Goal: Task Accomplishment & Management: Manage account settings

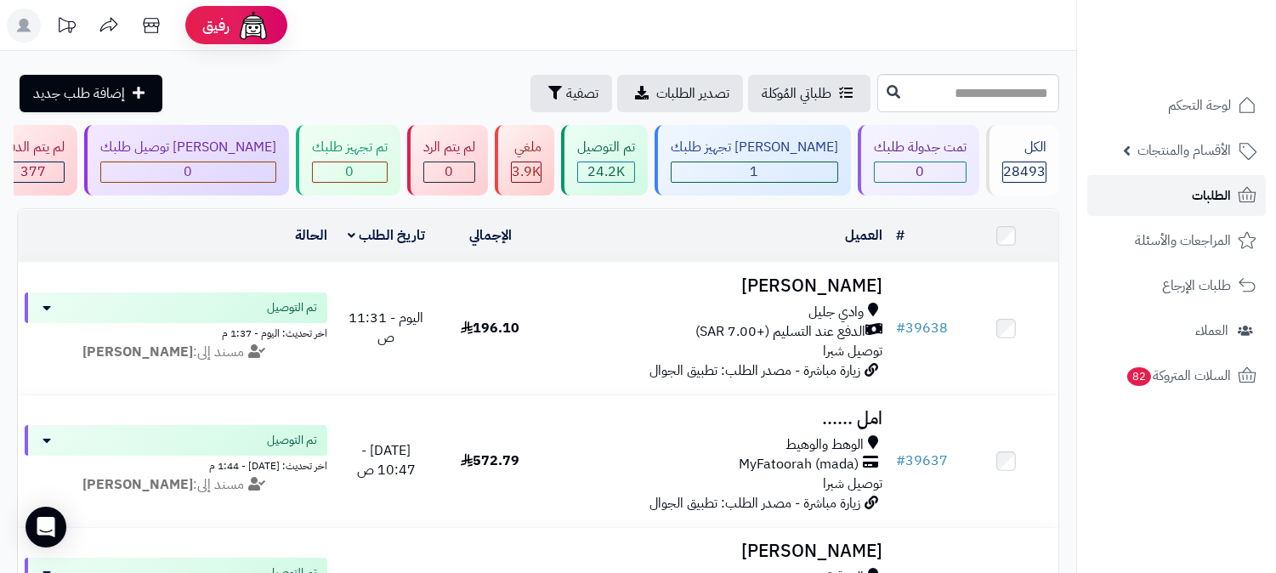
click at [1191, 199] on link "الطلبات" at bounding box center [1176, 195] width 178 height 41
click at [1202, 198] on span "الطلبات" at bounding box center [1210, 196] width 39 height 24
click at [787, 154] on div "[PERSON_NAME] تجهيز طلبك" at bounding box center [753, 148] width 167 height 20
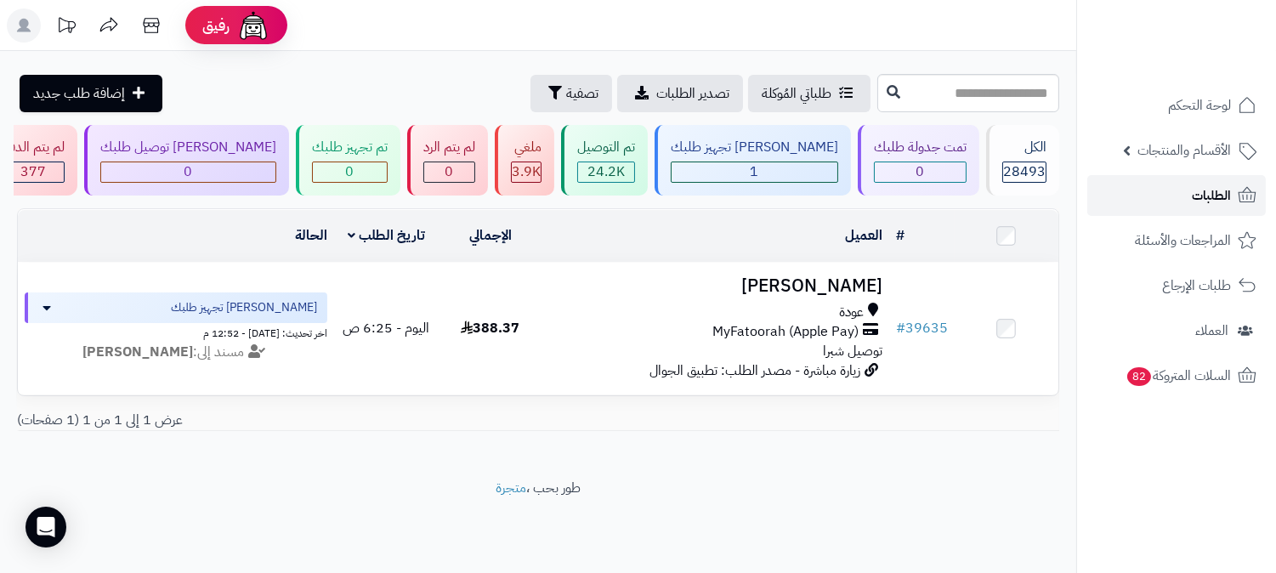
click at [1185, 184] on link "الطلبات" at bounding box center [1176, 195] width 178 height 41
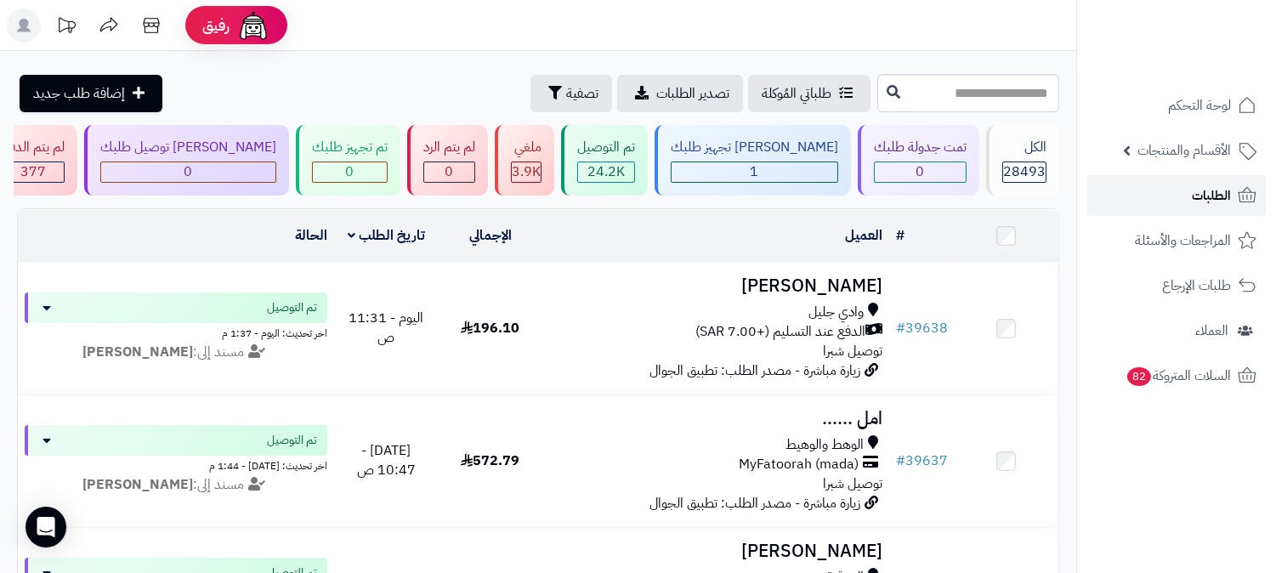
click at [1160, 195] on link "الطلبات" at bounding box center [1176, 195] width 178 height 41
click at [1176, 194] on link "الطلبات" at bounding box center [1176, 195] width 178 height 41
click at [1142, 190] on link "الطلبات" at bounding box center [1176, 195] width 178 height 41
click at [1133, 188] on link "الطلبات" at bounding box center [1176, 195] width 178 height 41
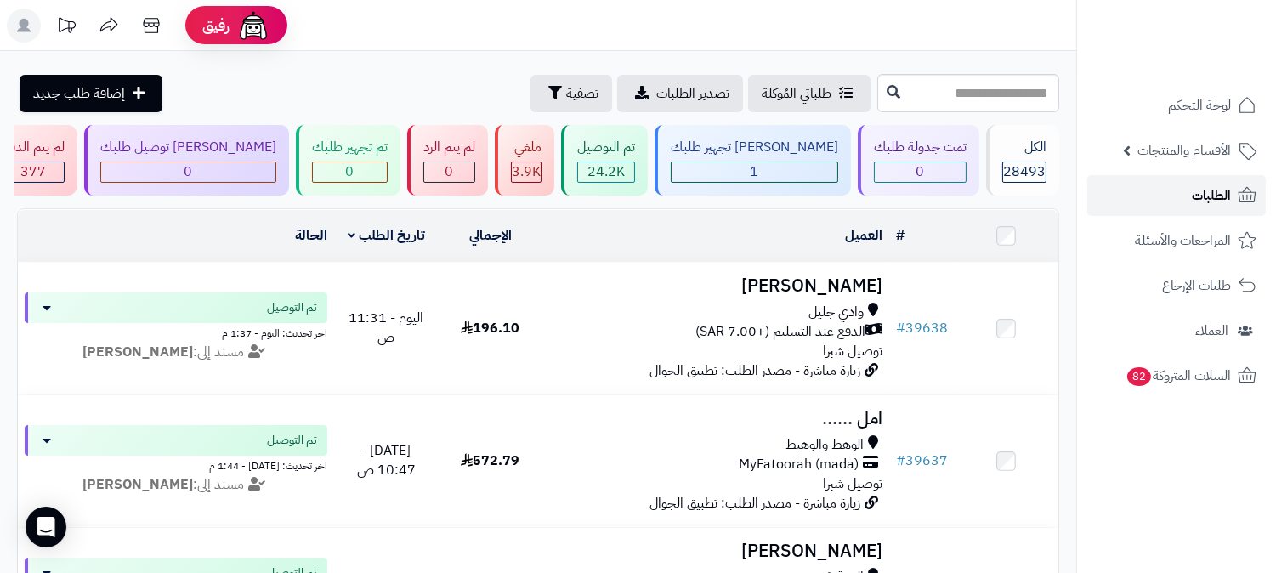
click at [1154, 191] on link "الطلبات" at bounding box center [1176, 195] width 178 height 41
click at [1222, 192] on span "الطلبات" at bounding box center [1210, 196] width 39 height 24
click at [1226, 190] on span "الطلبات" at bounding box center [1210, 196] width 39 height 24
click at [1209, 192] on span "الطلبات" at bounding box center [1210, 196] width 39 height 24
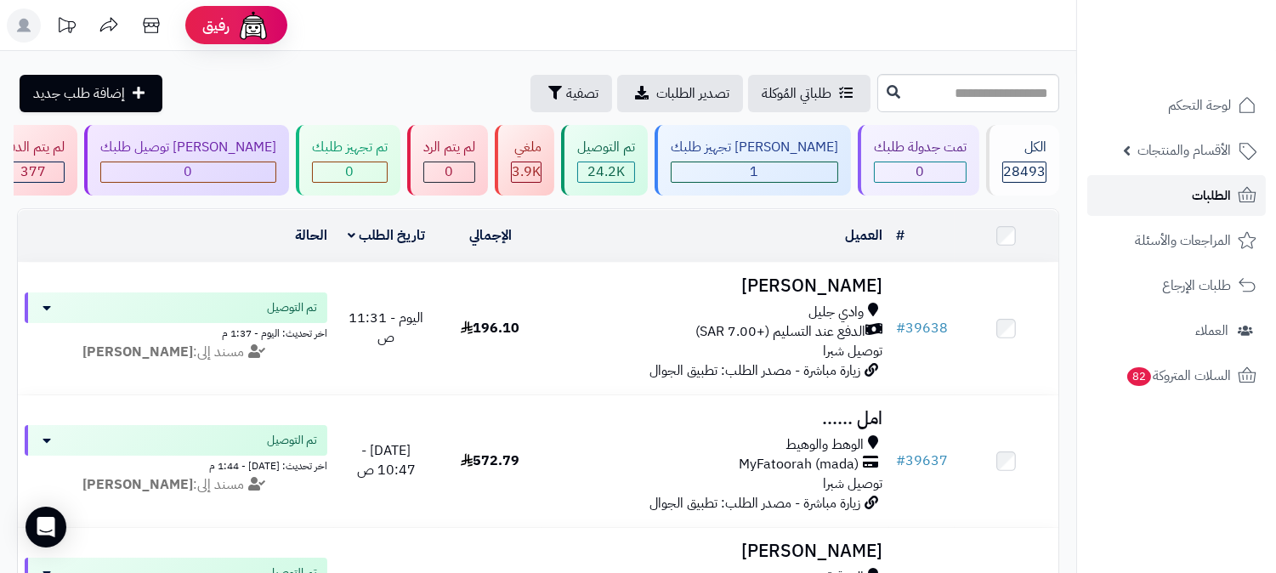
click at [1209, 192] on span "الطلبات" at bounding box center [1210, 196] width 39 height 24
click at [1227, 200] on span "الطلبات" at bounding box center [1210, 196] width 39 height 24
click at [1230, 185] on link "الطلبات" at bounding box center [1176, 195] width 178 height 41
click at [890, 96] on input "text" at bounding box center [968, 93] width 182 height 38
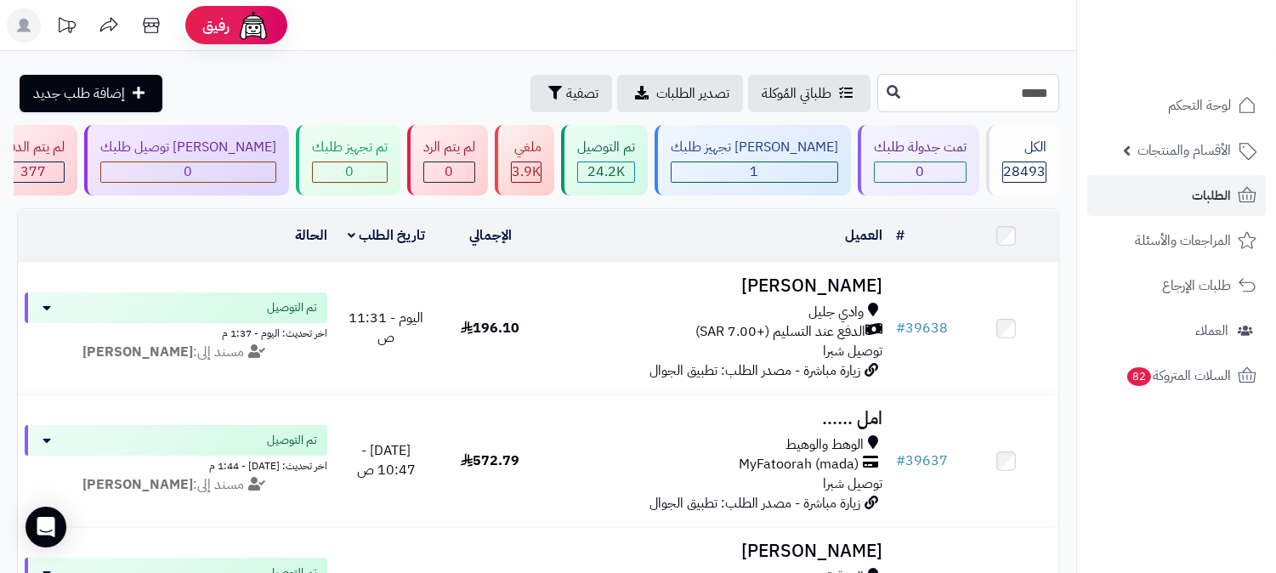
type input "*****"
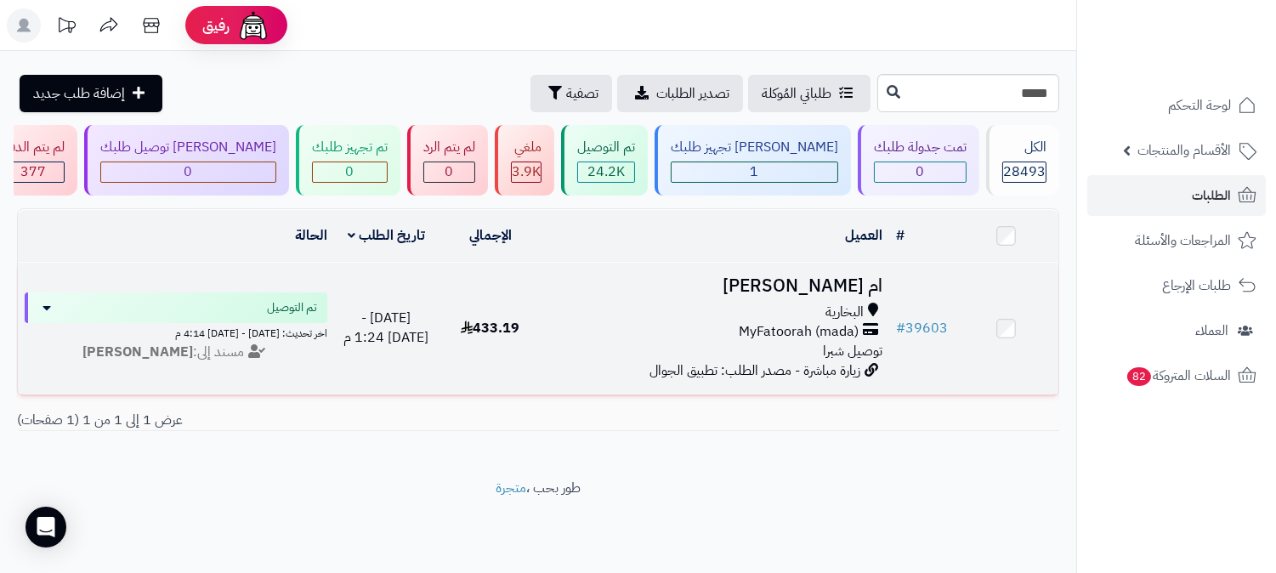
click at [851, 287] on h3 "ام [PERSON_NAME]" at bounding box center [715, 286] width 333 height 20
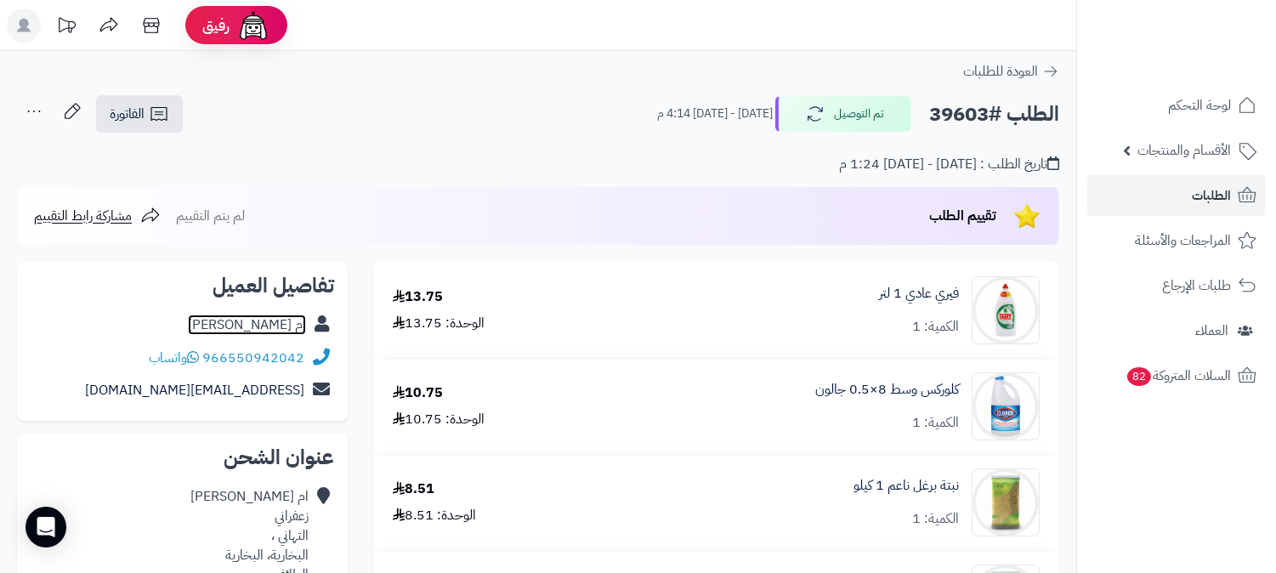
click at [267, 323] on link "ام ربيع زعفراني" at bounding box center [247, 324] width 118 height 20
click at [1208, 190] on span "الطلبات" at bounding box center [1210, 196] width 39 height 24
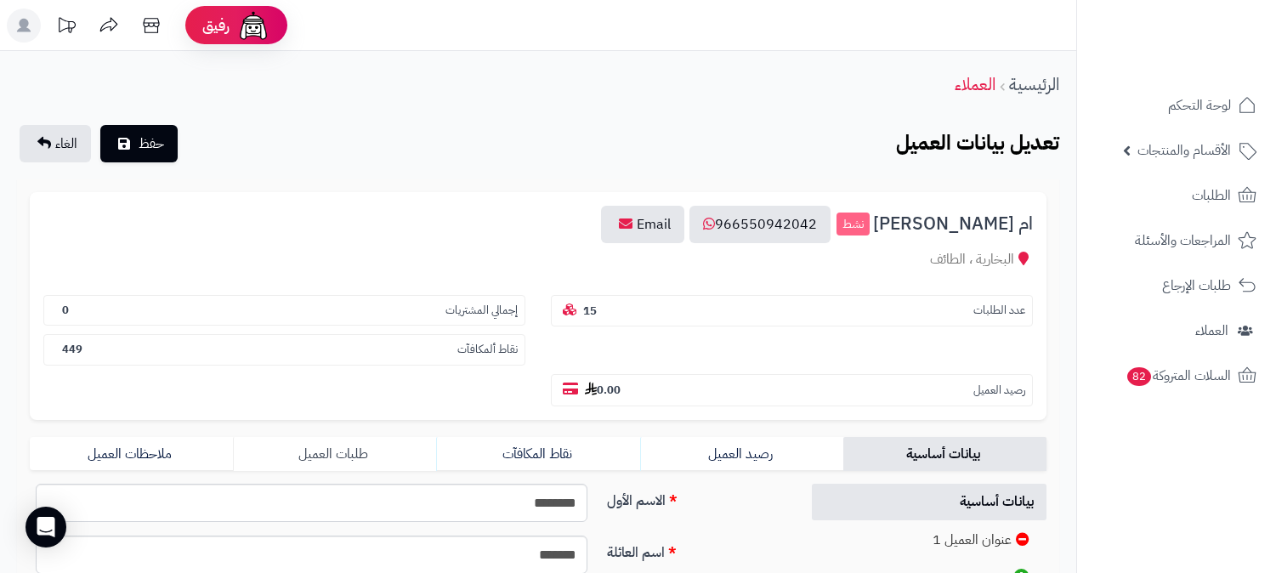
scroll to position [94, 0]
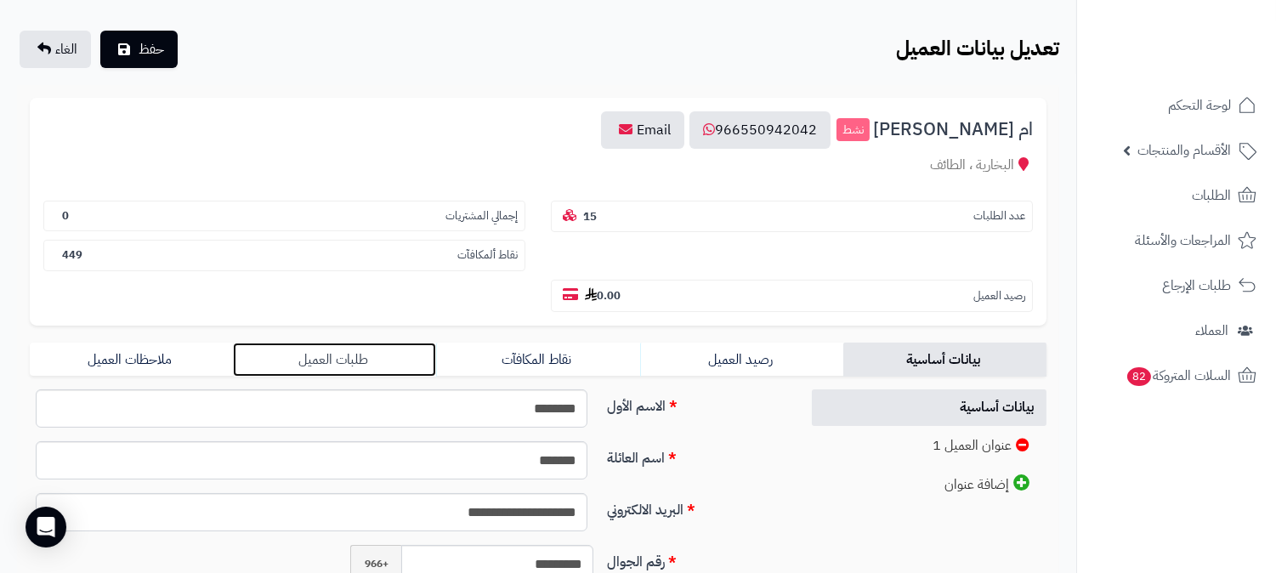
click at [370, 342] on link "طلبات العميل" at bounding box center [334, 359] width 203 height 34
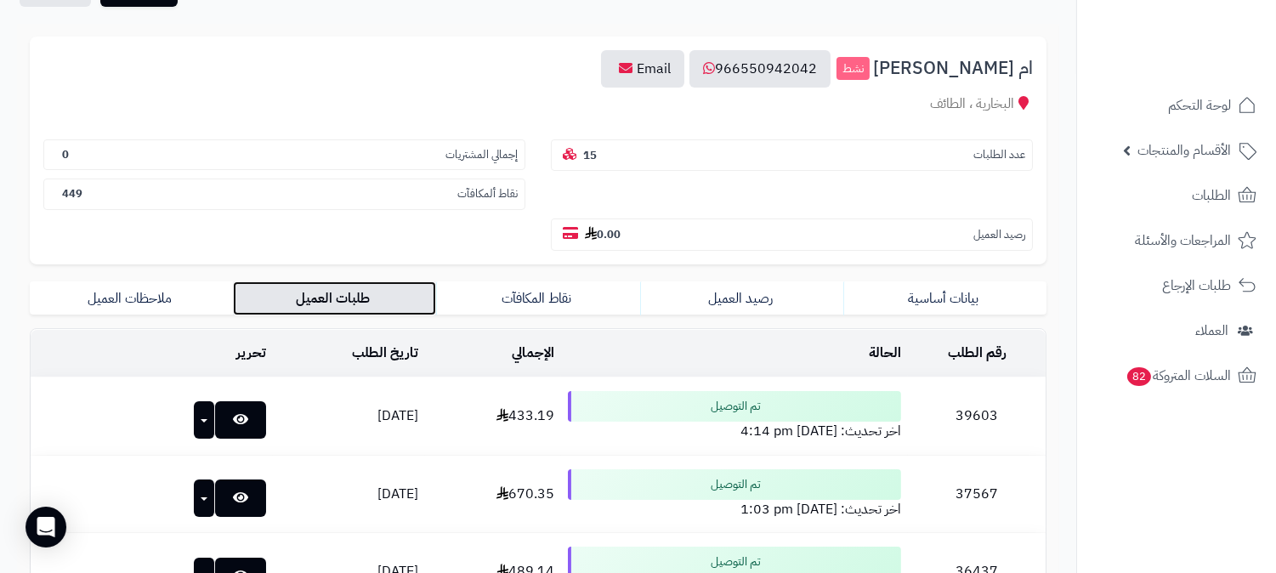
scroll to position [189, 0]
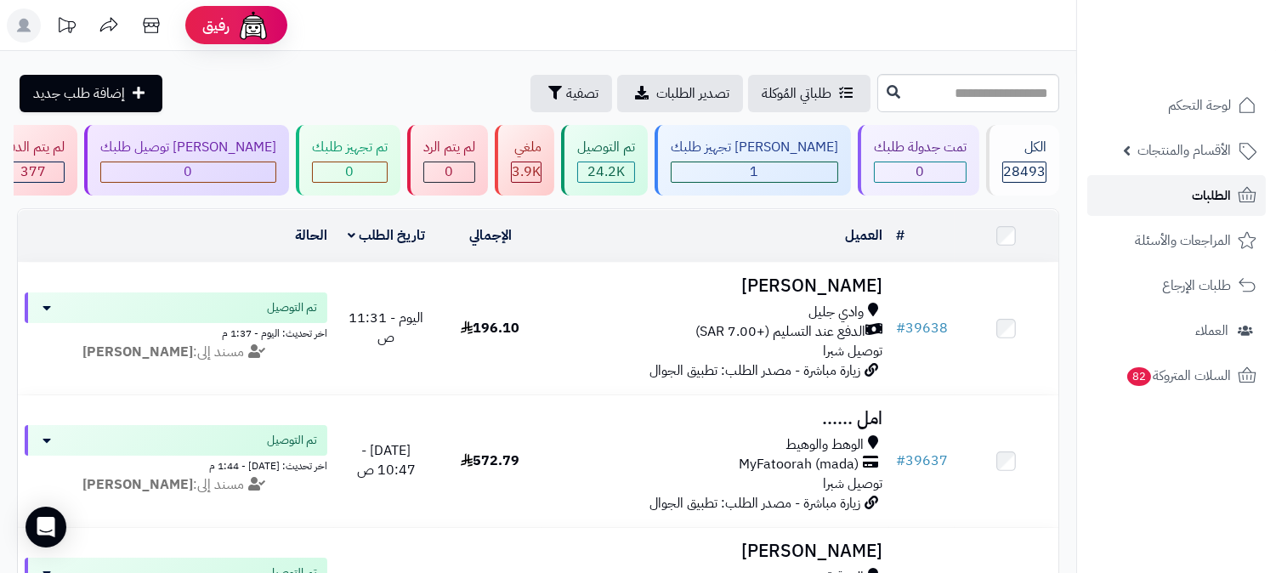
click at [1190, 201] on link "الطلبات" at bounding box center [1176, 195] width 178 height 41
click at [1194, 201] on span "الطلبات" at bounding box center [1210, 196] width 39 height 24
click at [1202, 184] on span "الطلبات" at bounding box center [1210, 196] width 39 height 24
click at [1174, 193] on link "الطلبات" at bounding box center [1176, 195] width 178 height 41
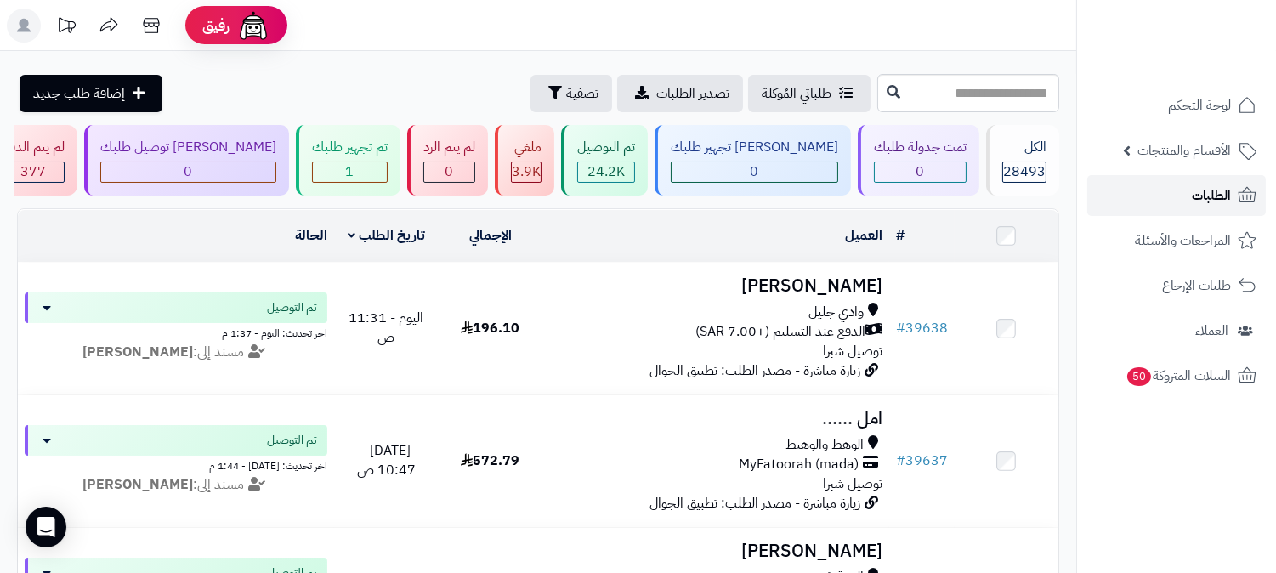
click at [1183, 196] on link "الطلبات" at bounding box center [1176, 195] width 178 height 41
click at [1193, 192] on span "الطلبات" at bounding box center [1210, 196] width 39 height 24
click at [1209, 105] on span "لوحة التحكم" at bounding box center [1199, 105] width 62 height 24
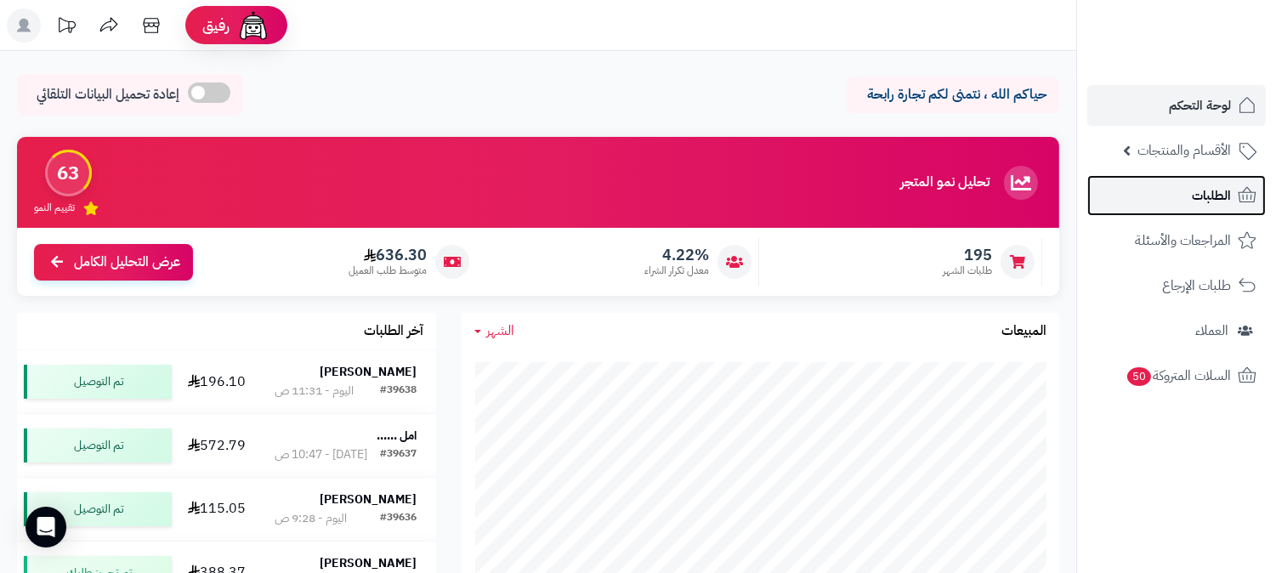
click at [1170, 199] on link "الطلبات" at bounding box center [1176, 195] width 178 height 41
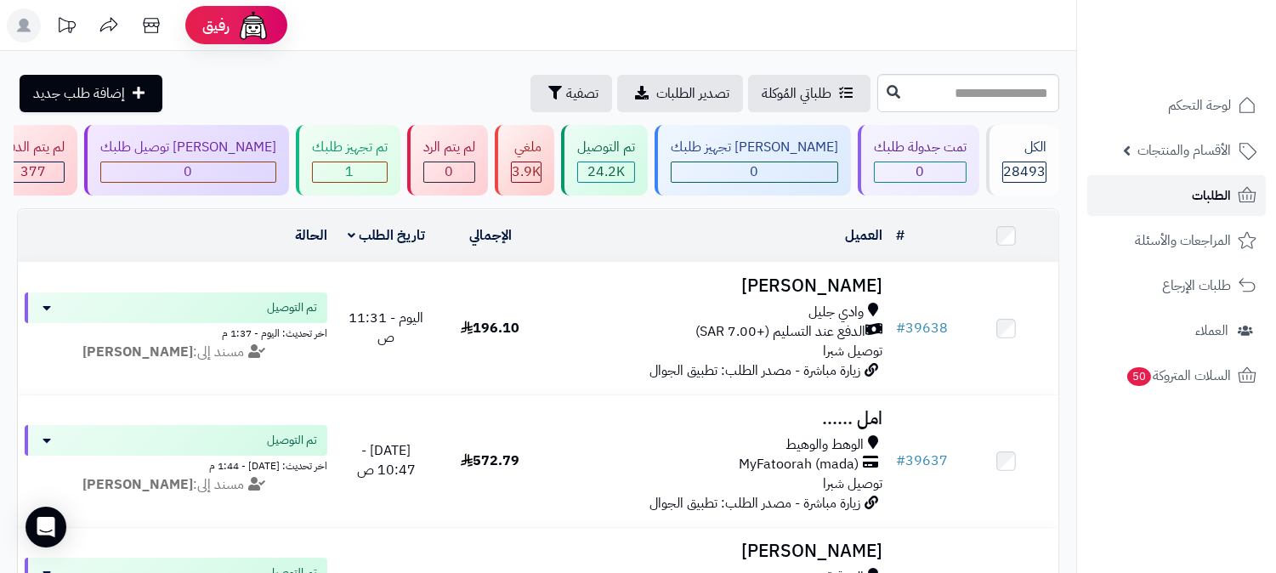
click at [1170, 199] on link "الطلبات" at bounding box center [1176, 195] width 178 height 41
click at [1111, 183] on link "الطلبات" at bounding box center [1176, 195] width 178 height 41
click at [387, 167] on div "1" at bounding box center [350, 172] width 74 height 20
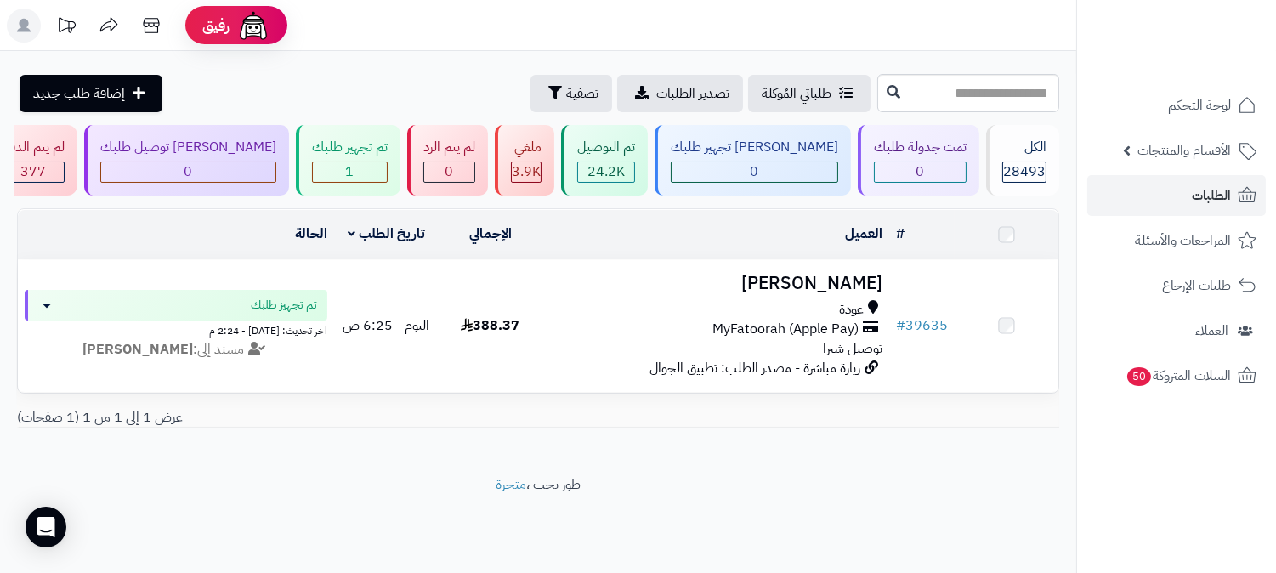
click at [844, 286] on h3 "[PERSON_NAME]" at bounding box center [715, 284] width 333 height 20
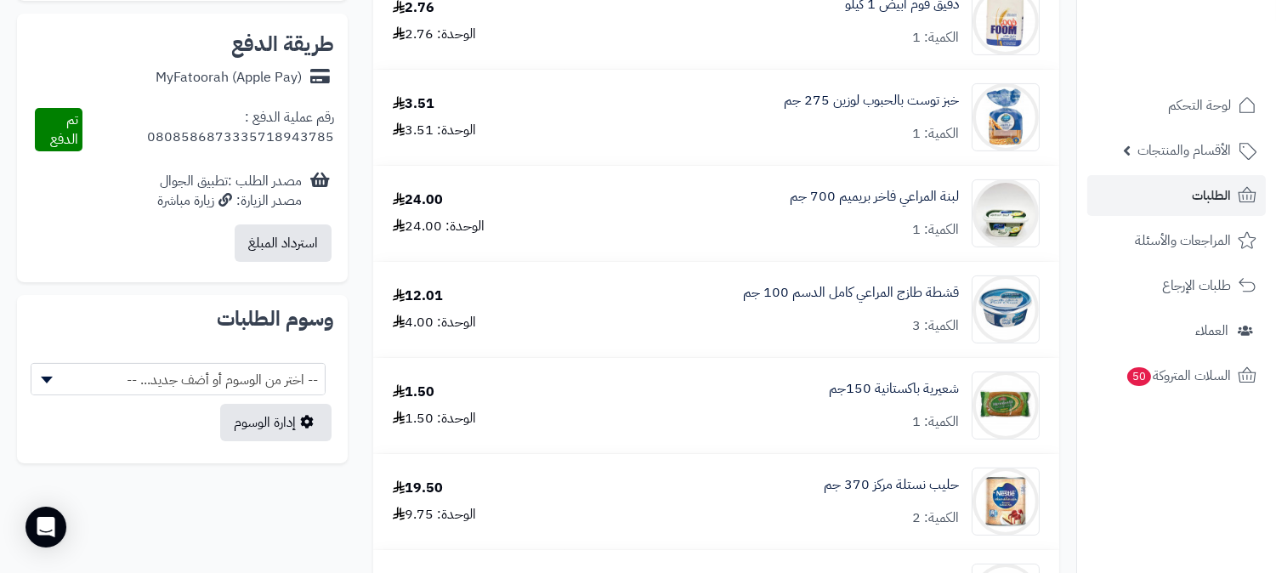
scroll to position [850, 0]
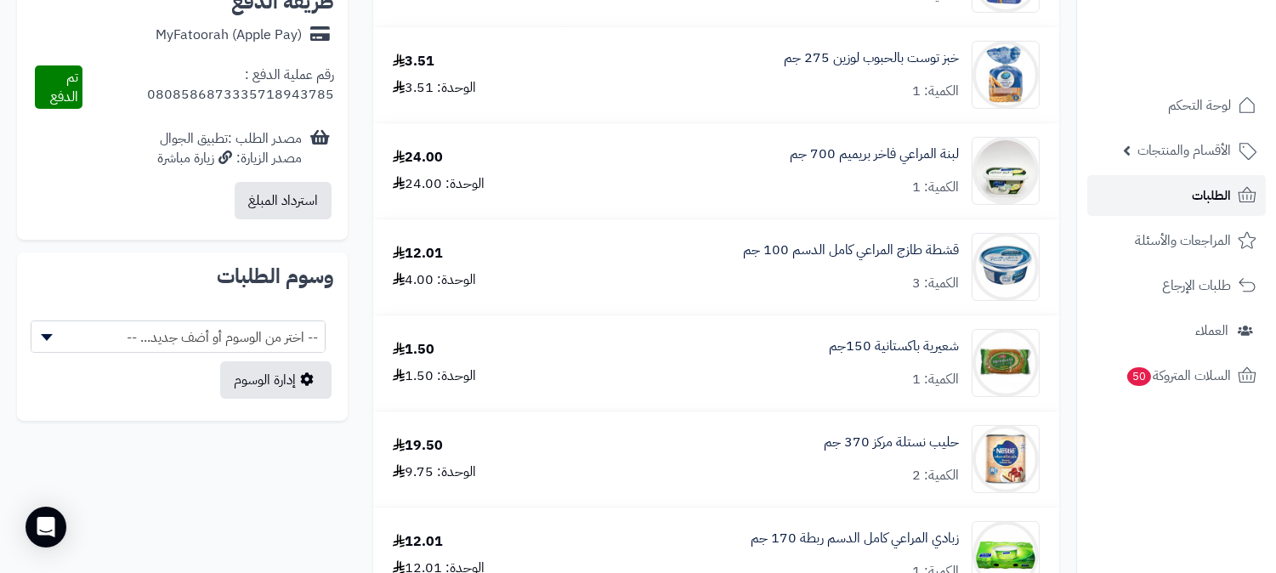
click at [1220, 193] on span "الطلبات" at bounding box center [1210, 196] width 39 height 24
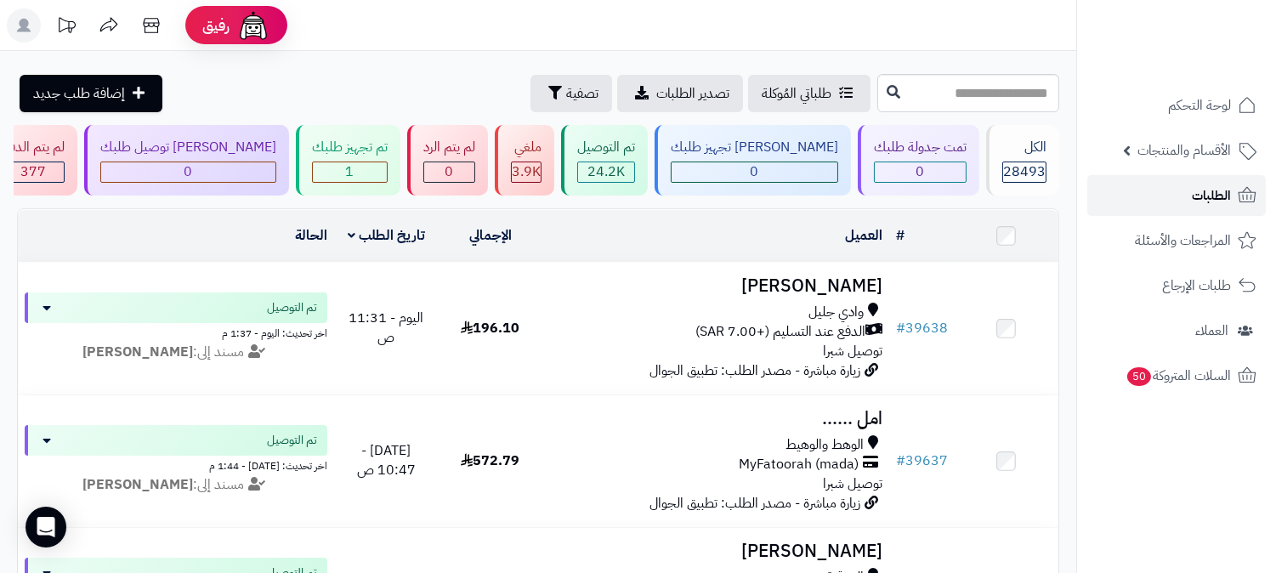
click at [1226, 202] on span "الطلبات" at bounding box center [1210, 196] width 39 height 24
drag, startPoint x: 0, startPoint y: 0, endPoint x: 1226, endPoint y: 204, distance: 1243.1
click at [1226, 204] on span "الطلبات" at bounding box center [1210, 196] width 39 height 24
click at [1227, 190] on span "الطلبات" at bounding box center [1210, 196] width 39 height 24
click at [1239, 201] on icon at bounding box center [1247, 194] width 18 height 15
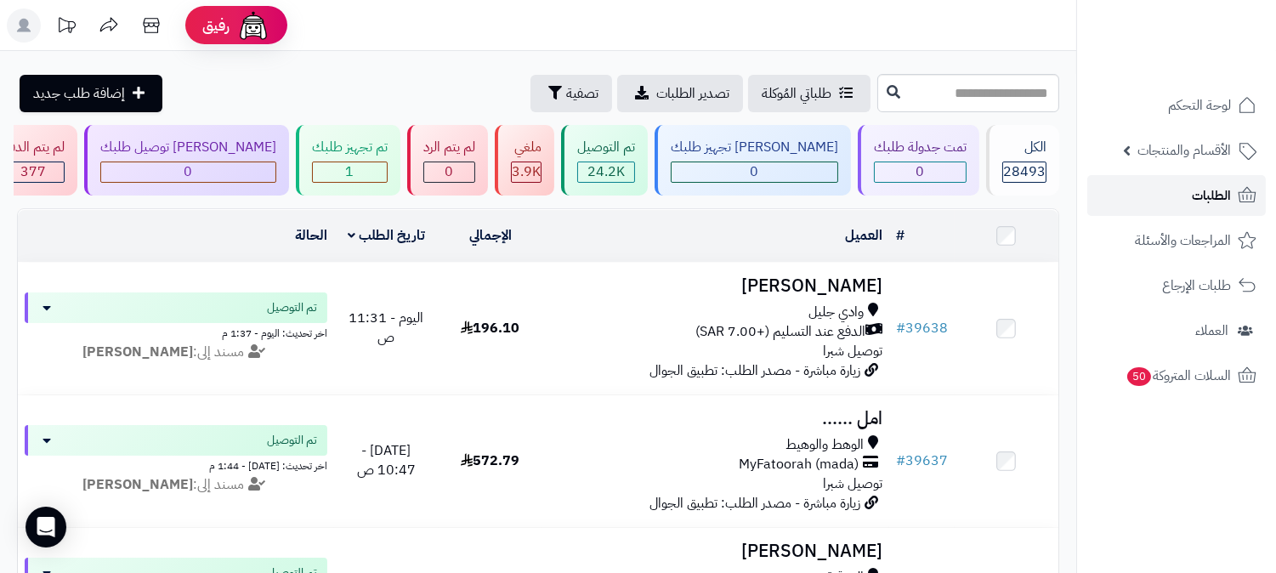
click at [1233, 178] on link "الطلبات" at bounding box center [1176, 195] width 178 height 41
click at [388, 156] on div "تم تجهيز طلبك" at bounding box center [350, 148] width 76 height 20
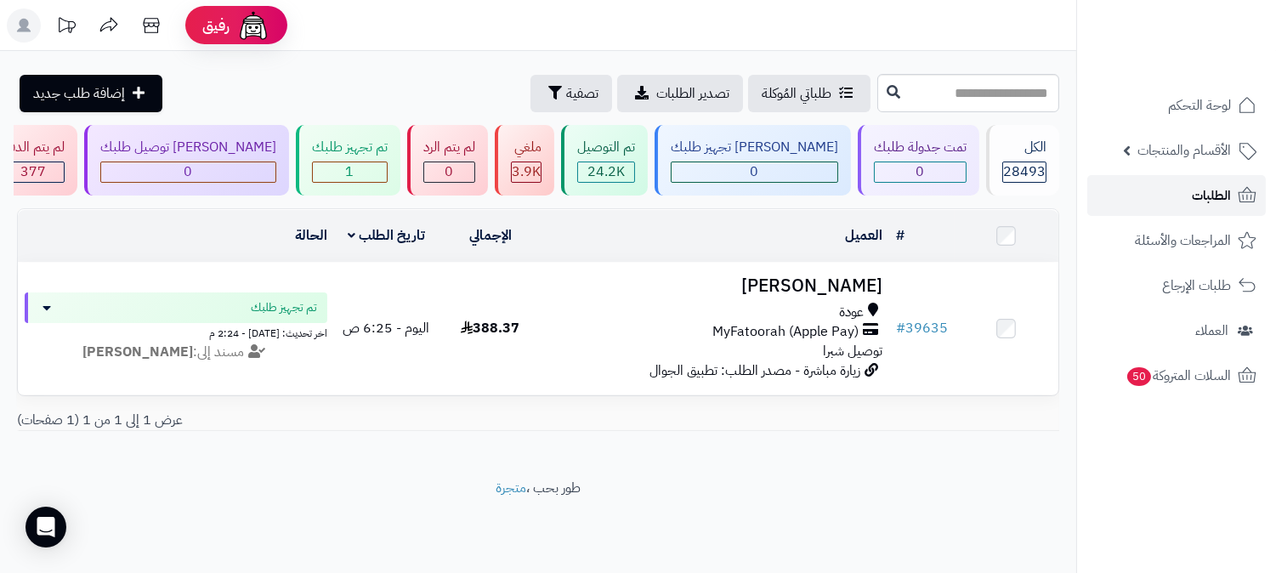
click at [1199, 196] on span "الطلبات" at bounding box center [1210, 196] width 39 height 24
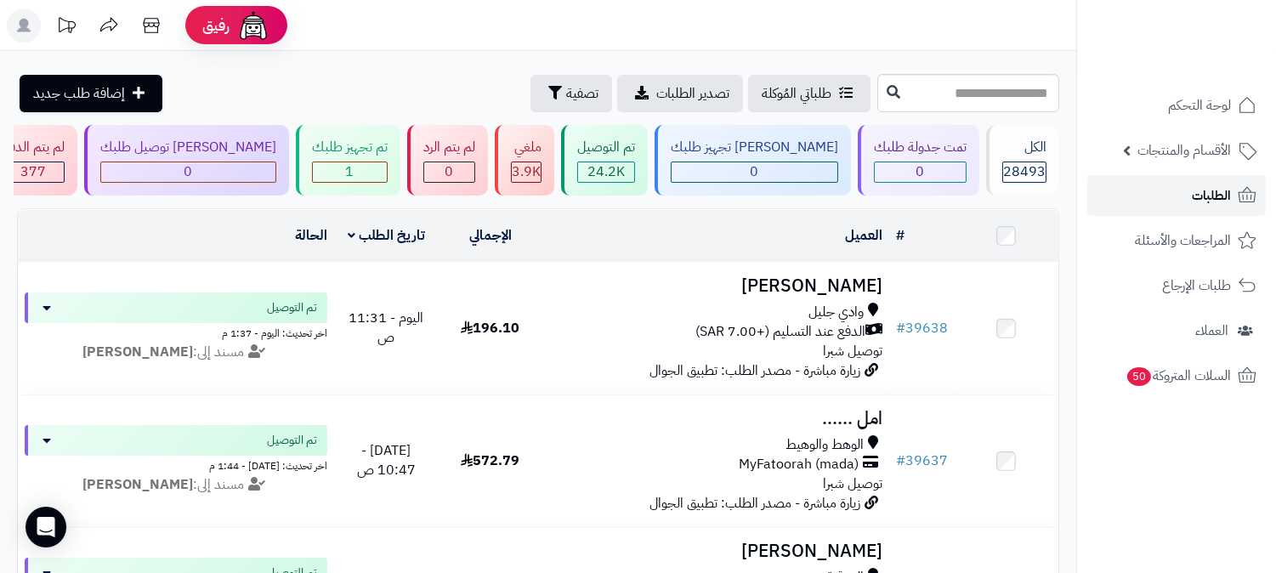
click at [1159, 209] on link "الطلبات" at bounding box center [1176, 195] width 178 height 41
click at [393, 159] on div "تم تجهيز طلبك 1" at bounding box center [348, 160] width 105 height 71
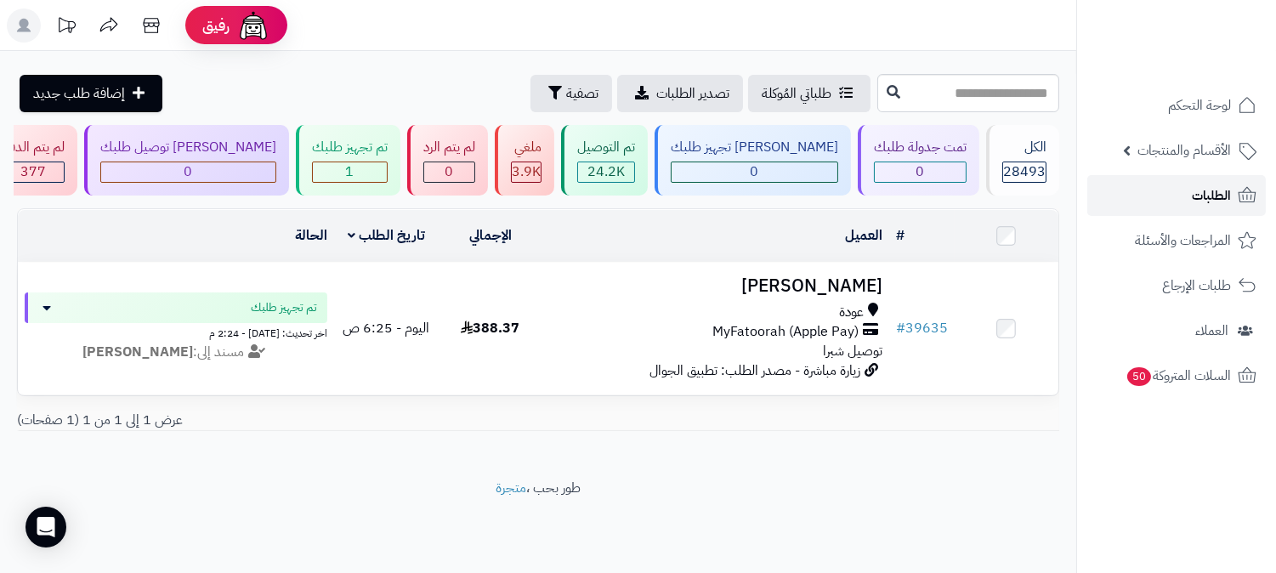
click at [1185, 190] on link "الطلبات" at bounding box center [1176, 195] width 178 height 41
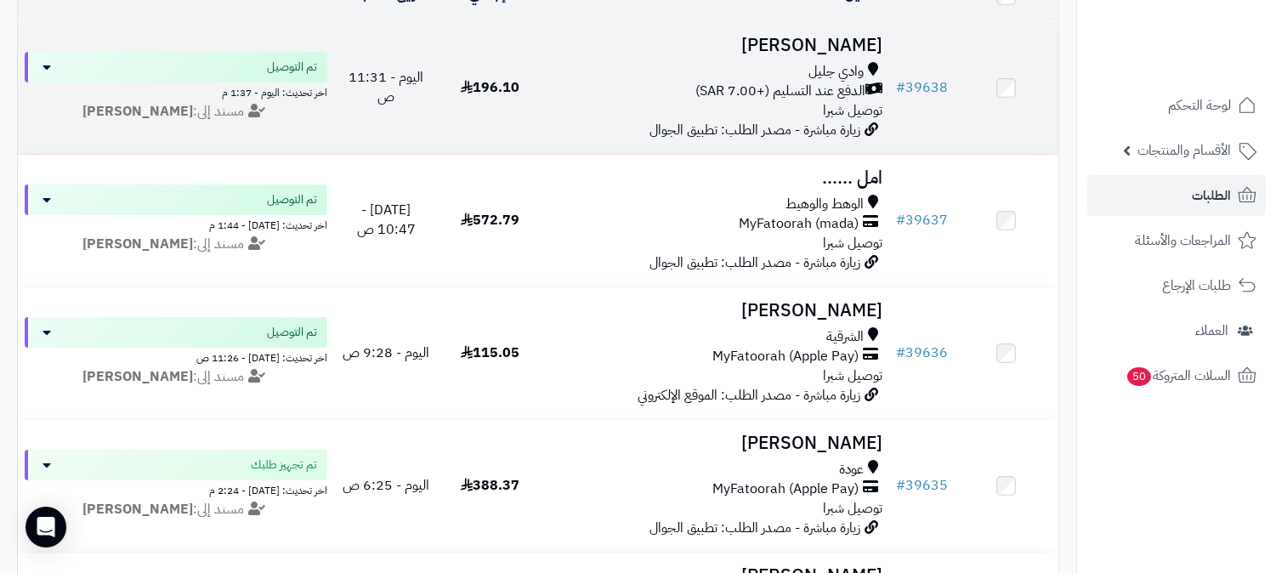
scroll to position [283, 0]
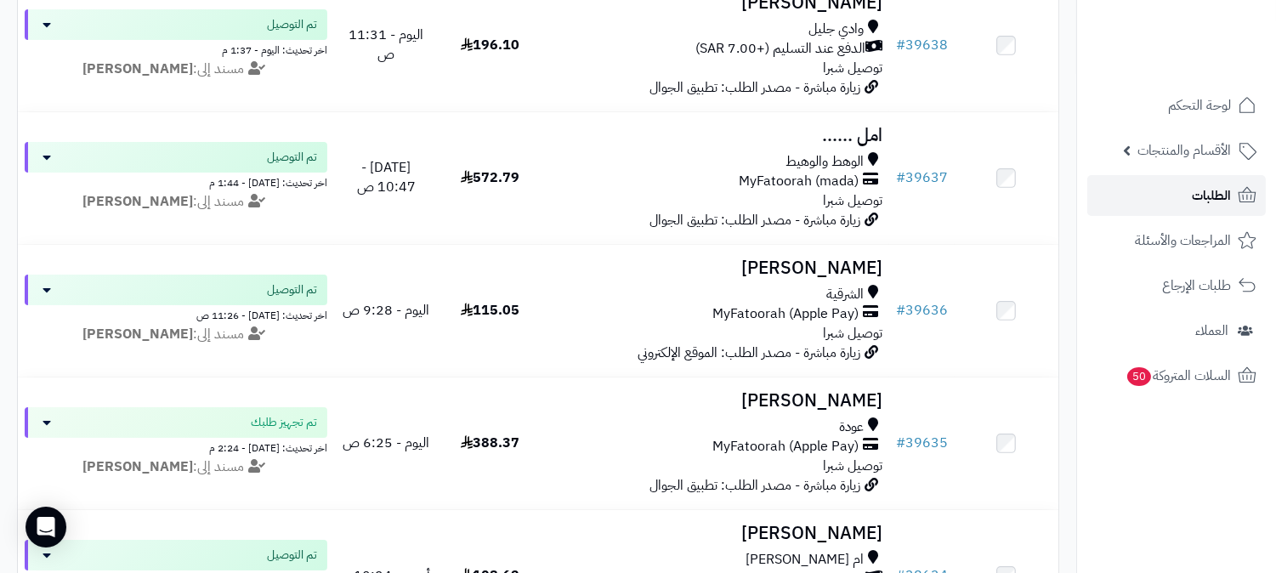
click at [1098, 199] on link "الطلبات" at bounding box center [1176, 195] width 178 height 41
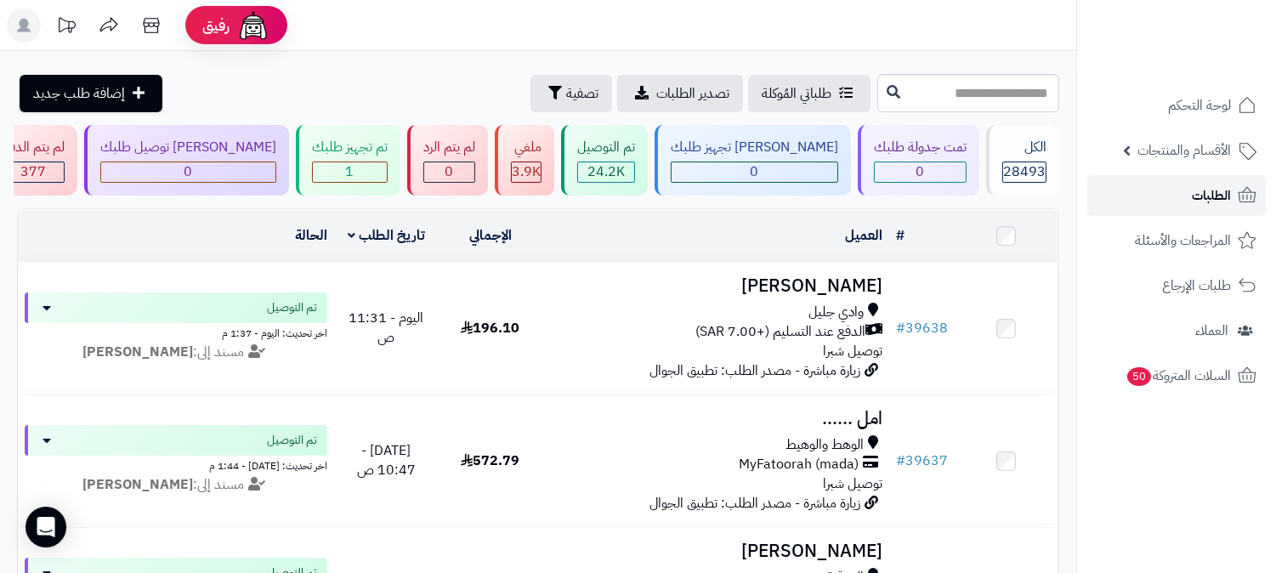
click at [1202, 181] on link "الطلبات" at bounding box center [1176, 195] width 178 height 41
click at [1230, 185] on link "الطلبات" at bounding box center [1176, 195] width 178 height 41
click at [1225, 189] on span "الطلبات" at bounding box center [1210, 196] width 39 height 24
click at [1236, 196] on icon at bounding box center [1246, 195] width 20 height 20
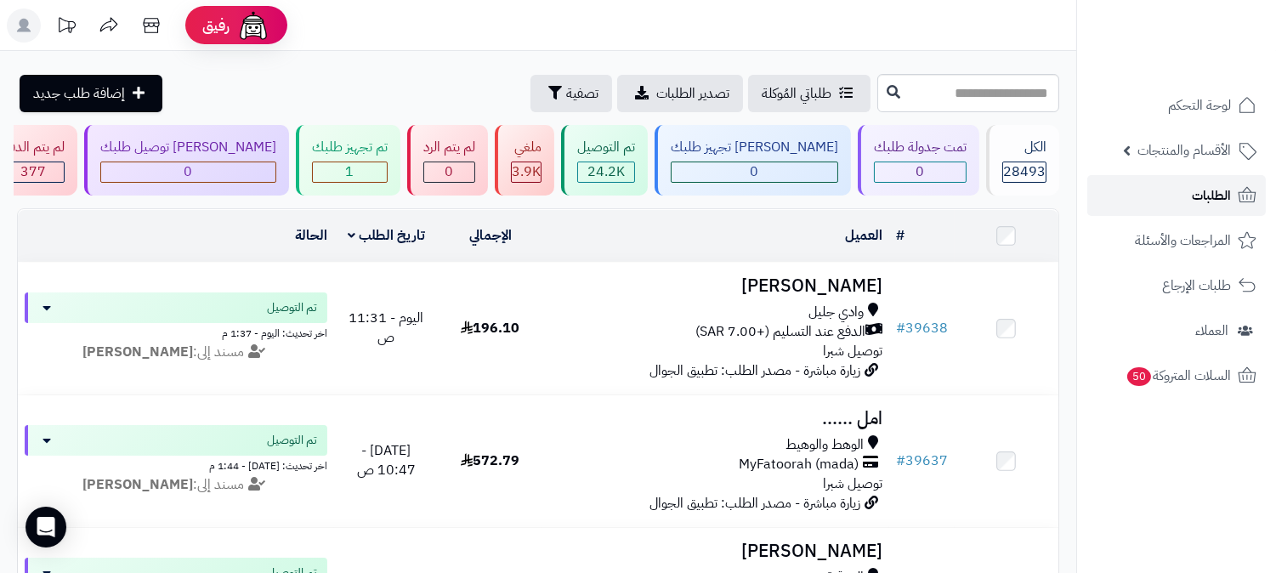
click at [1228, 188] on span "الطلبات" at bounding box center [1210, 196] width 39 height 24
click at [1218, 185] on span "الطلبات" at bounding box center [1210, 196] width 39 height 24
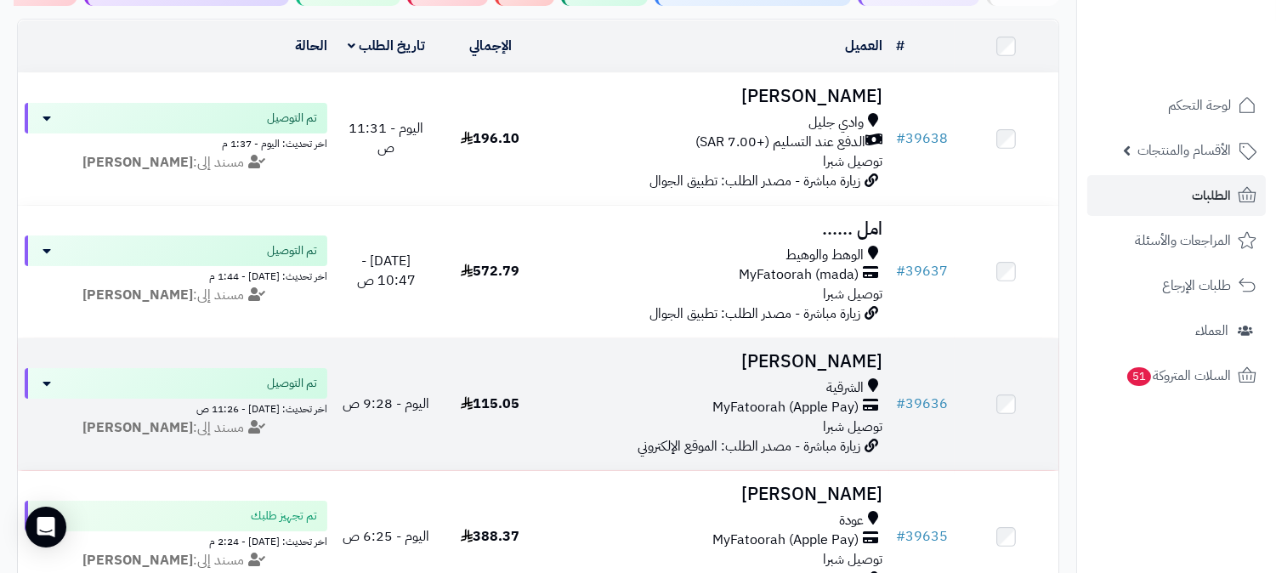
scroll to position [189, 0]
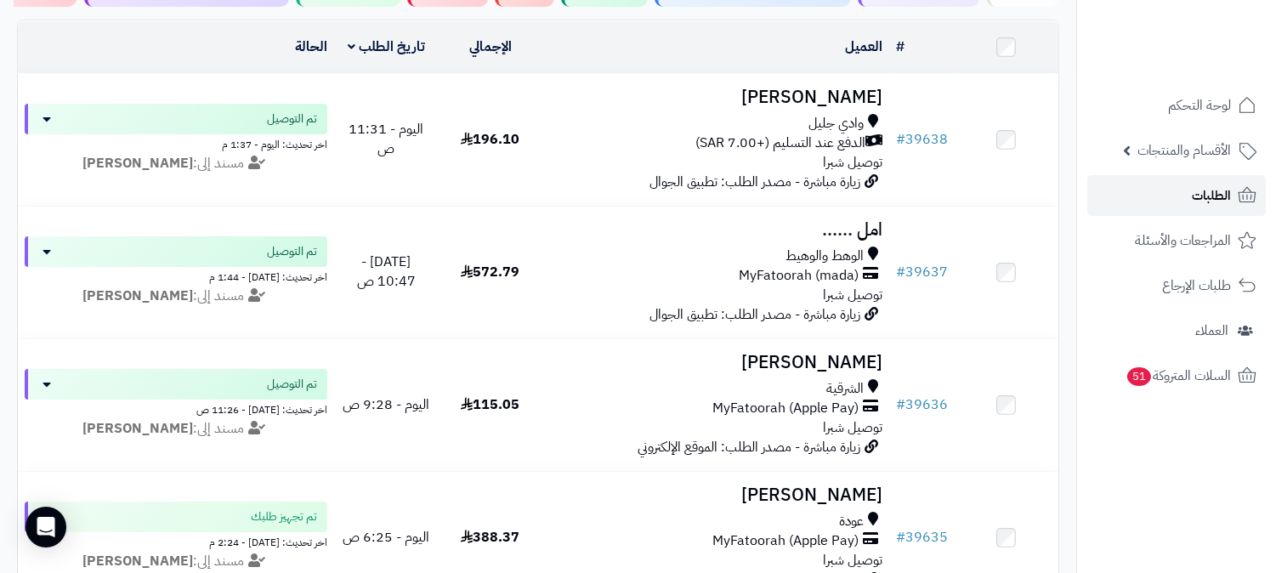
click at [1195, 189] on span "الطلبات" at bounding box center [1210, 196] width 39 height 24
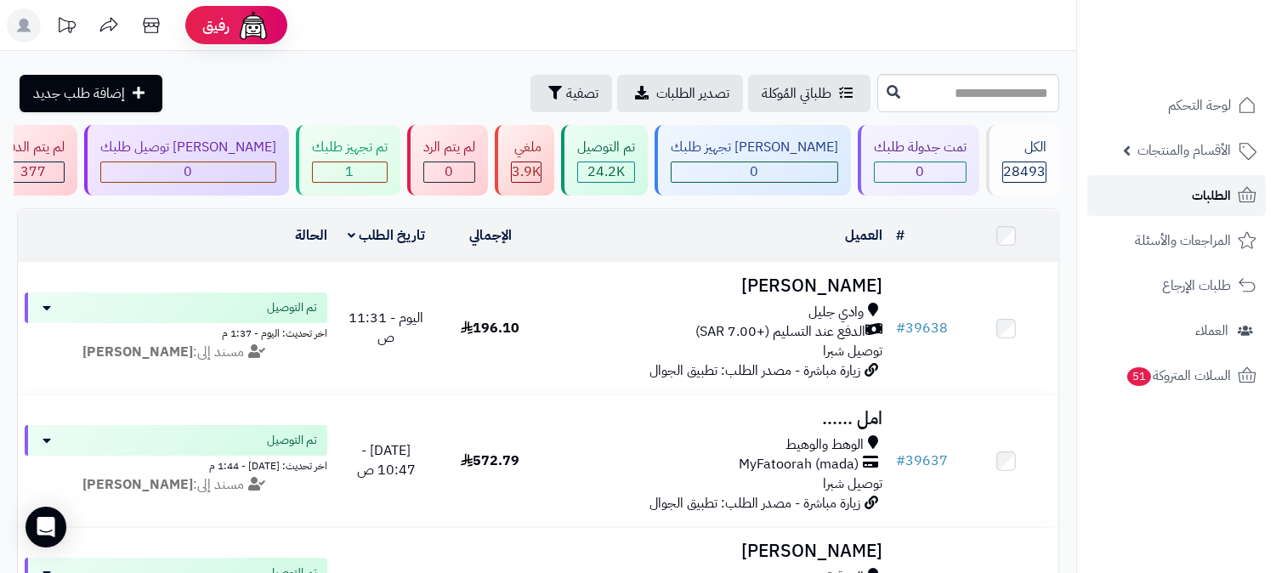
click at [1199, 184] on span "الطلبات" at bounding box center [1210, 196] width 39 height 24
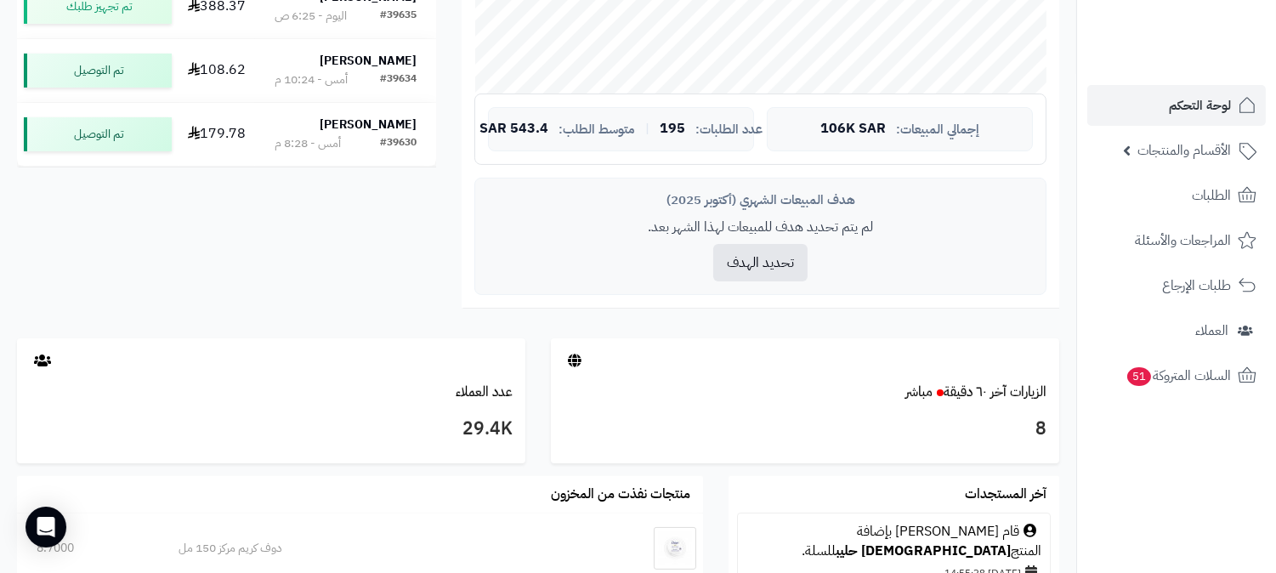
scroll to position [660, 0]
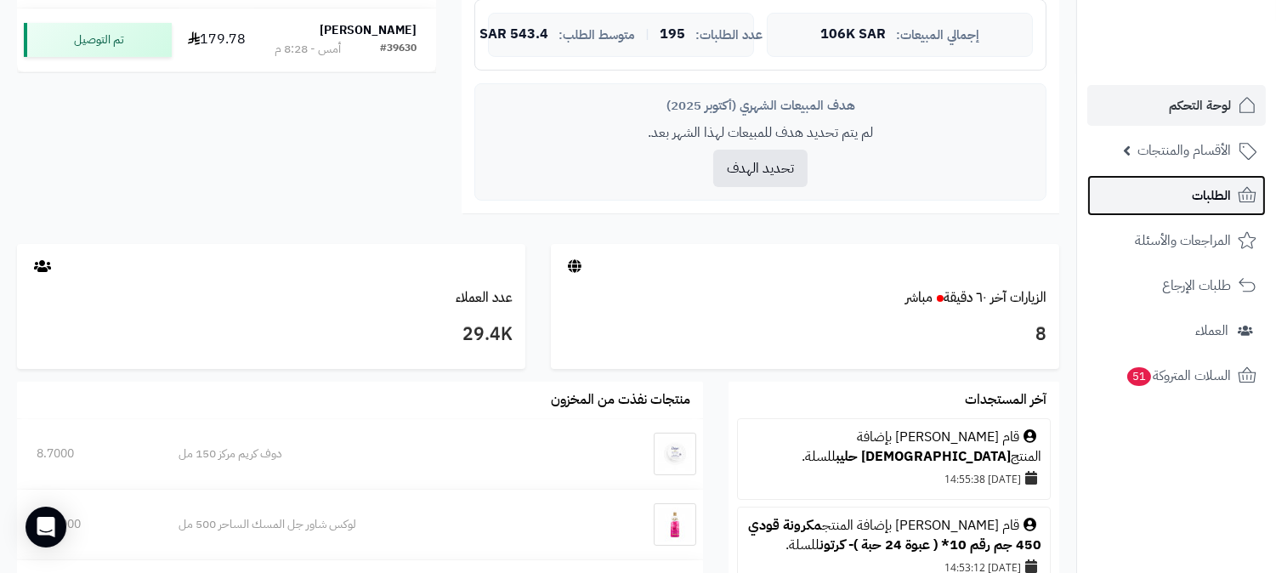
click at [1173, 196] on link "الطلبات" at bounding box center [1176, 195] width 178 height 41
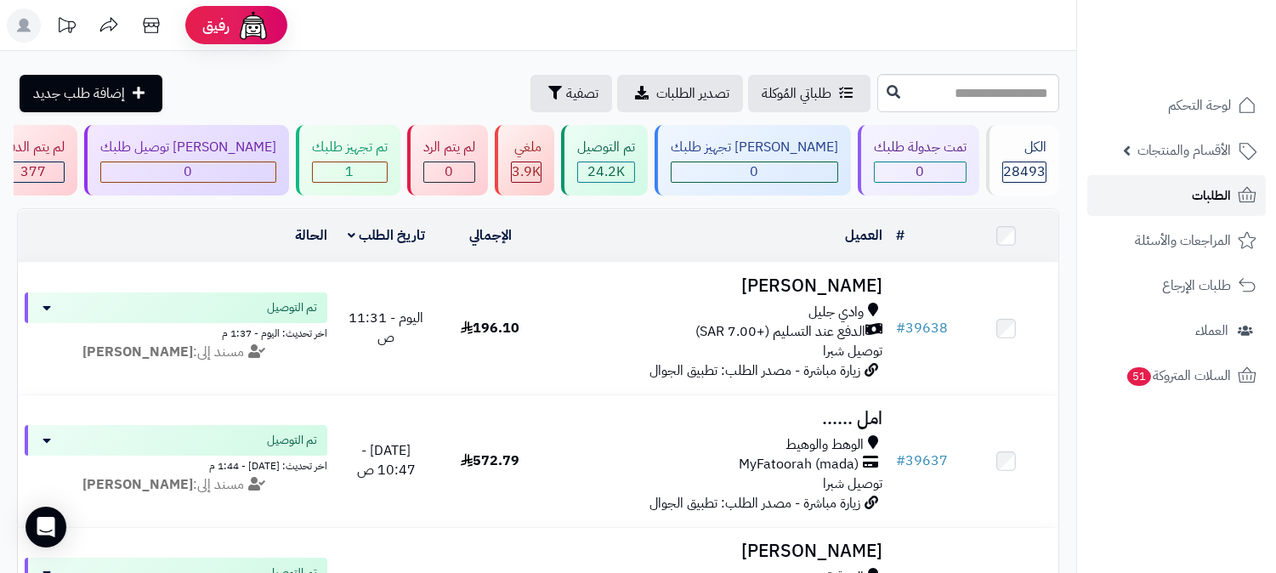
click at [1171, 199] on link "الطلبات" at bounding box center [1176, 195] width 178 height 41
click at [1141, 187] on link "الطلبات" at bounding box center [1176, 195] width 178 height 41
click at [1143, 201] on link "الطلبات" at bounding box center [1176, 195] width 178 height 41
click at [1190, 188] on link "الطلبات" at bounding box center [1176, 195] width 178 height 41
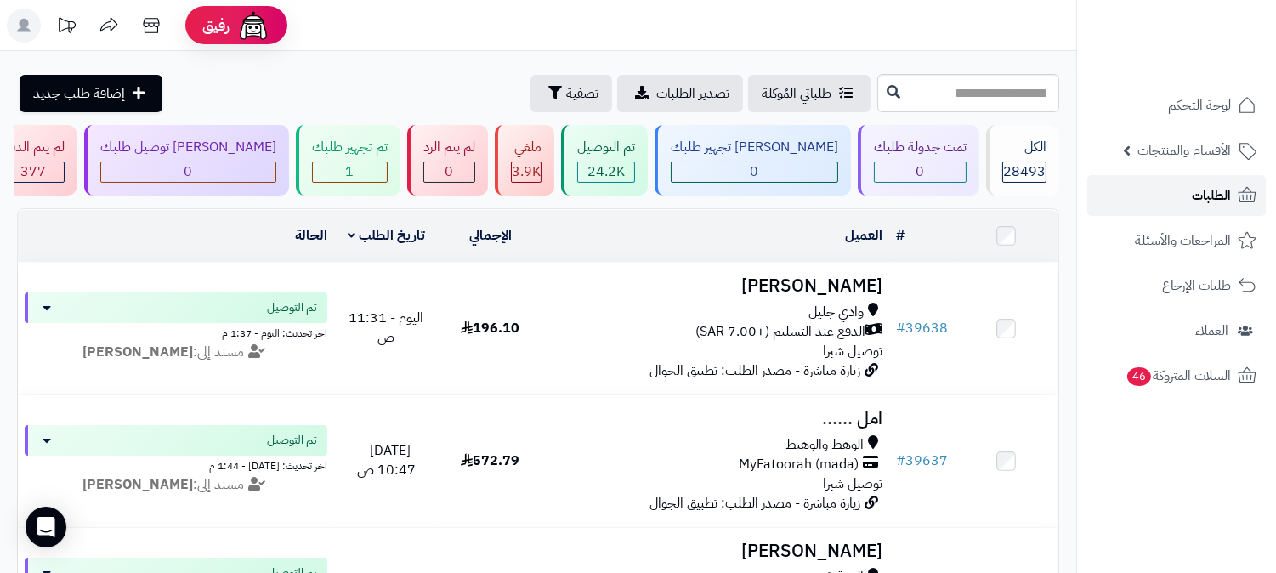
click at [1229, 195] on span "الطلبات" at bounding box center [1210, 196] width 39 height 24
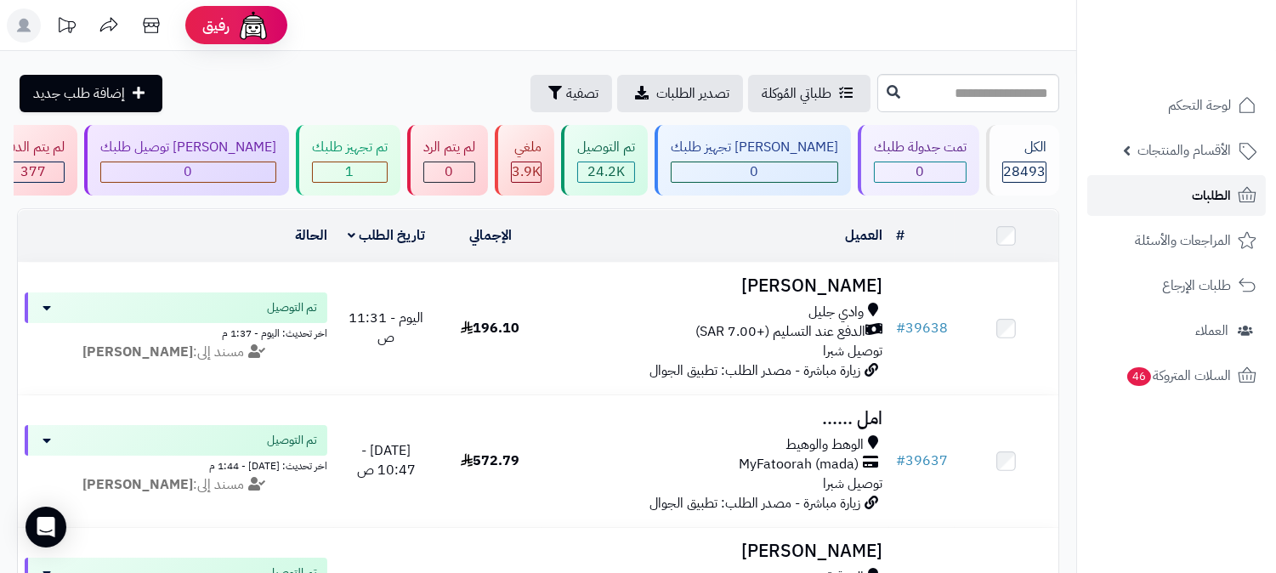
click at [1211, 183] on link "الطلبات" at bounding box center [1176, 195] width 178 height 41
click at [400, 158] on div "تم تجهيز طلبك 1" at bounding box center [348, 160] width 105 height 71
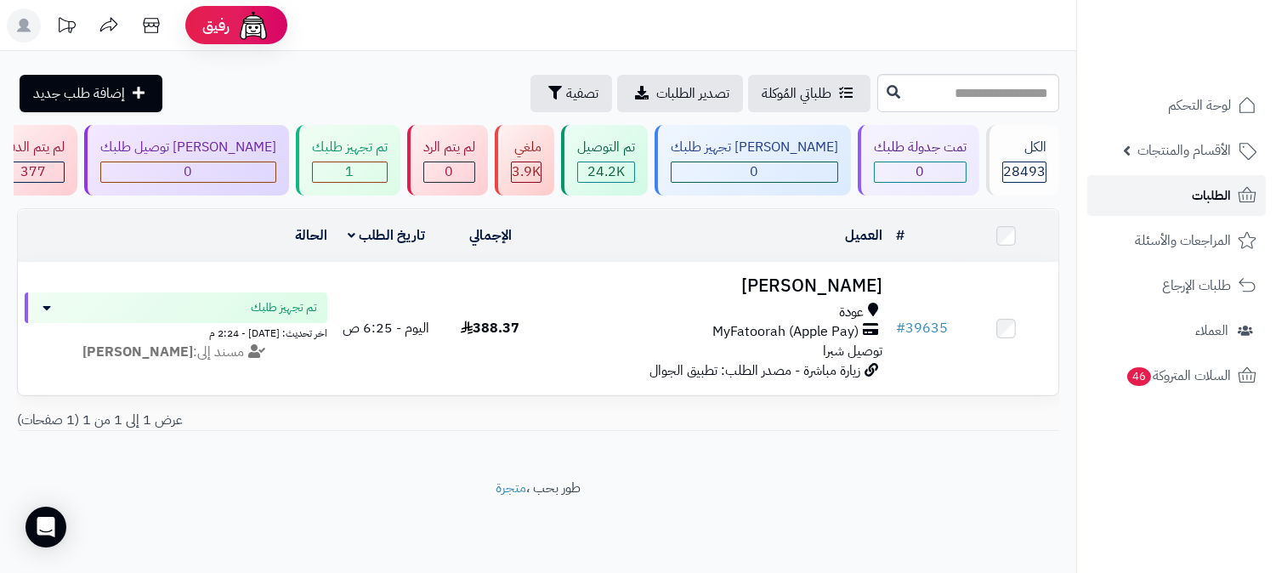
click at [1230, 201] on span "الطلبات" at bounding box center [1210, 196] width 39 height 24
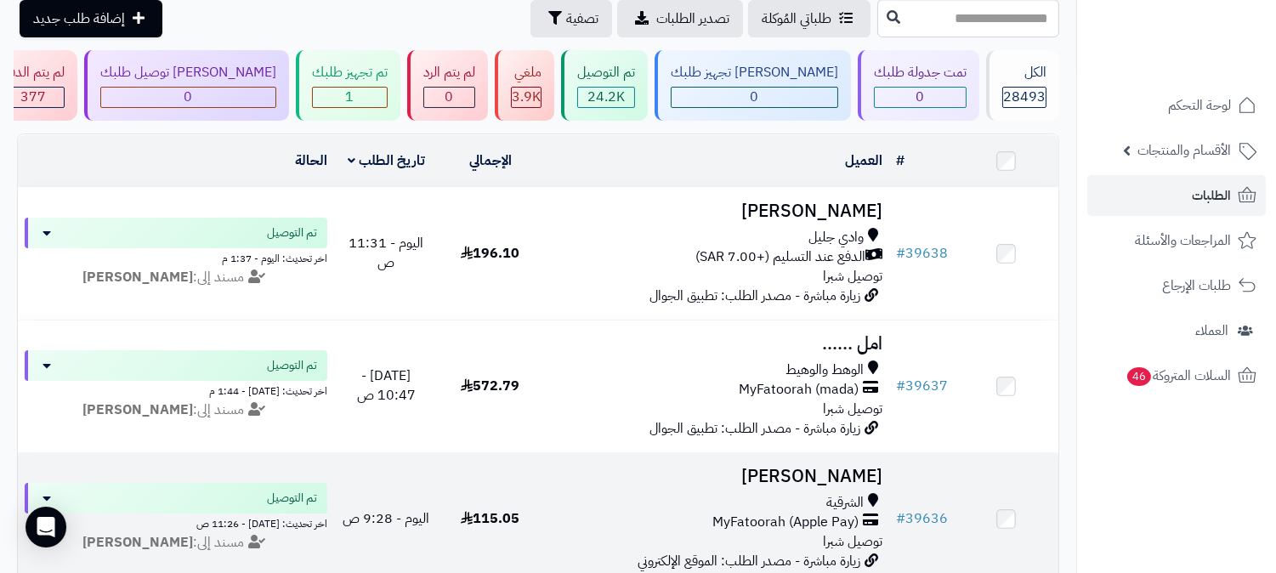
scroll to position [189, 0]
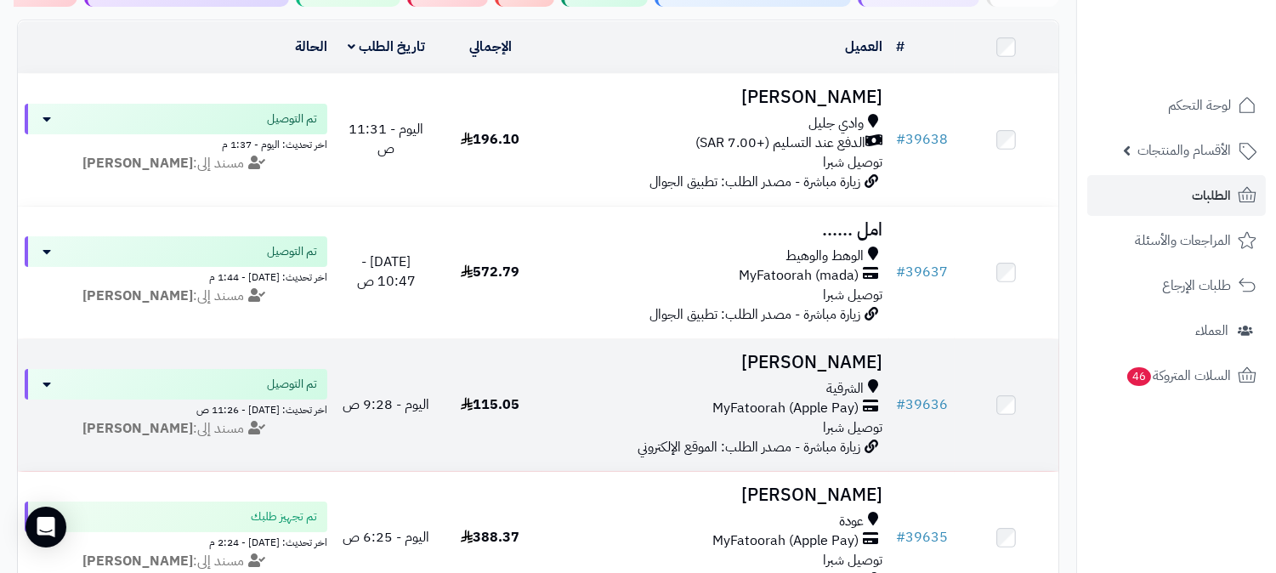
click at [851, 357] on h3 "[PERSON_NAME]" at bounding box center [715, 363] width 333 height 20
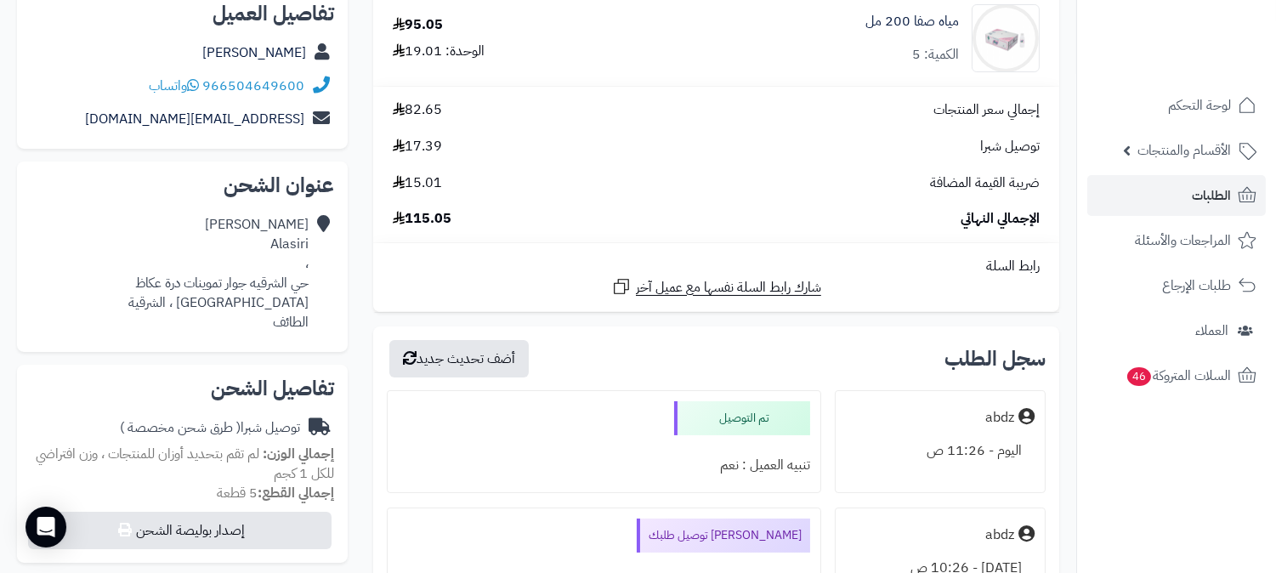
scroll to position [283, 0]
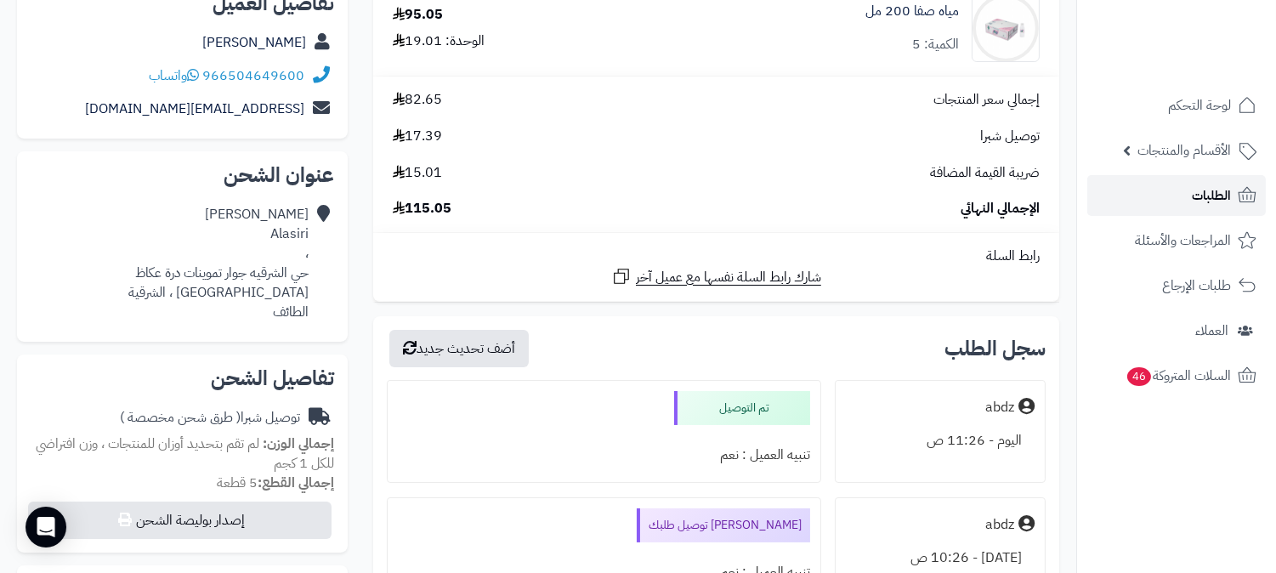
click at [1168, 199] on link "الطلبات" at bounding box center [1176, 195] width 178 height 41
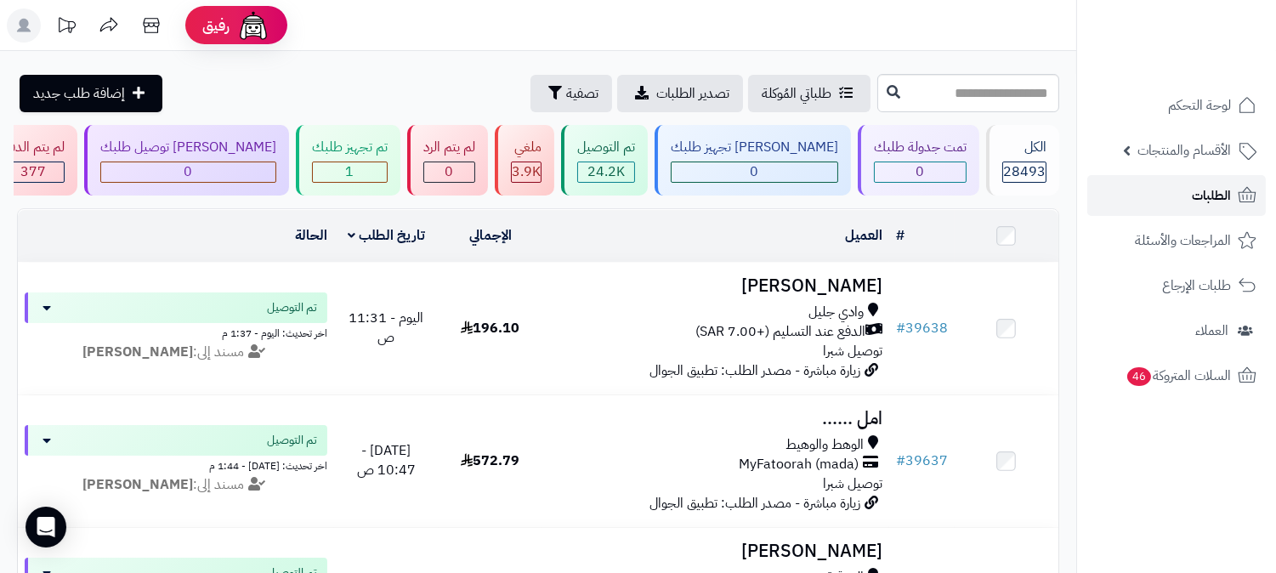
click at [1122, 204] on link "الطلبات" at bounding box center [1176, 195] width 178 height 41
click at [1204, 195] on span "الطلبات" at bounding box center [1210, 196] width 39 height 24
click at [1176, 192] on link "الطلبات" at bounding box center [1176, 195] width 178 height 41
click at [1191, 206] on link "الطلبات" at bounding box center [1176, 195] width 178 height 41
click at [1184, 193] on link "الطلبات" at bounding box center [1176, 195] width 178 height 41
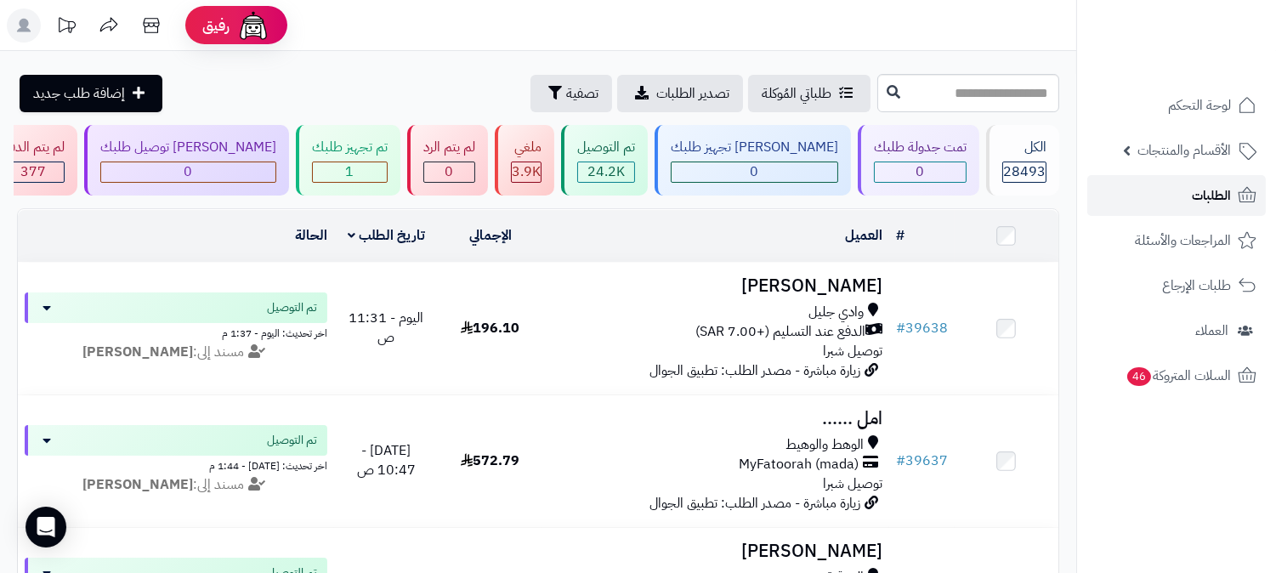
click at [1185, 194] on link "الطلبات" at bounding box center [1176, 195] width 178 height 41
click at [1179, 198] on link "الطلبات" at bounding box center [1176, 195] width 178 height 41
click at [1163, 193] on link "الطلبات" at bounding box center [1176, 195] width 178 height 41
click at [1237, 191] on icon at bounding box center [1246, 195] width 20 height 20
click at [975, 94] on input "text" at bounding box center [968, 93] width 182 height 38
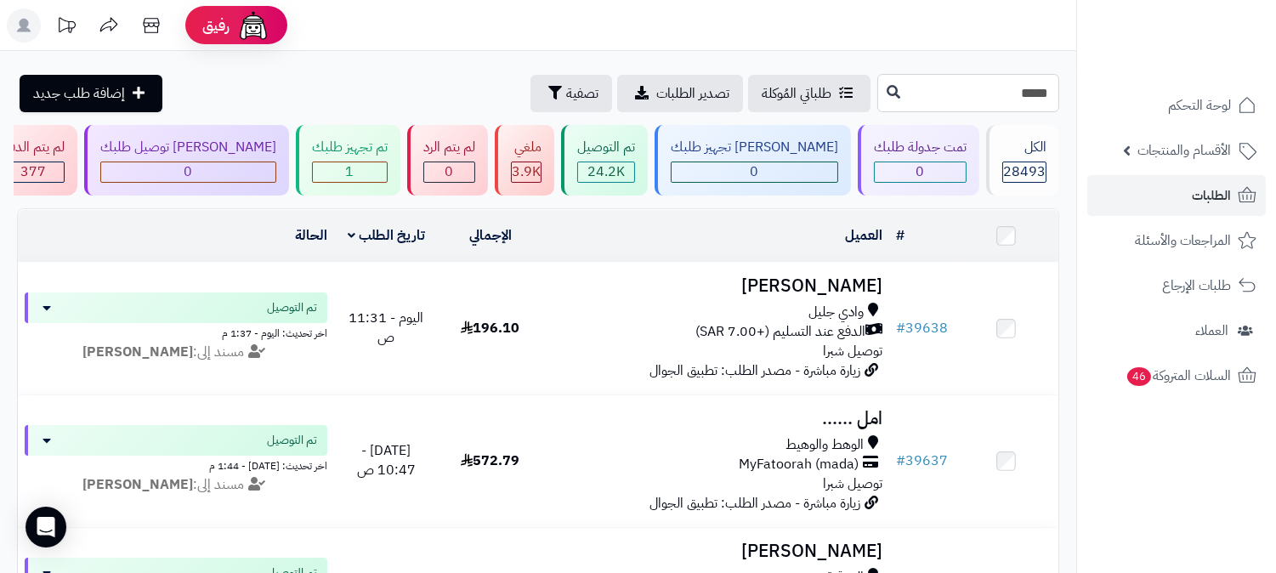
type input "*****"
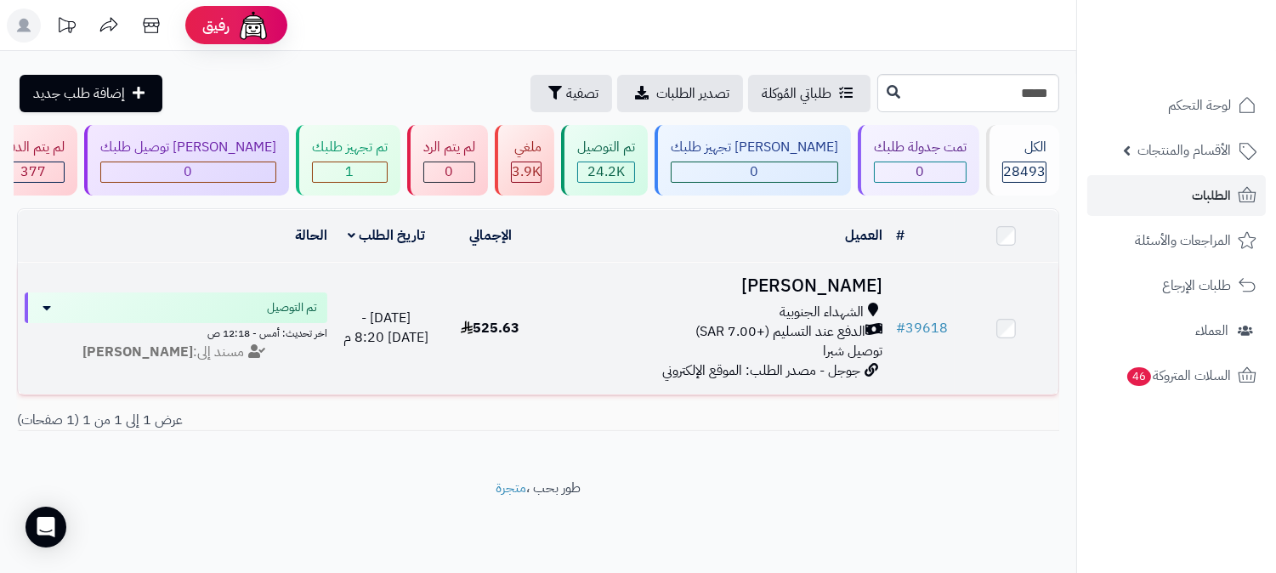
click at [872, 281] on h3 "[PERSON_NAME]" at bounding box center [715, 286] width 333 height 20
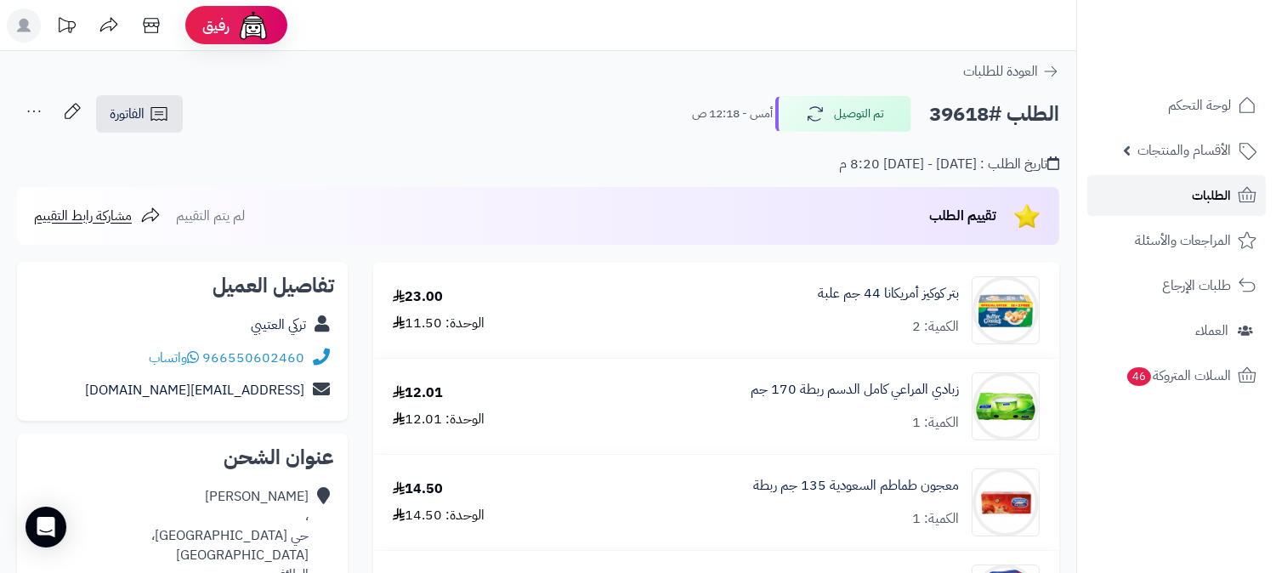
click at [1229, 198] on span "الطلبات" at bounding box center [1210, 196] width 39 height 24
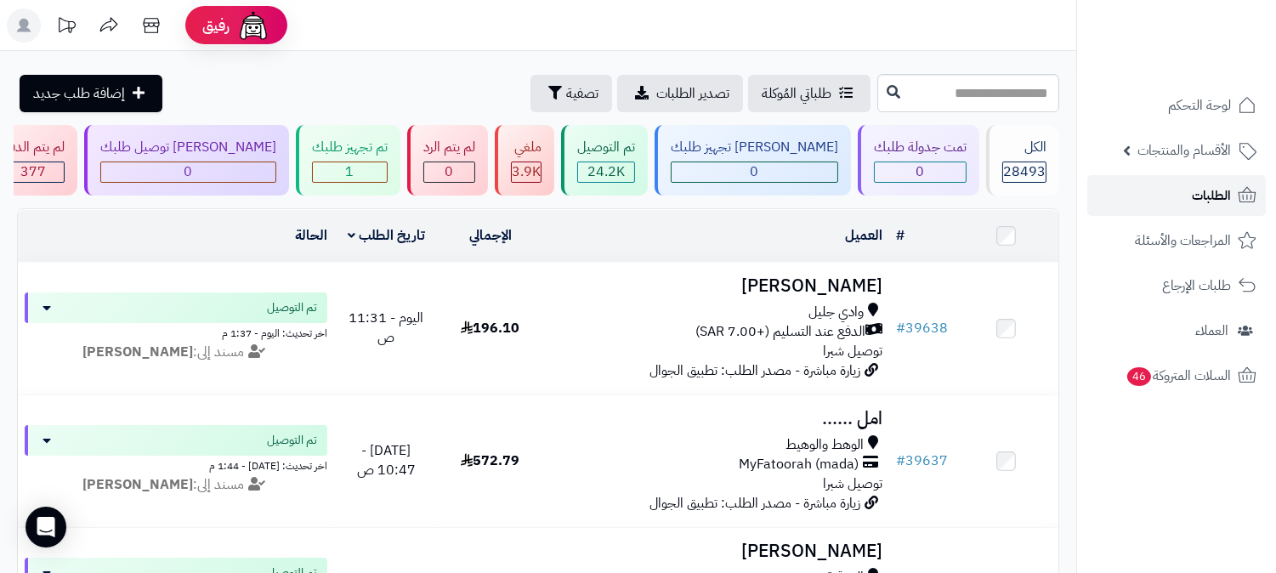
click at [1176, 201] on link "الطلبات" at bounding box center [1176, 195] width 178 height 41
click at [1166, 207] on link "الطلبات" at bounding box center [1176, 195] width 178 height 41
click at [400, 159] on div "تم تجهيز طلبك 1" at bounding box center [348, 160] width 105 height 71
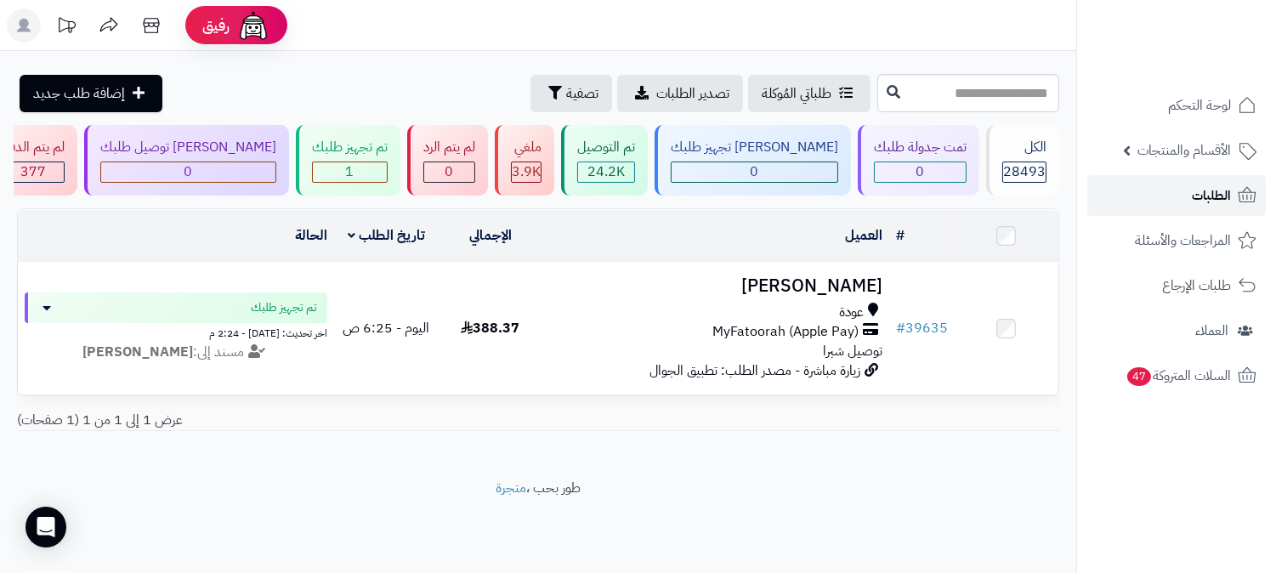
click at [1140, 185] on link "الطلبات" at bounding box center [1176, 195] width 178 height 41
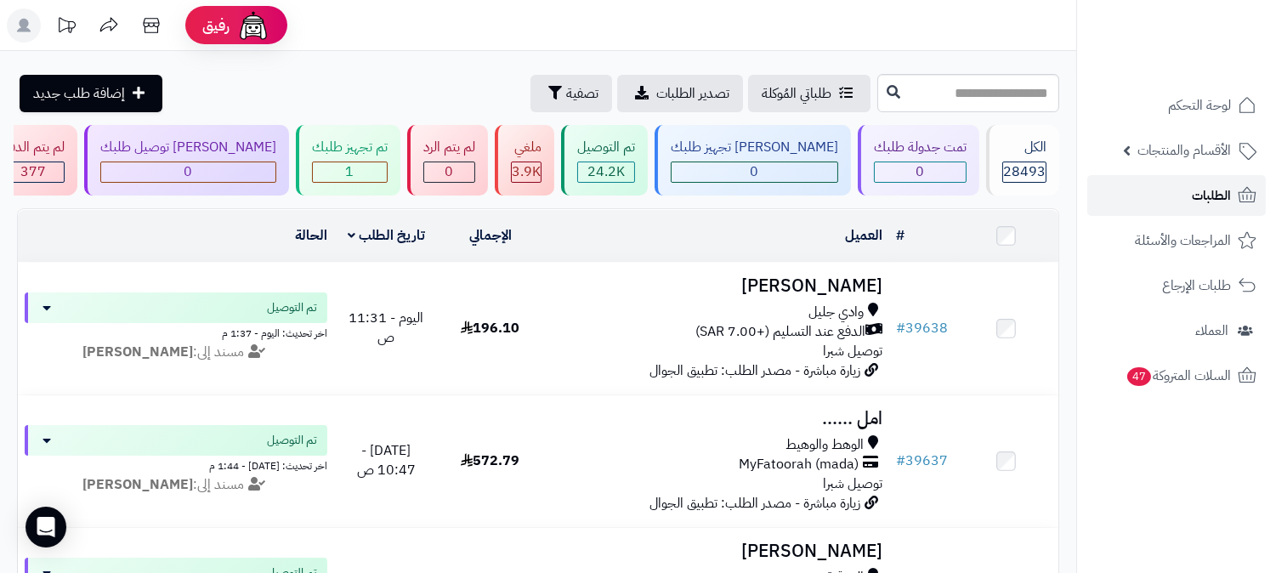
click at [1215, 193] on span "الطلبات" at bounding box center [1210, 196] width 39 height 24
click at [1204, 192] on span "الطلبات" at bounding box center [1210, 196] width 39 height 24
click at [1242, 193] on icon at bounding box center [1246, 195] width 20 height 20
click at [1144, 197] on link "الطلبات" at bounding box center [1176, 195] width 178 height 41
click at [1118, 185] on link "الطلبات" at bounding box center [1176, 195] width 178 height 41
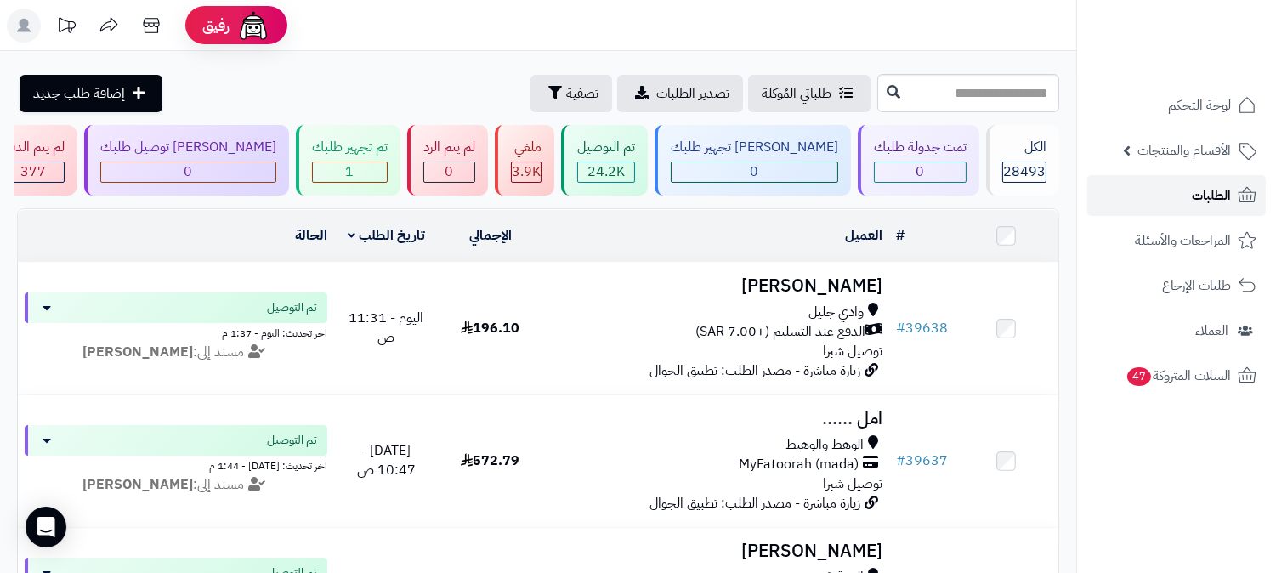
click at [1134, 189] on link "الطلبات" at bounding box center [1176, 195] width 178 height 41
drag, startPoint x: 0, startPoint y: 0, endPoint x: 1134, endPoint y: 190, distance: 1149.3
click at [1134, 190] on link "الطلبات" at bounding box center [1176, 195] width 178 height 41
click at [1134, 187] on link "الطلبات" at bounding box center [1176, 195] width 178 height 41
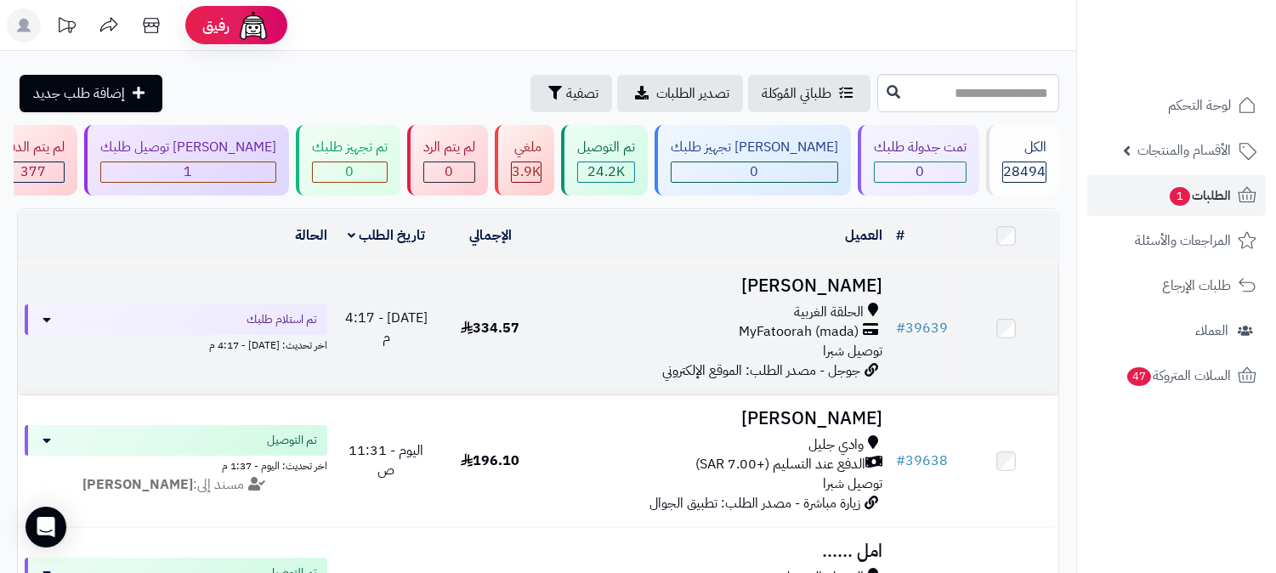
click at [817, 286] on h3 "Nourah Almaliki" at bounding box center [715, 286] width 333 height 20
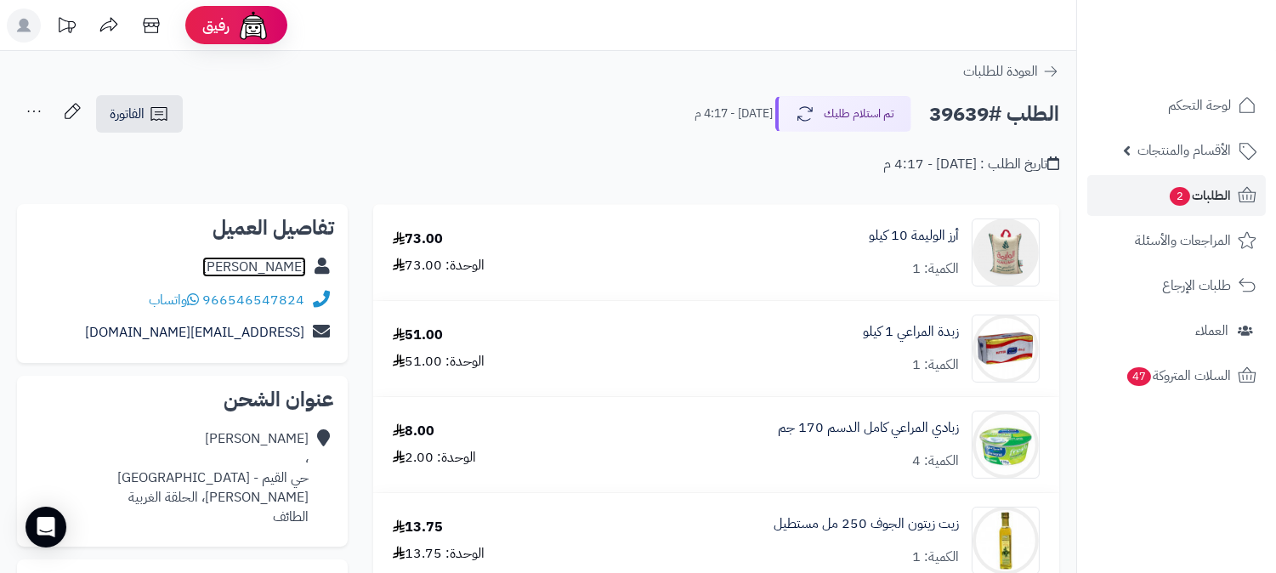
click at [243, 268] on link "Nourah Almaliki" at bounding box center [254, 267] width 104 height 20
click at [949, 116] on h2 "الطلب #39639" at bounding box center [994, 114] width 130 height 35
copy h2 "39639"
click at [1191, 190] on span "الطلبات 2" at bounding box center [1199, 196] width 63 height 24
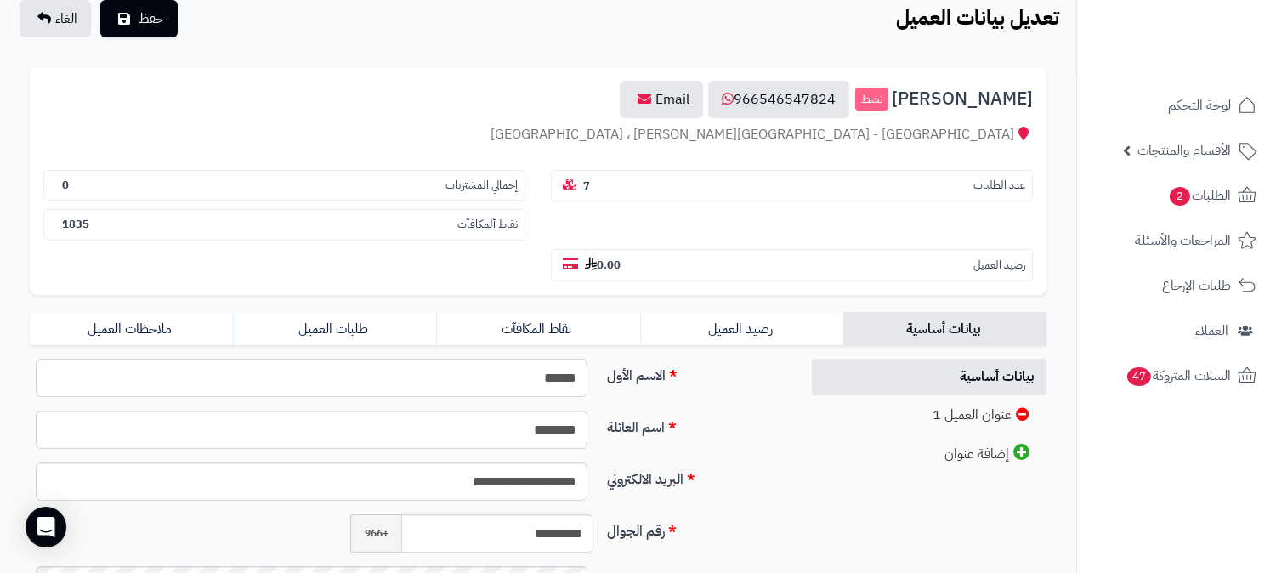
scroll to position [283, 0]
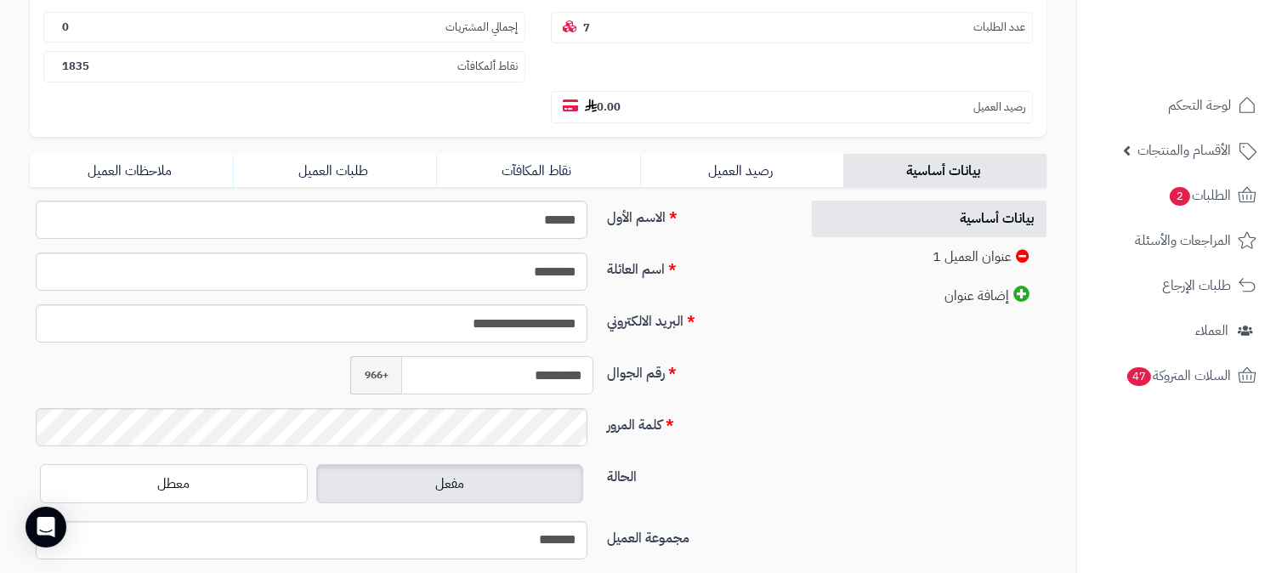
click at [530, 356] on input "*********" at bounding box center [497, 375] width 192 height 38
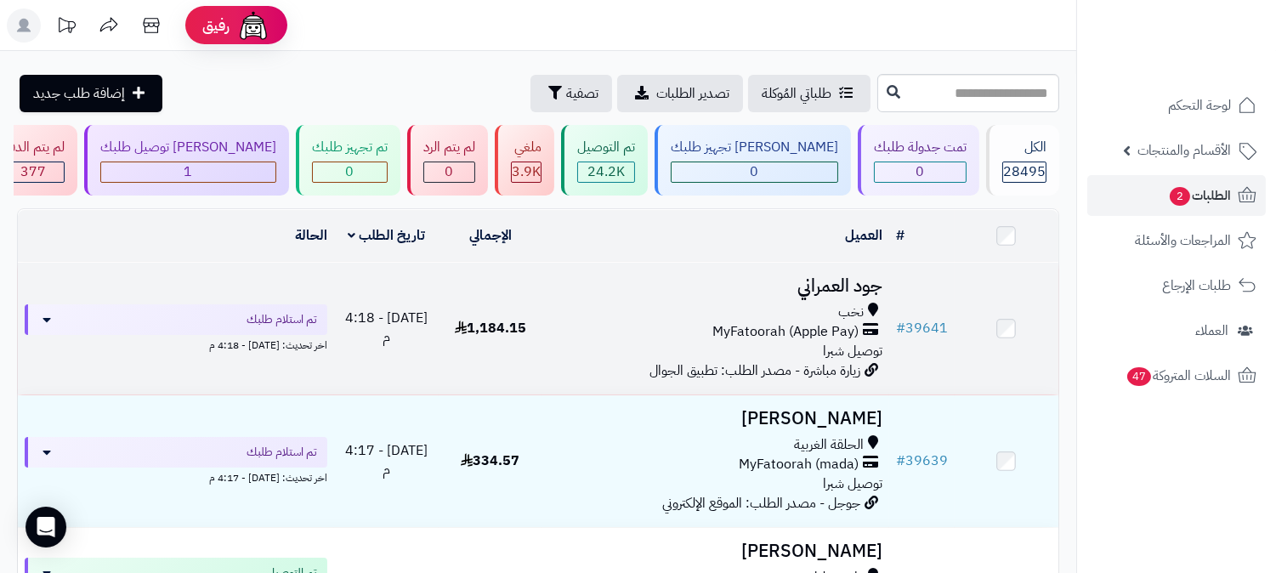
click at [846, 276] on h3 "جود العمراني" at bounding box center [715, 286] width 333 height 20
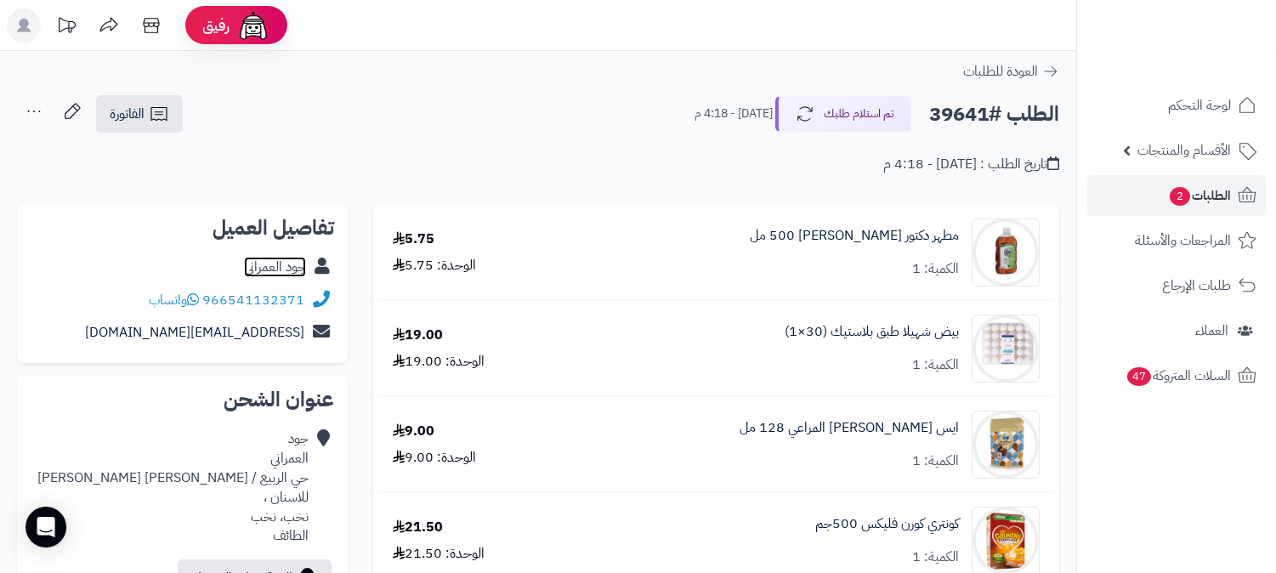
click at [275, 269] on link "جود العمراني" at bounding box center [275, 267] width 62 height 20
click at [955, 116] on h2 "الطلب #39641" at bounding box center [994, 114] width 130 height 35
copy h2 "39641"
click at [1216, 190] on span "الطلبات 2" at bounding box center [1199, 196] width 63 height 24
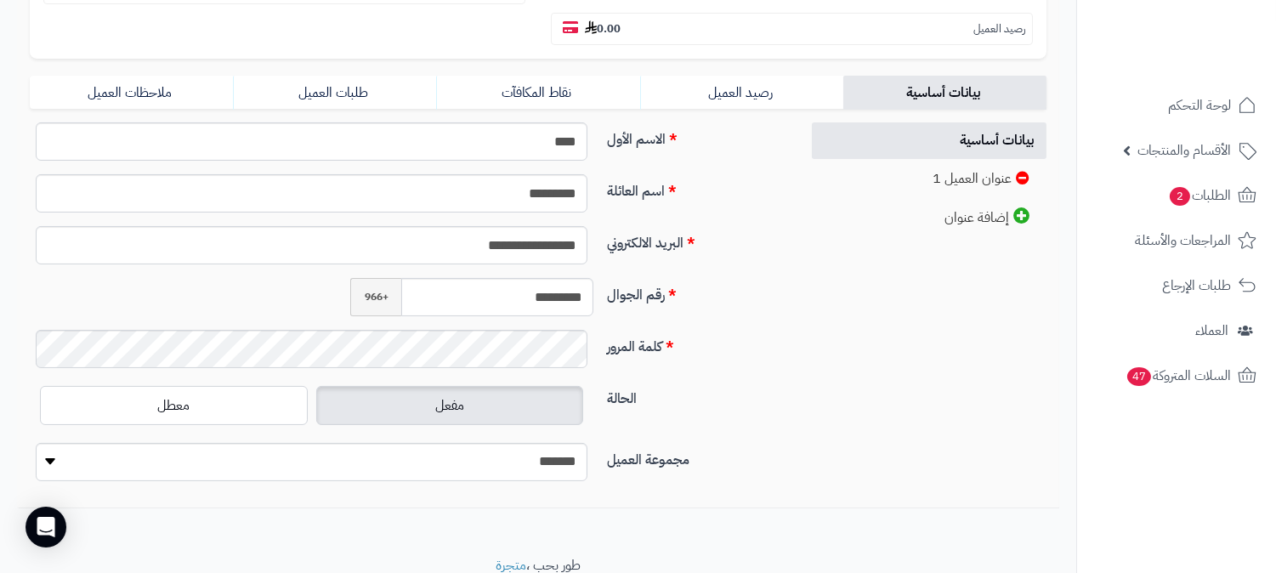
scroll to position [377, 0]
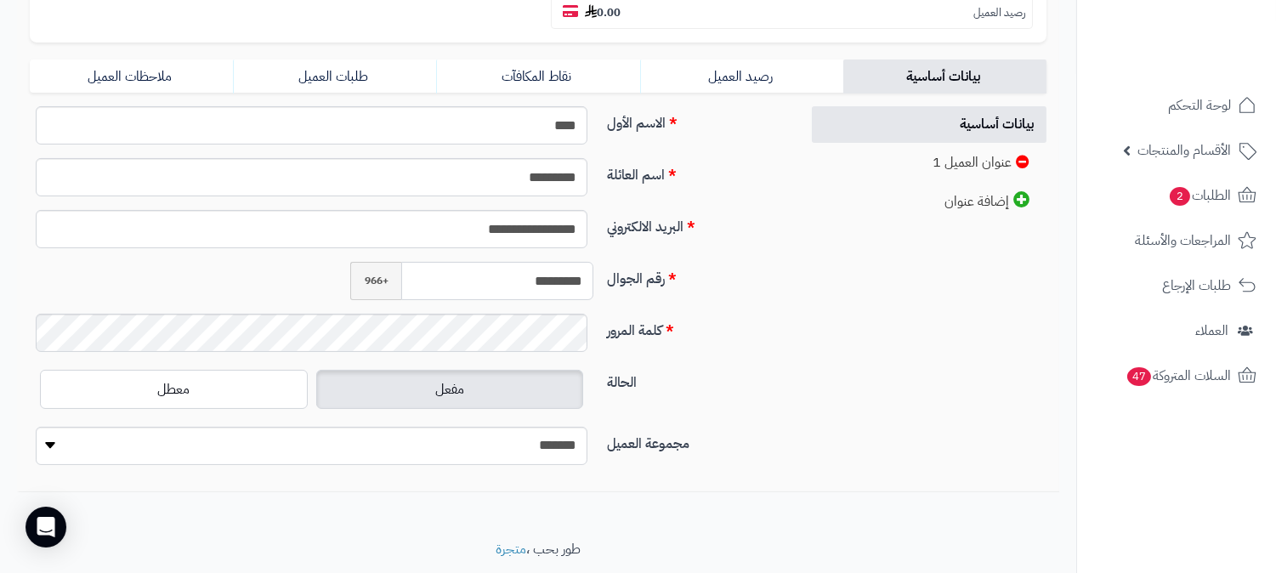
click at [544, 262] on input "*********" at bounding box center [497, 281] width 192 height 38
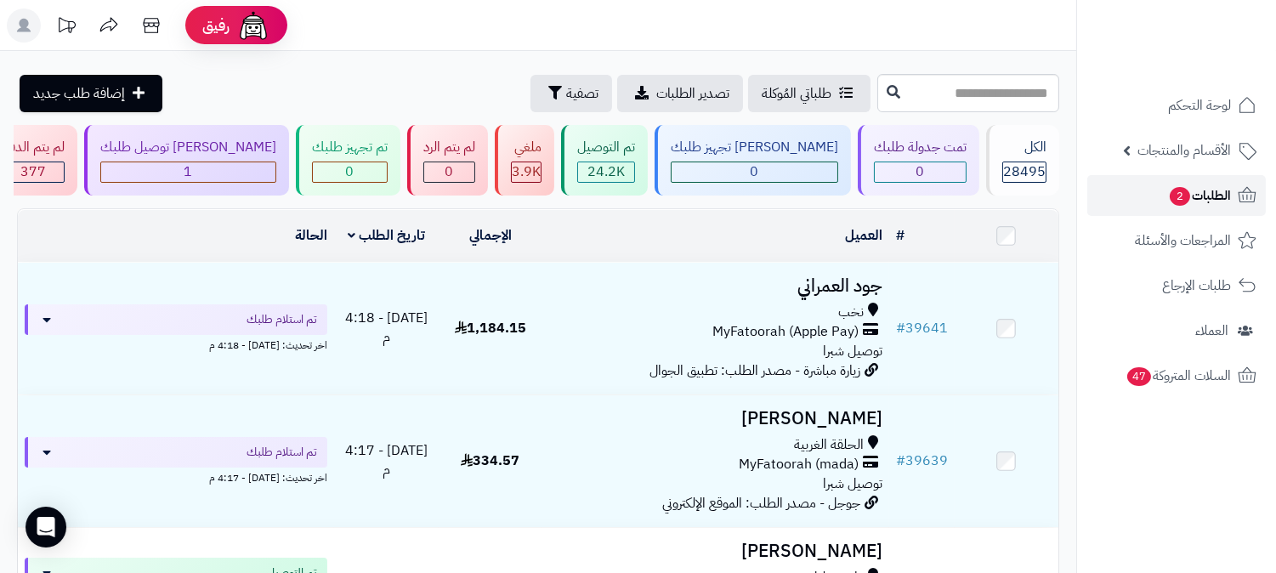
click at [1218, 194] on span "الطلبات 2" at bounding box center [1199, 196] width 63 height 24
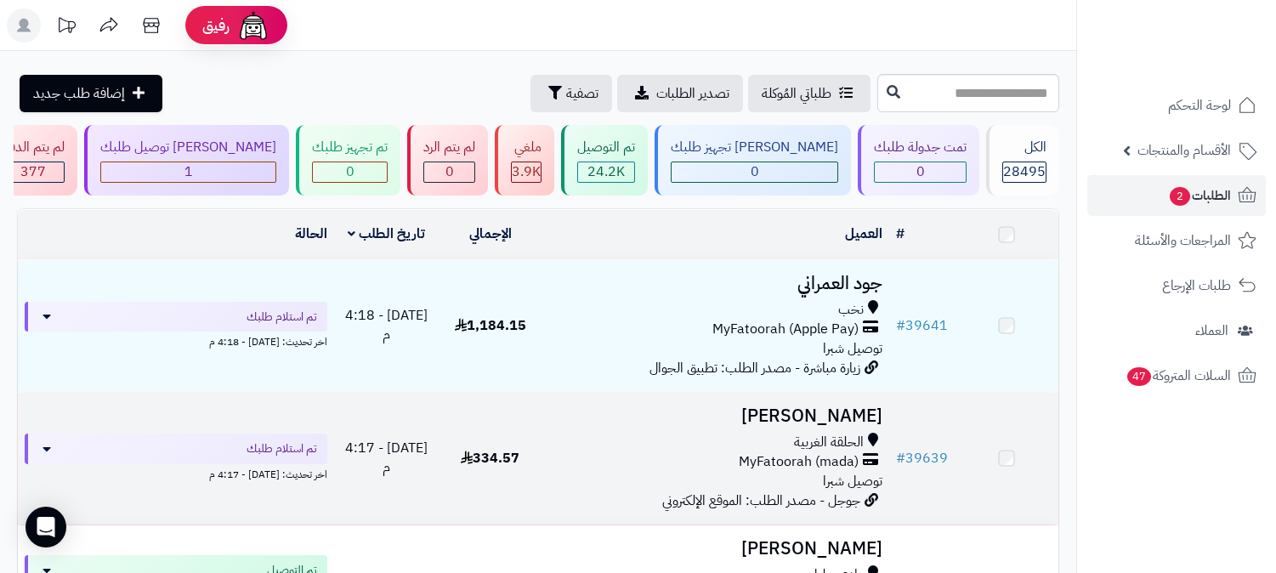
scroll to position [94, 0]
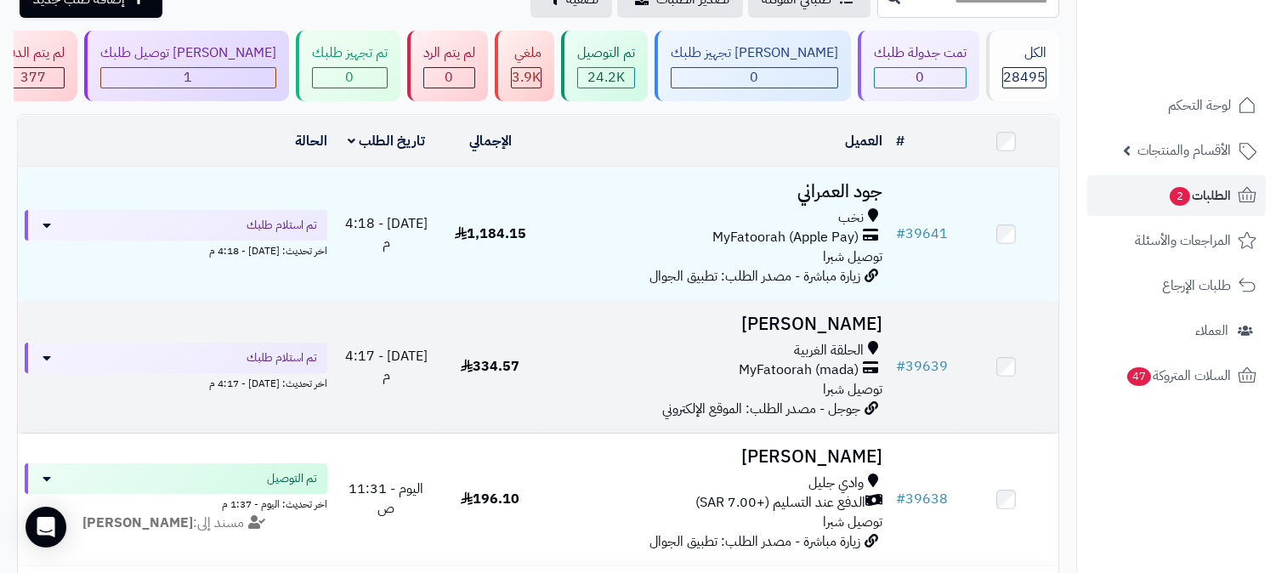
click at [801, 327] on h3 "[PERSON_NAME]" at bounding box center [715, 324] width 333 height 20
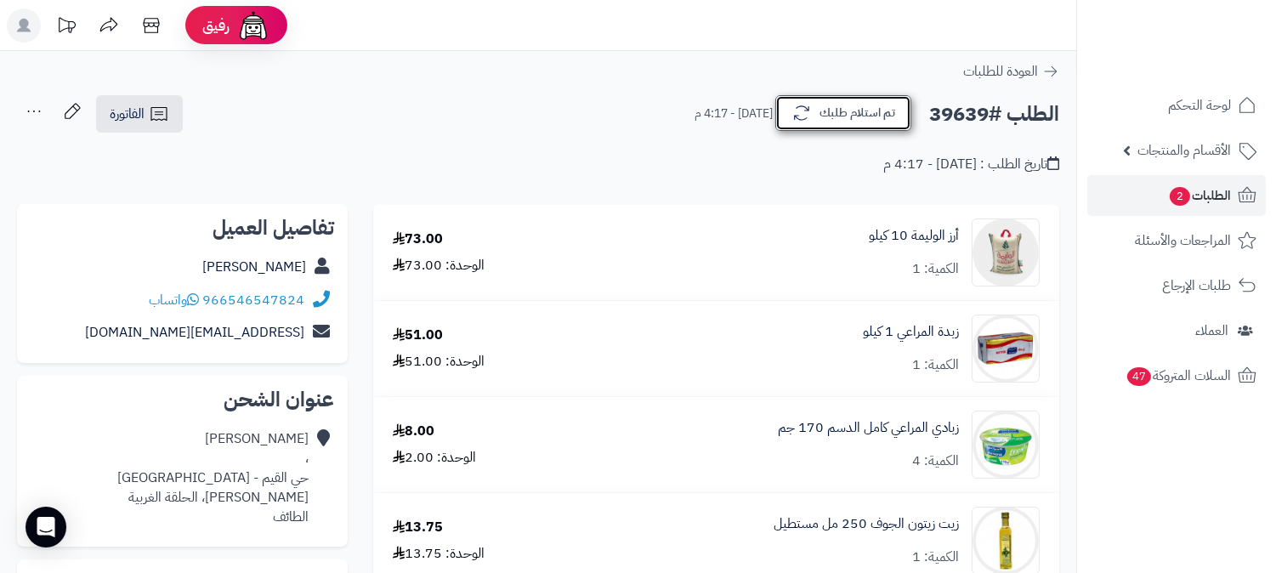
click at [857, 120] on button "تم استلام طلبك" at bounding box center [843, 113] width 136 height 36
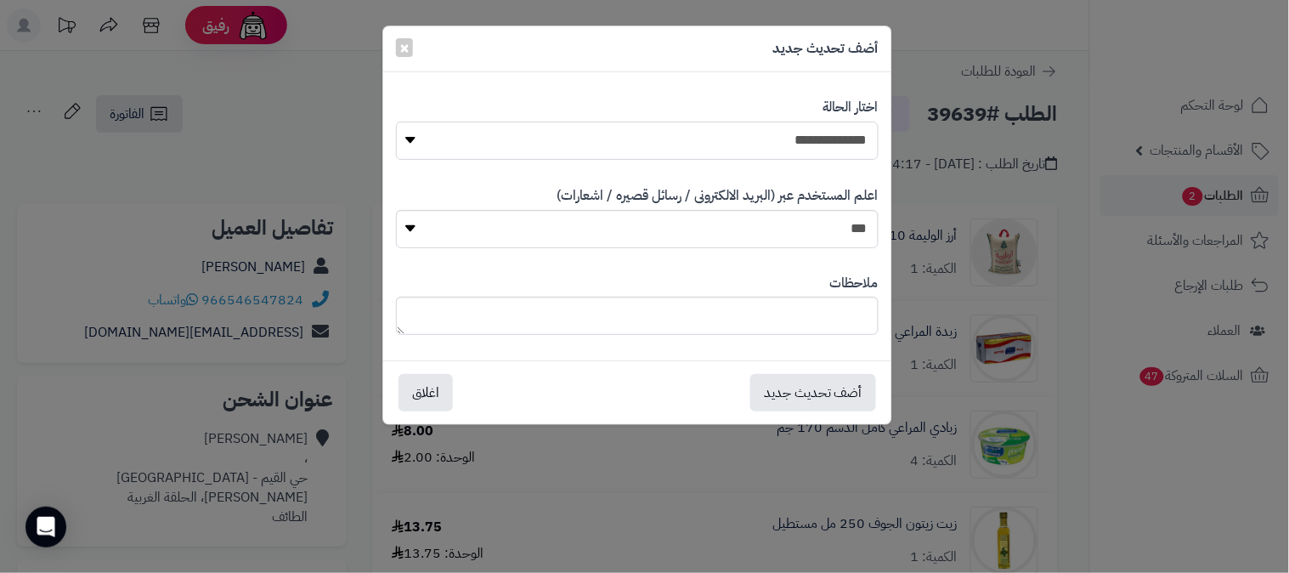
click at [846, 143] on select "**********" at bounding box center [637, 141] width 483 height 38
select select "*"
click at [396, 122] on select "**********" at bounding box center [637, 141] width 483 height 38
click at [836, 387] on button "أضف تحديث جديد" at bounding box center [813, 391] width 126 height 37
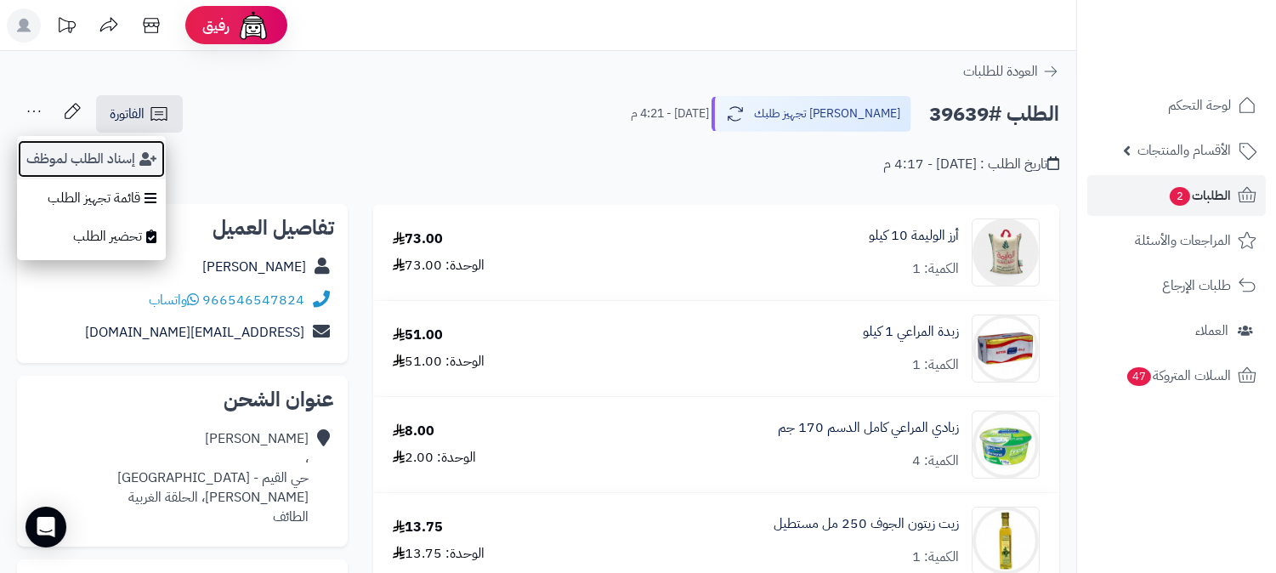
click at [71, 149] on button "إسناد الطلب لموظف" at bounding box center [91, 158] width 149 height 39
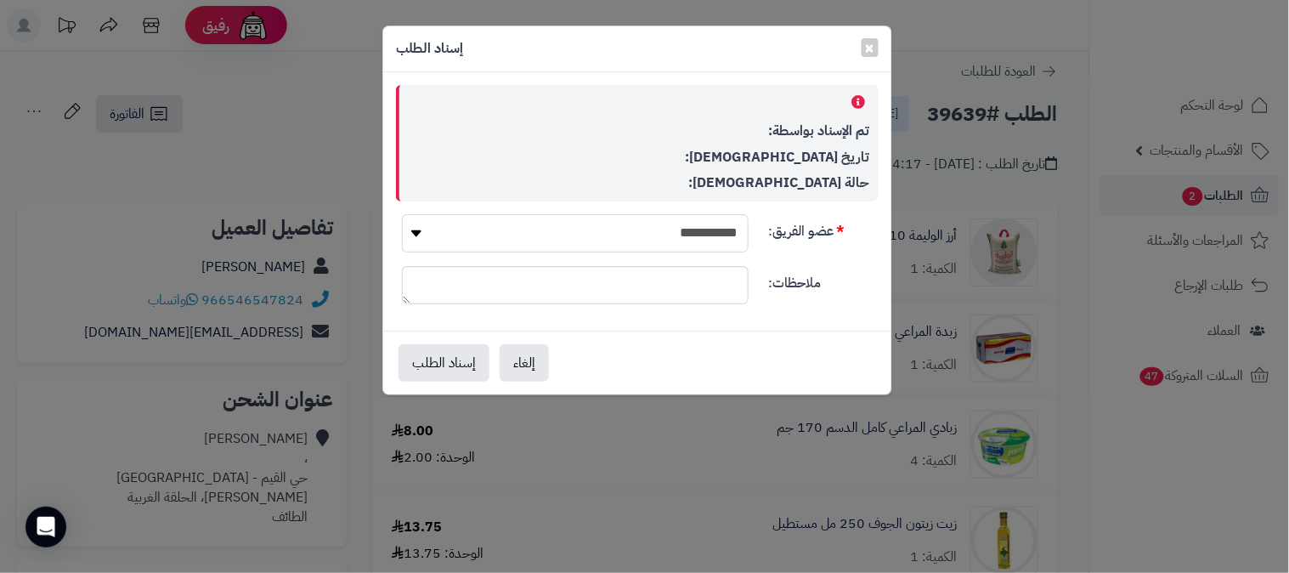
click at [635, 228] on select "**********" at bounding box center [575, 233] width 347 height 38
select select "**"
click at [402, 214] on select "**********" at bounding box center [575, 233] width 347 height 38
click at [430, 355] on button "إسناد الطلب" at bounding box center [444, 361] width 91 height 37
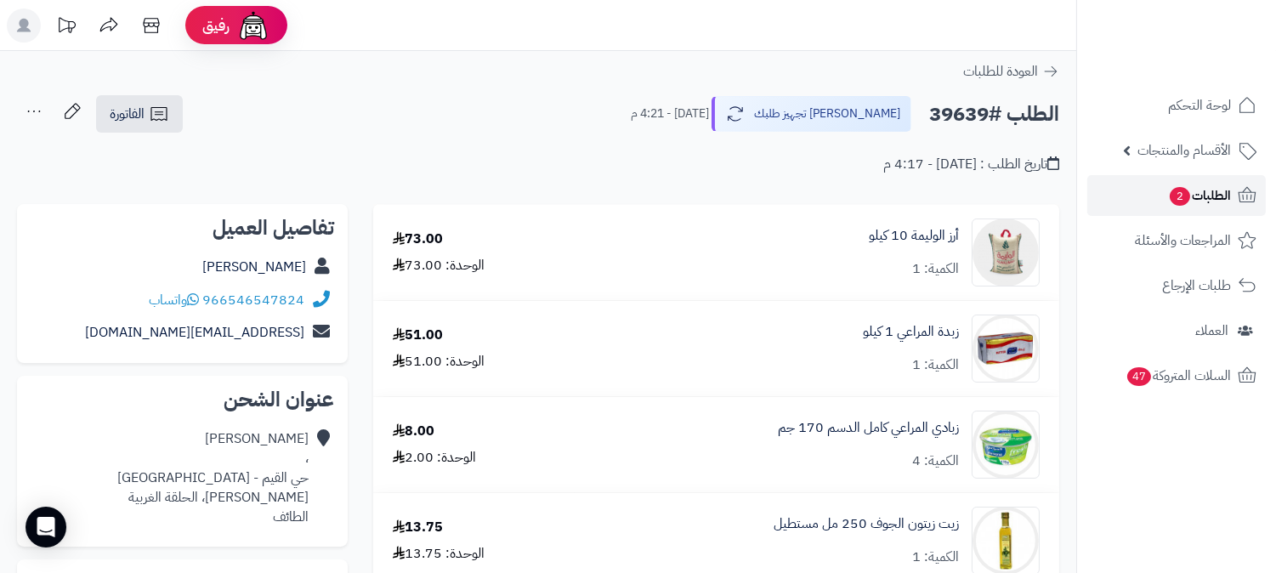
click at [1181, 195] on span "2" at bounding box center [1179, 196] width 22 height 20
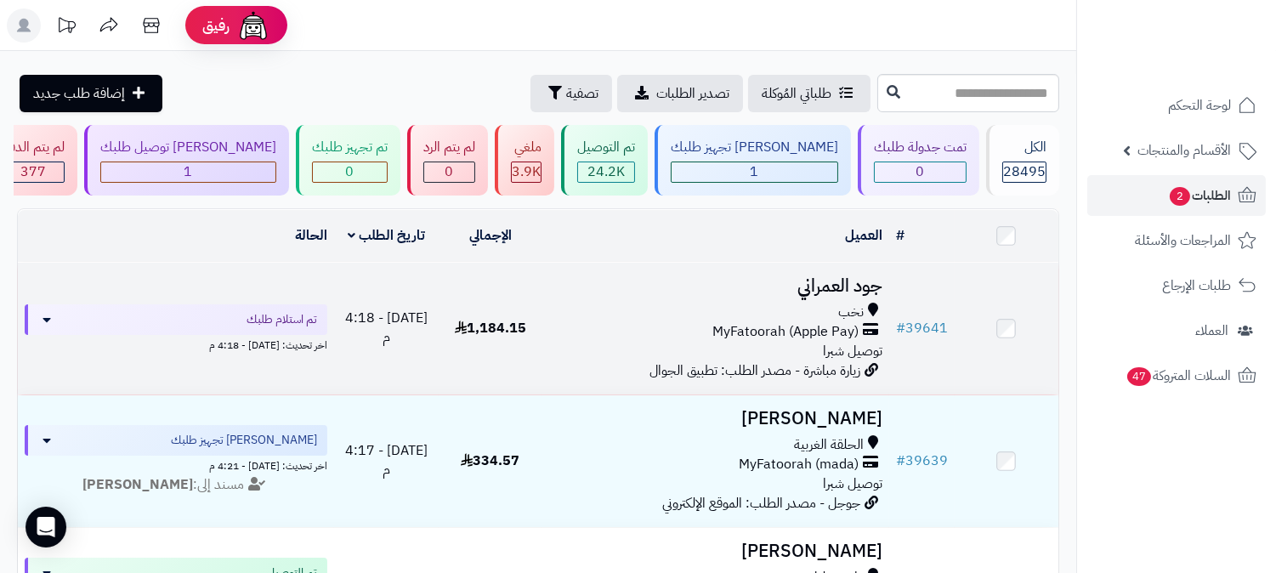
click at [826, 289] on h3 "جود العمراني" at bounding box center [715, 286] width 333 height 20
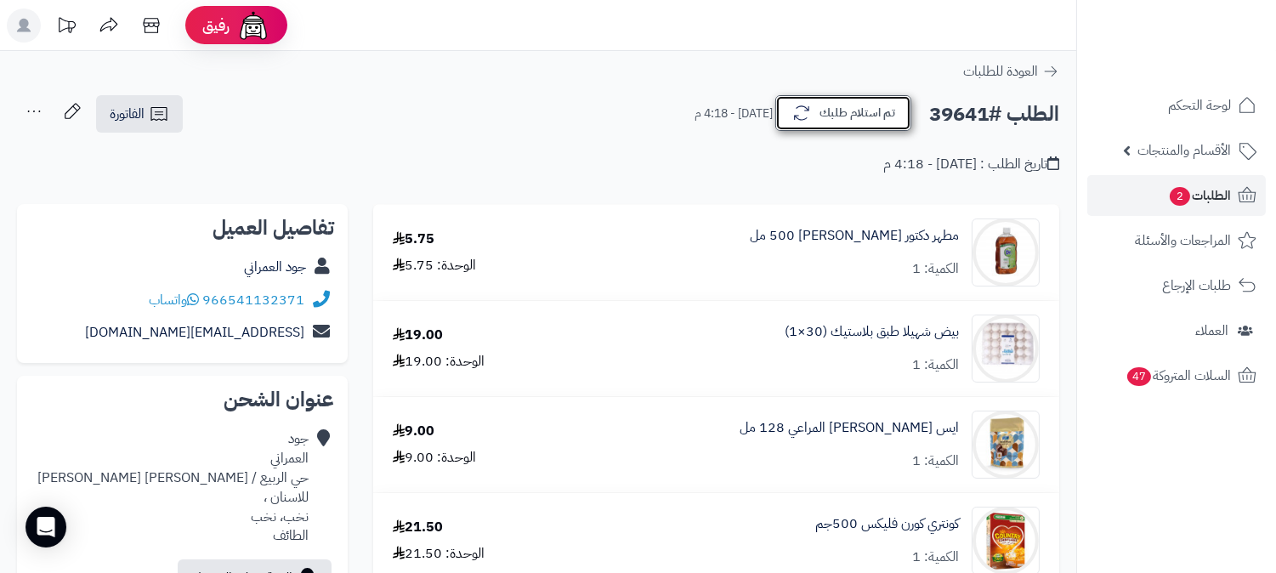
click at [843, 112] on button "تم استلام طلبك" at bounding box center [843, 113] width 136 height 36
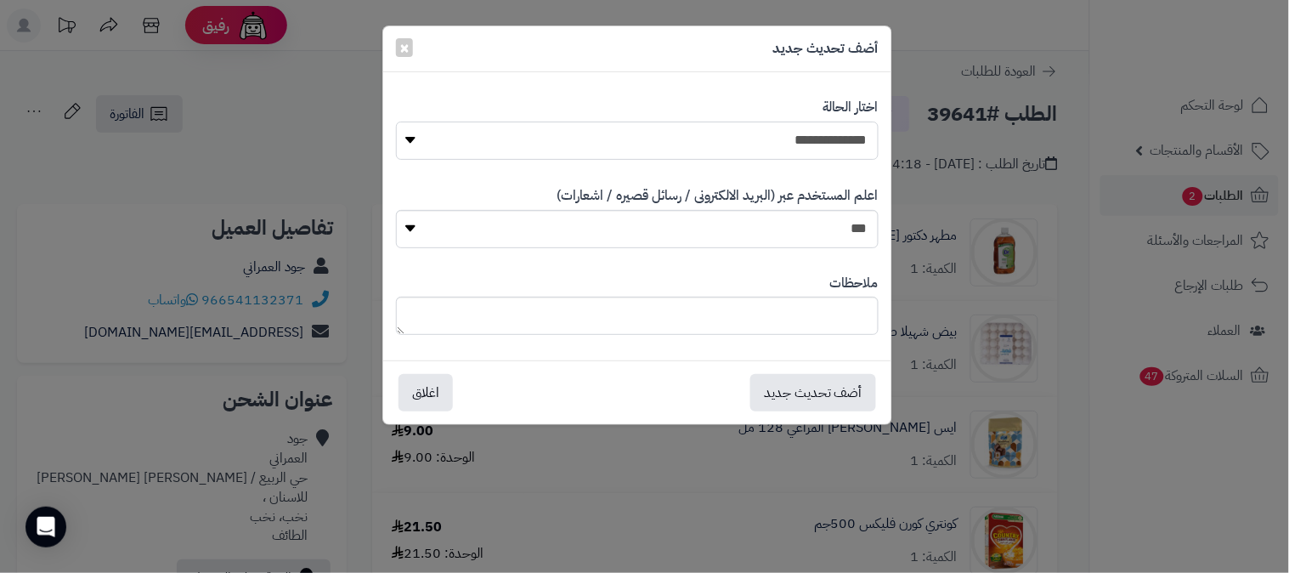
click at [793, 138] on select "**********" at bounding box center [637, 141] width 483 height 38
select select "*"
click at [396, 122] on select "**********" at bounding box center [637, 141] width 483 height 38
click at [830, 391] on button "أضف تحديث جديد" at bounding box center [813, 391] width 126 height 37
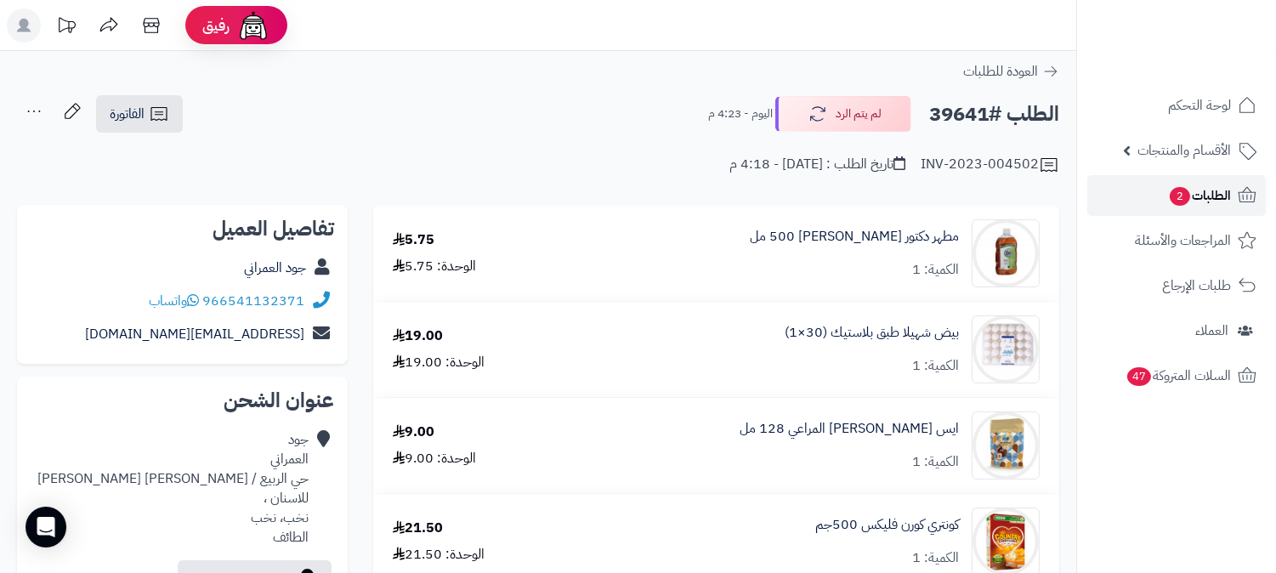
click at [1196, 185] on span "الطلبات 2" at bounding box center [1199, 196] width 63 height 24
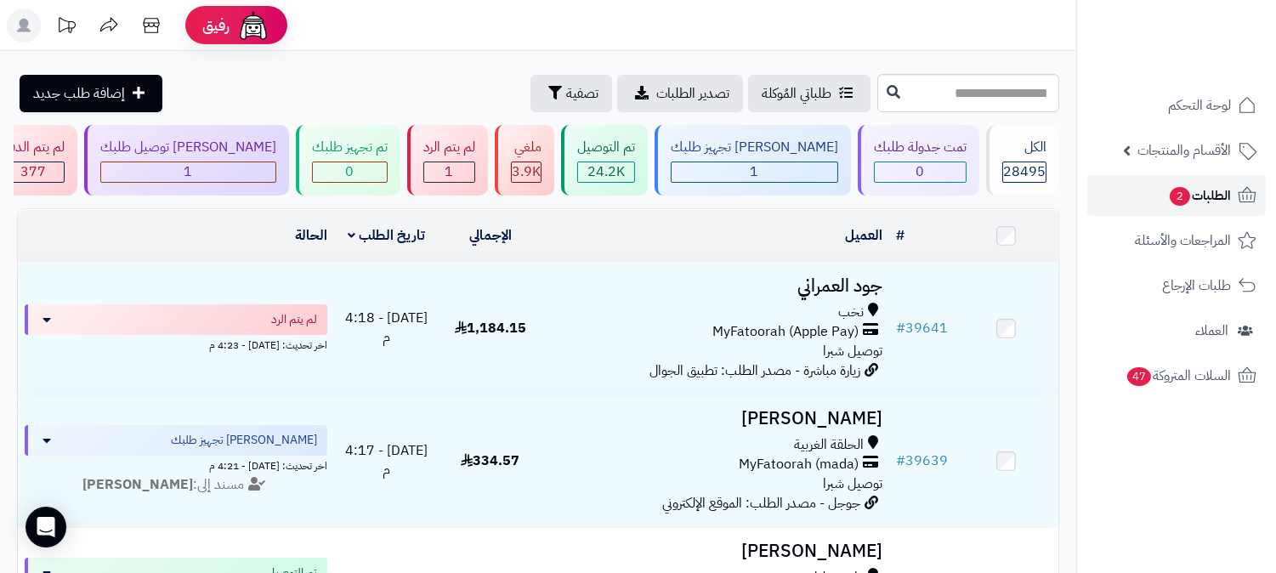
click at [1210, 191] on span "الطلبات 2" at bounding box center [1199, 196] width 63 height 24
click at [1224, 180] on link "الطلبات 2" at bounding box center [1176, 195] width 178 height 41
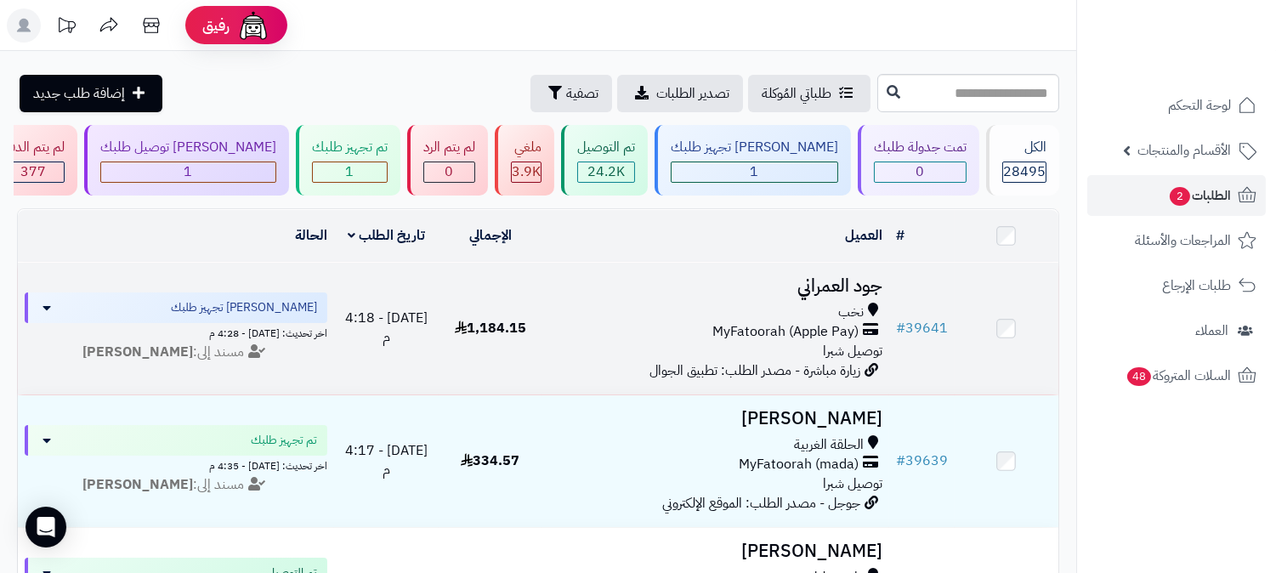
click at [834, 283] on h3 "جود العمراني" at bounding box center [715, 286] width 333 height 20
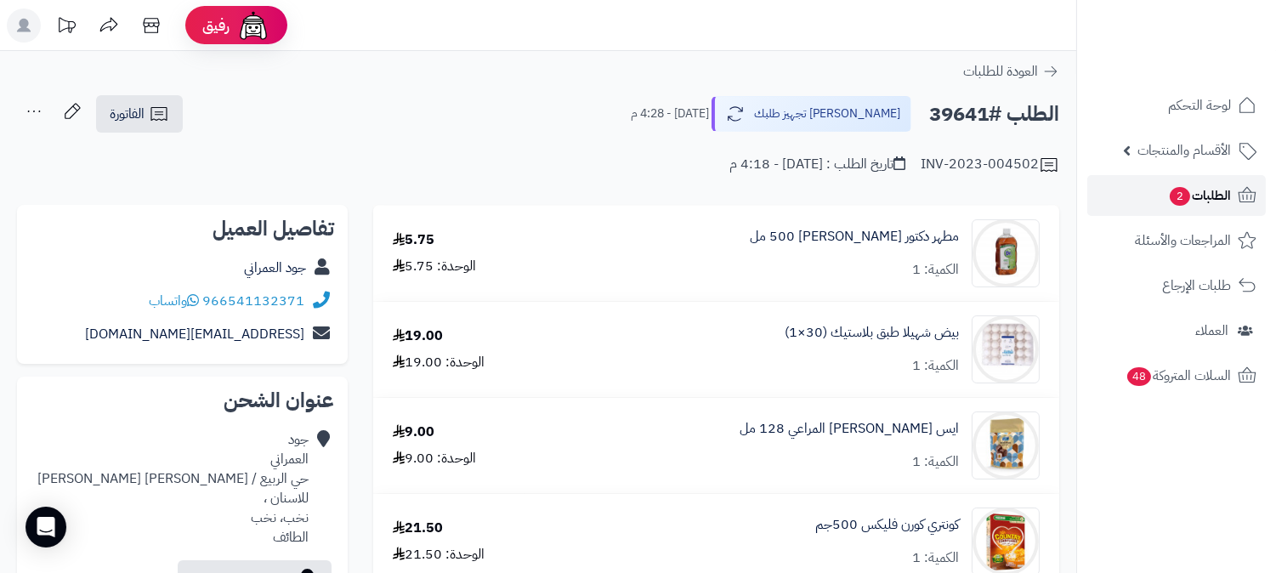
click at [1193, 197] on span "الطلبات 2" at bounding box center [1199, 196] width 63 height 24
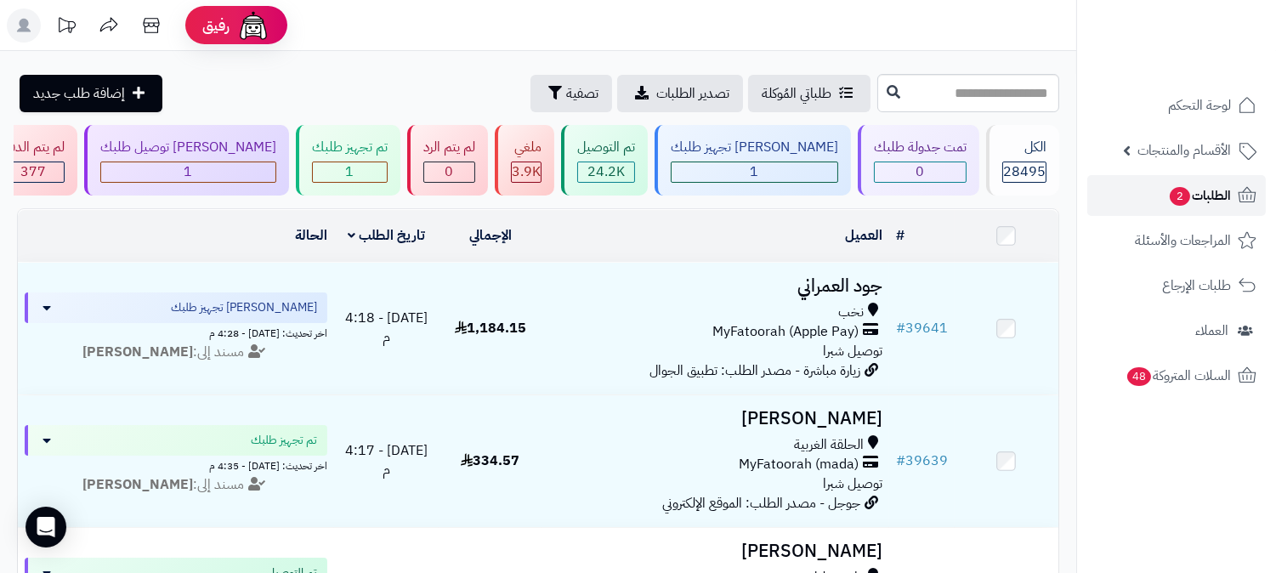
click at [1194, 193] on span "الطلبات 2" at bounding box center [1199, 196] width 63 height 24
click at [1185, 185] on span "الطلبات 2" at bounding box center [1199, 196] width 63 height 24
click at [276, 156] on div "[PERSON_NAME] توصيل طلبك" at bounding box center [188, 148] width 176 height 20
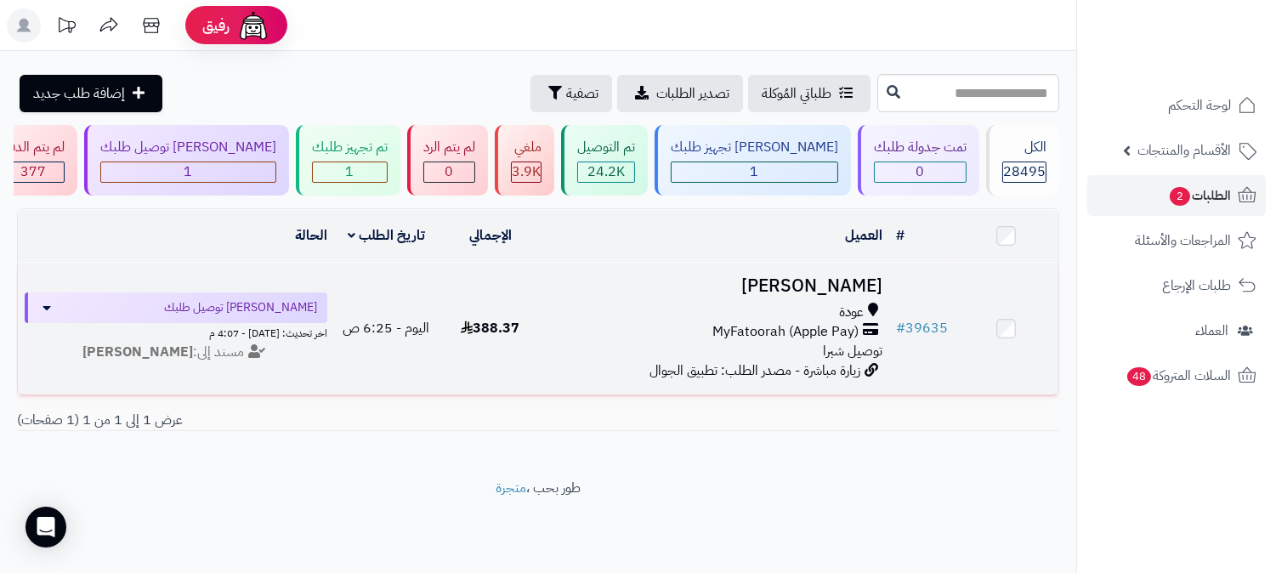
click at [855, 282] on h3 "[PERSON_NAME]" at bounding box center [715, 286] width 333 height 20
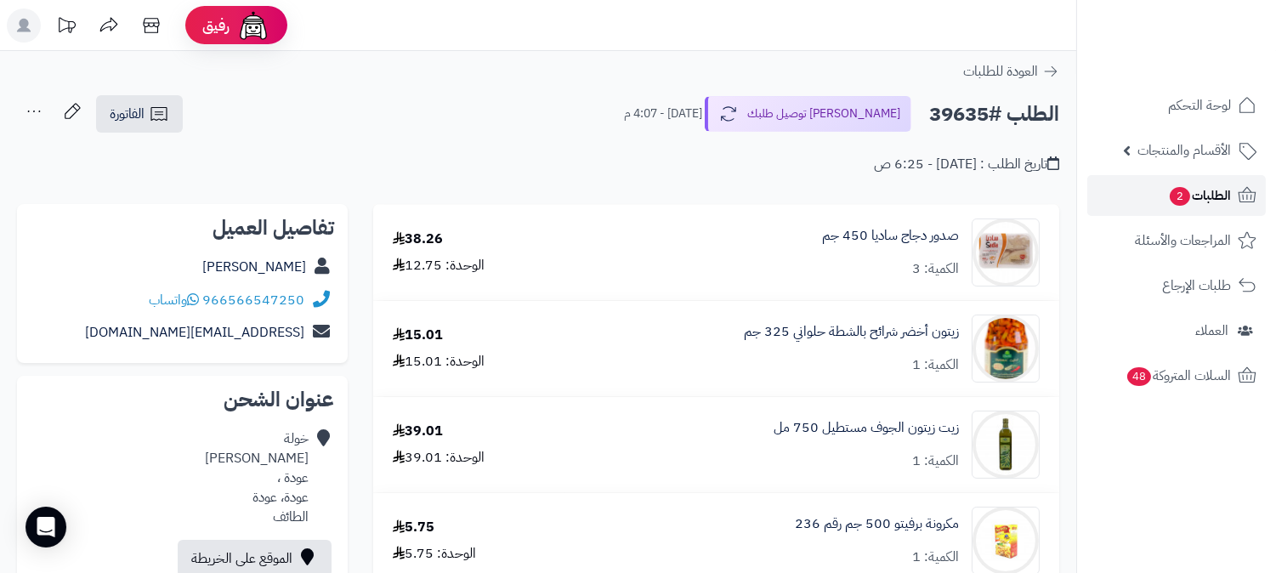
click at [1225, 195] on span "الطلبات 2" at bounding box center [1199, 196] width 63 height 24
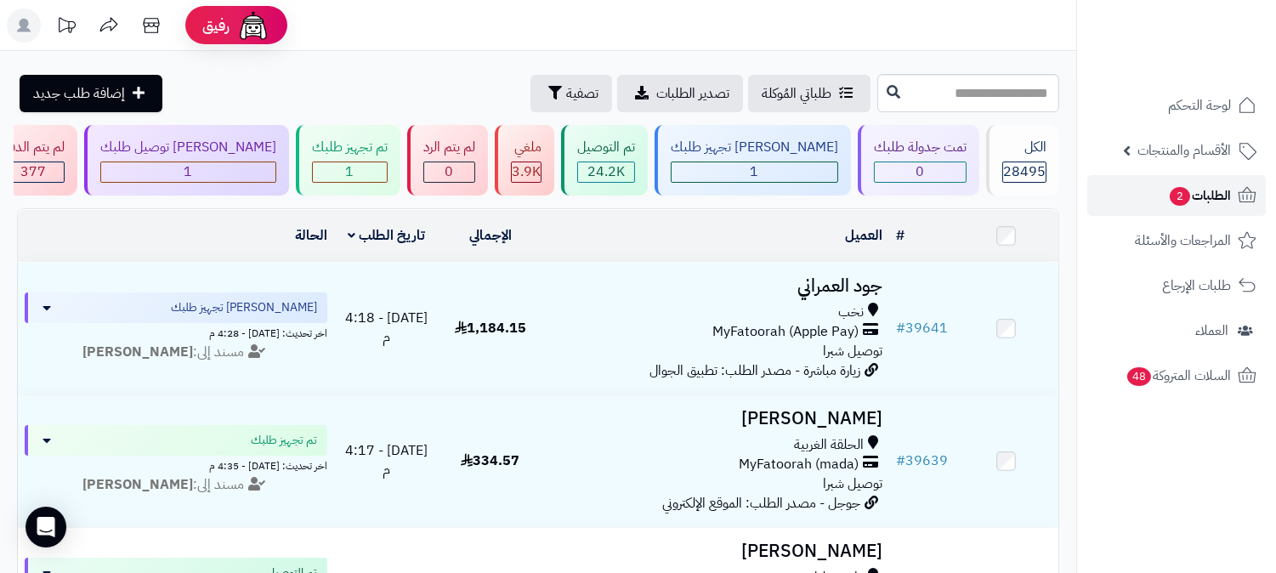
click at [1225, 195] on span "الطلبات 2" at bounding box center [1199, 196] width 63 height 24
click at [1168, 190] on span "2" at bounding box center [1178, 197] width 21 height 20
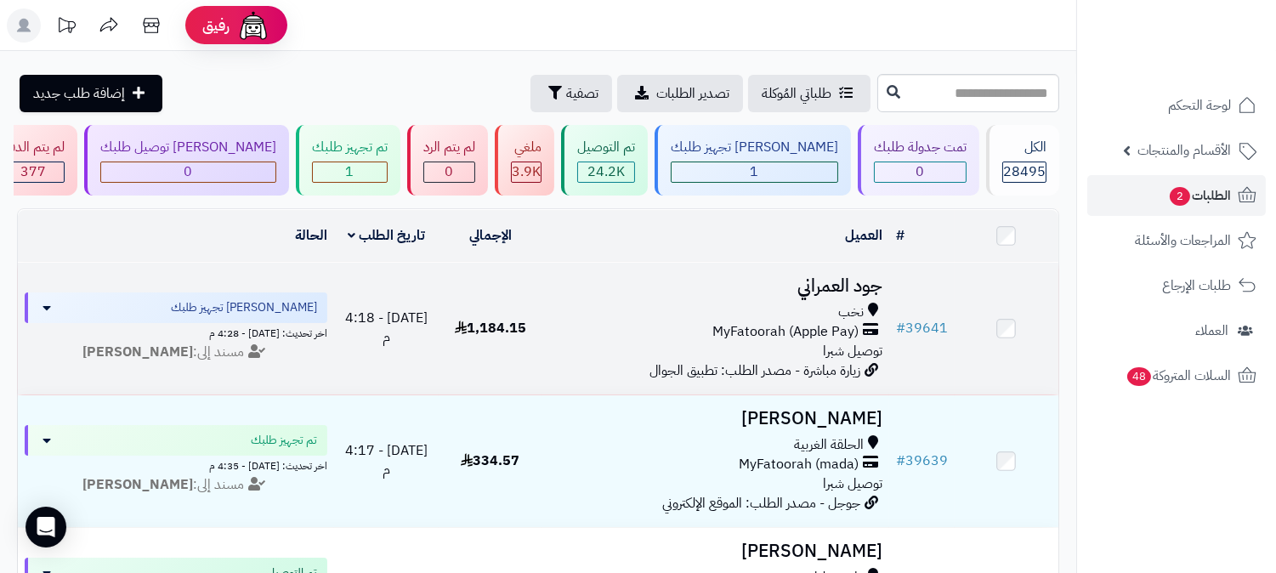
click at [841, 294] on h3 "جود العمراني" at bounding box center [715, 286] width 333 height 20
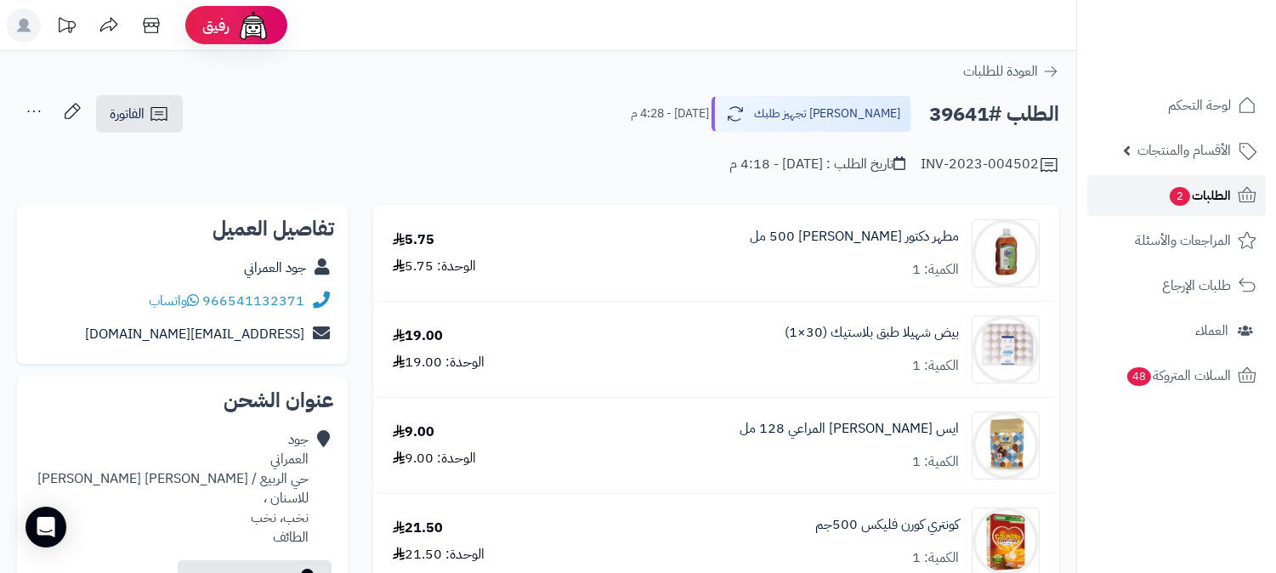
click at [1225, 201] on span "الطلبات 2" at bounding box center [1199, 196] width 63 height 24
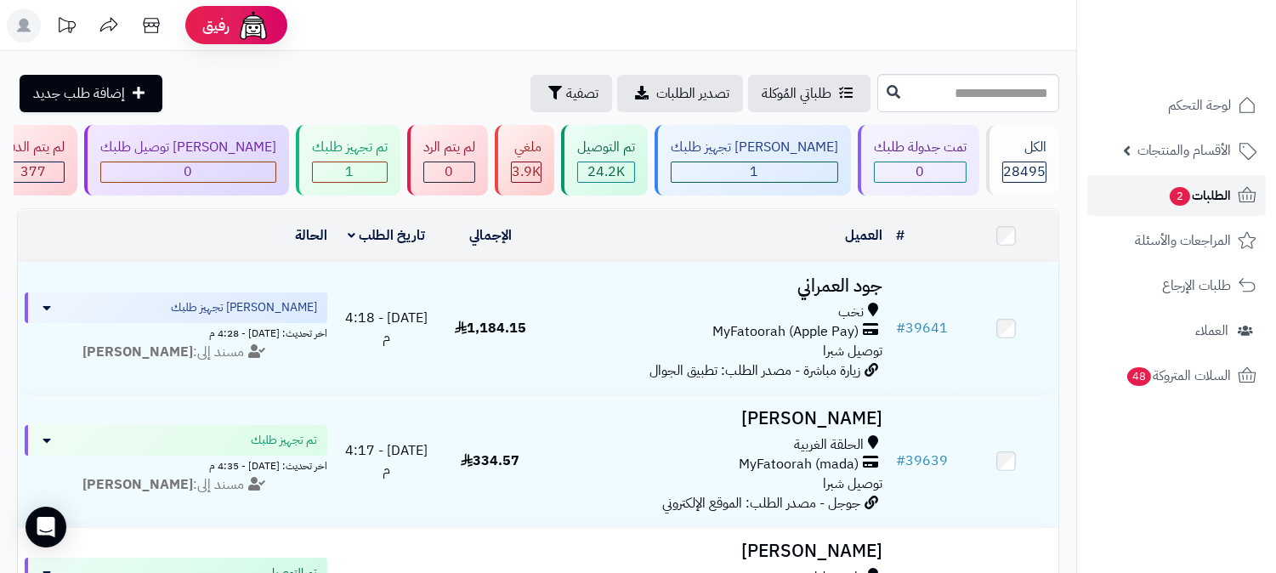
click at [1225, 199] on span "الطلبات 2" at bounding box center [1199, 196] width 63 height 24
click at [1191, 196] on span "الطلبات 2" at bounding box center [1199, 196] width 63 height 24
click at [1227, 189] on span "الطلبات 2" at bounding box center [1199, 196] width 63 height 24
click at [1225, 190] on span "الطلبات 2" at bounding box center [1199, 196] width 63 height 24
click at [1181, 188] on span "2" at bounding box center [1179, 196] width 20 height 19
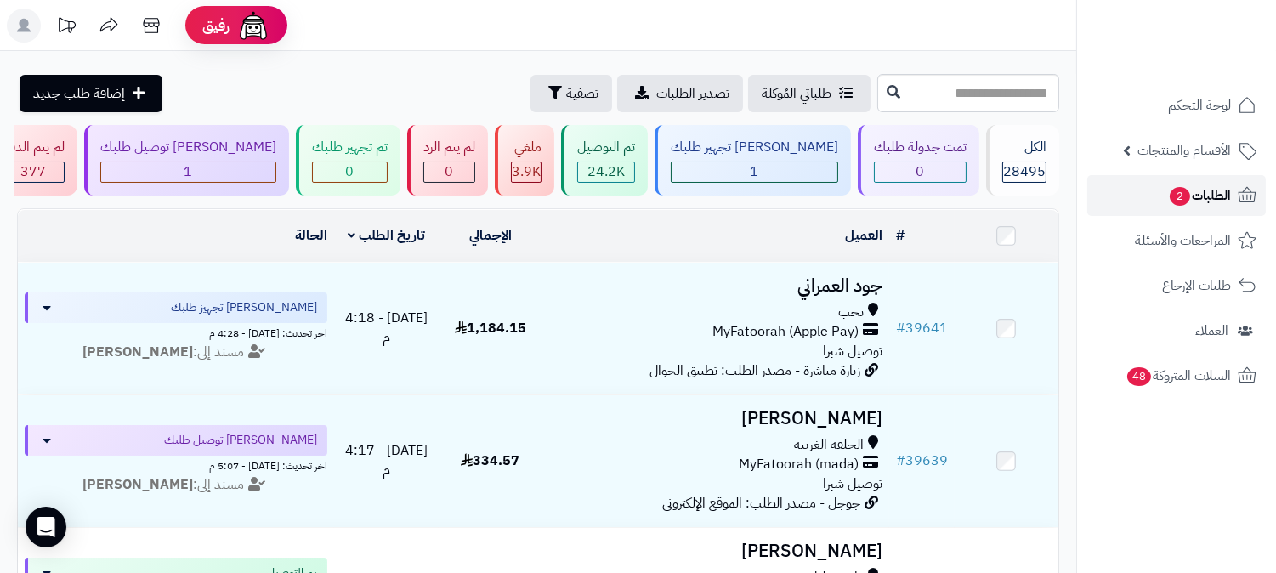
click at [1176, 200] on span "2" at bounding box center [1179, 196] width 22 height 20
click at [1165, 190] on link "الطلبات" at bounding box center [1176, 195] width 178 height 41
click at [1163, 183] on link "الطلبات" at bounding box center [1176, 195] width 178 height 41
click at [1209, 190] on span "الطلبات" at bounding box center [1210, 196] width 39 height 24
click at [1234, 189] on link "الطلبات" at bounding box center [1176, 195] width 178 height 41
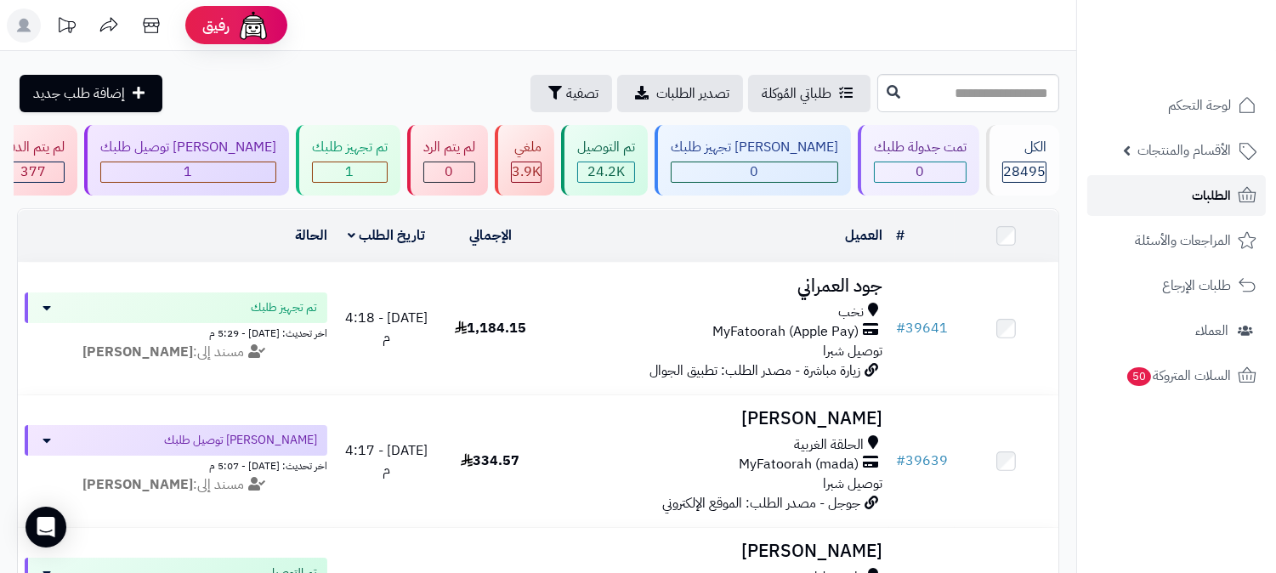
click at [1227, 190] on span "الطلبات" at bounding box center [1210, 196] width 39 height 24
click at [1222, 191] on span "الطلبات" at bounding box center [1210, 196] width 39 height 24
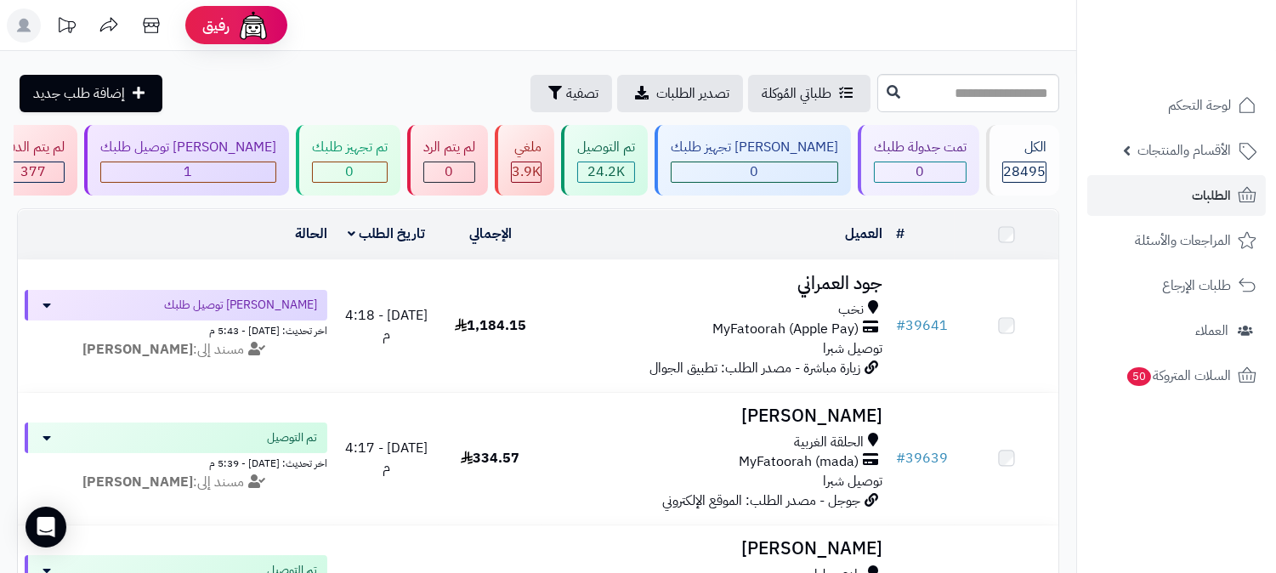
click at [1225, 191] on span "الطلبات" at bounding box center [1210, 196] width 39 height 24
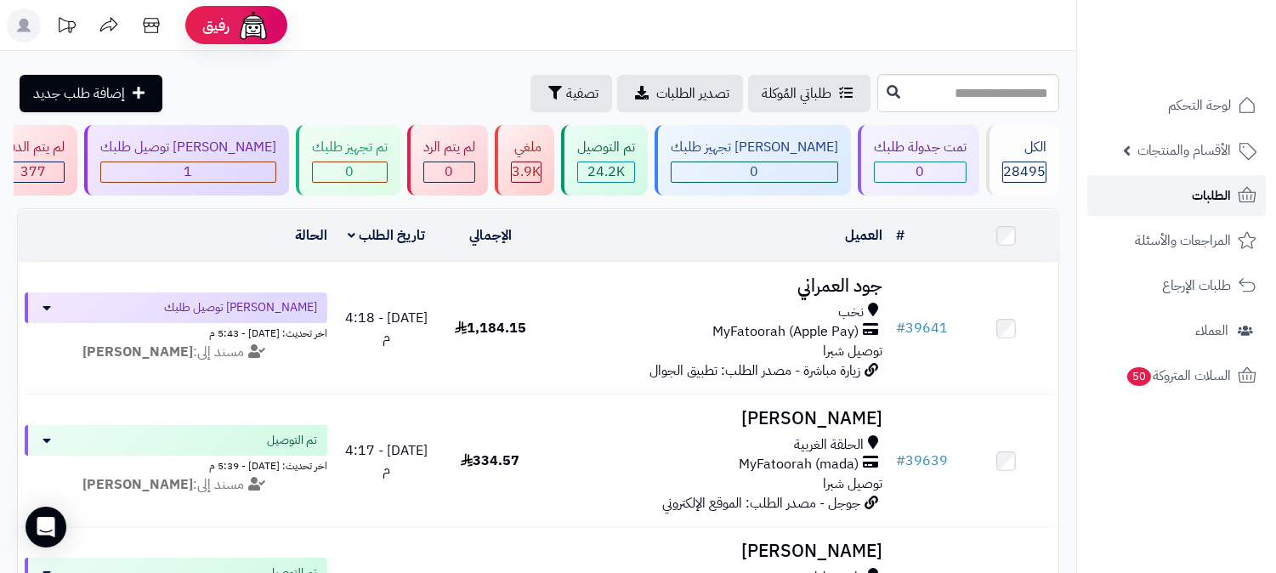
click at [1215, 199] on span "الطلبات" at bounding box center [1210, 196] width 39 height 24
click at [997, 95] on input "text" at bounding box center [968, 93] width 182 height 38
type input "*****"
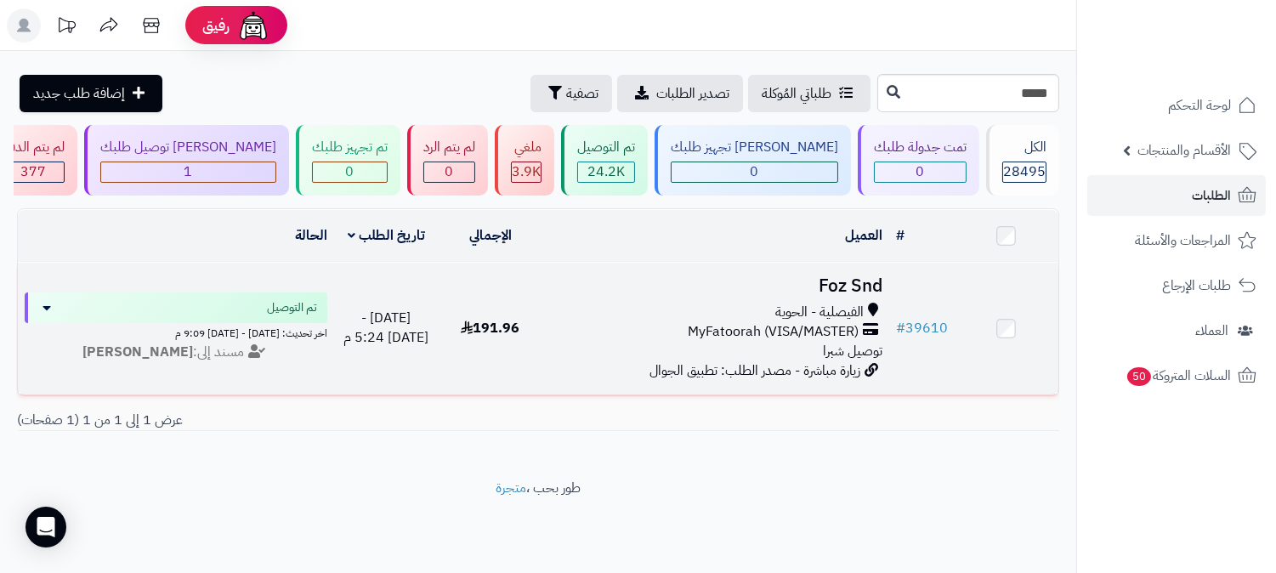
click at [848, 276] on h3 "Foz Snd" at bounding box center [715, 286] width 333 height 20
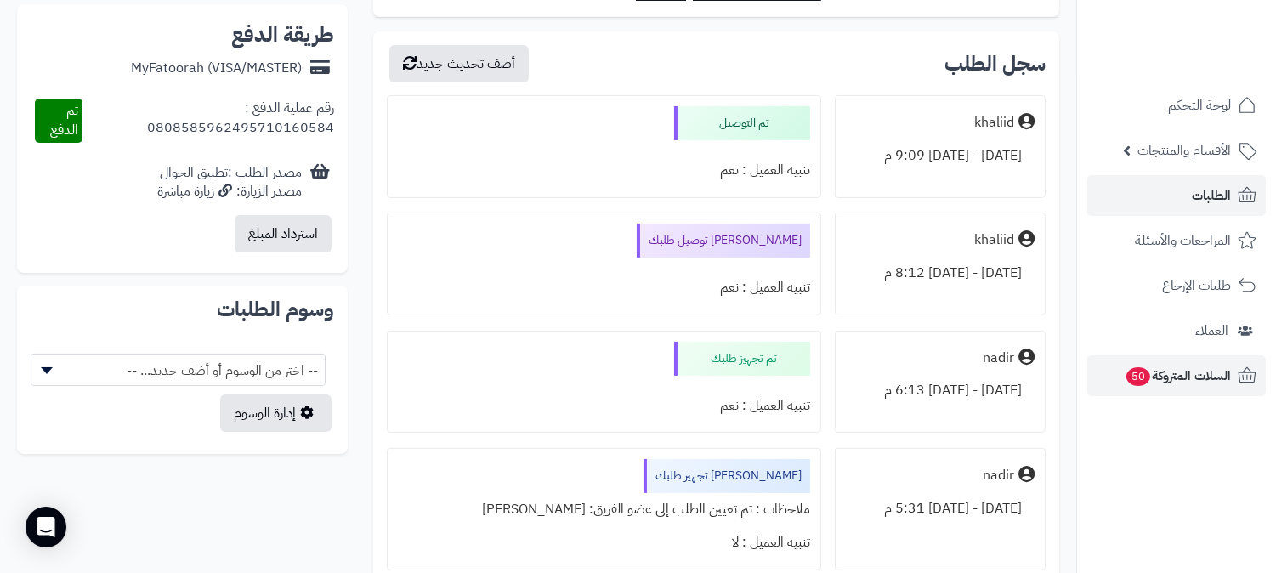
scroll to position [850, 0]
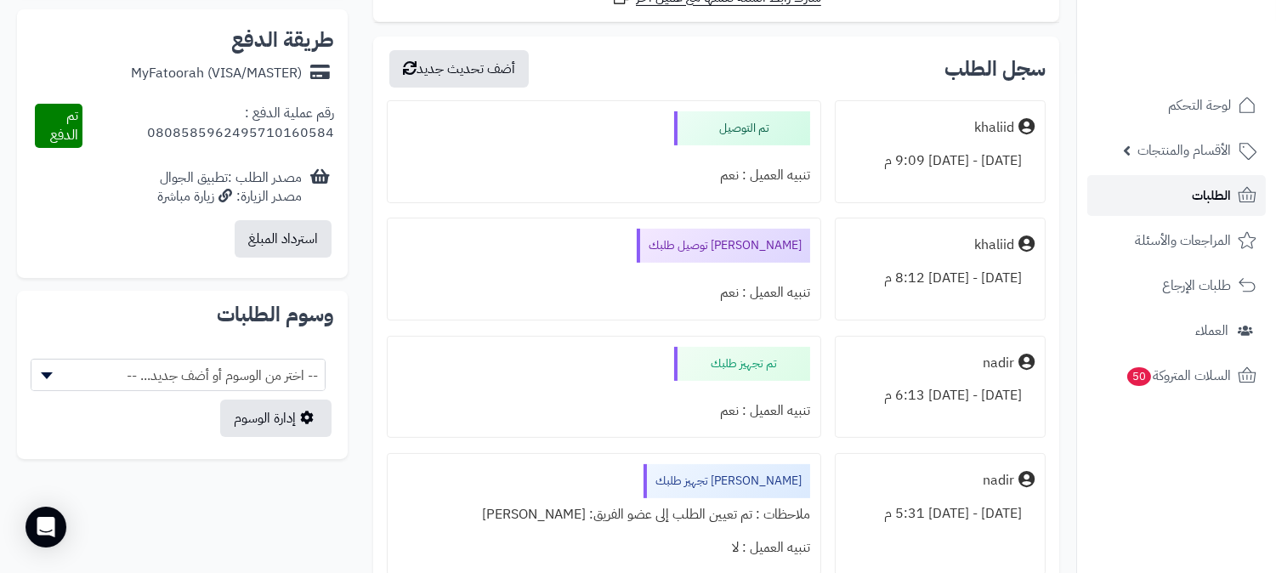
click at [1201, 195] on span "الطلبات" at bounding box center [1210, 196] width 39 height 24
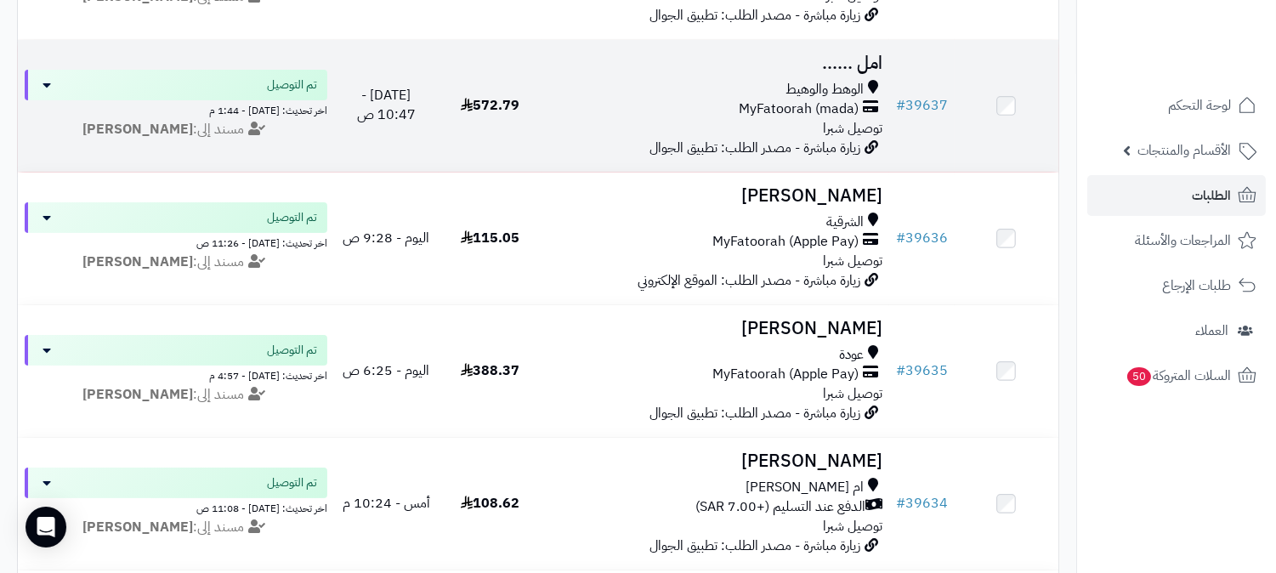
scroll to position [660, 0]
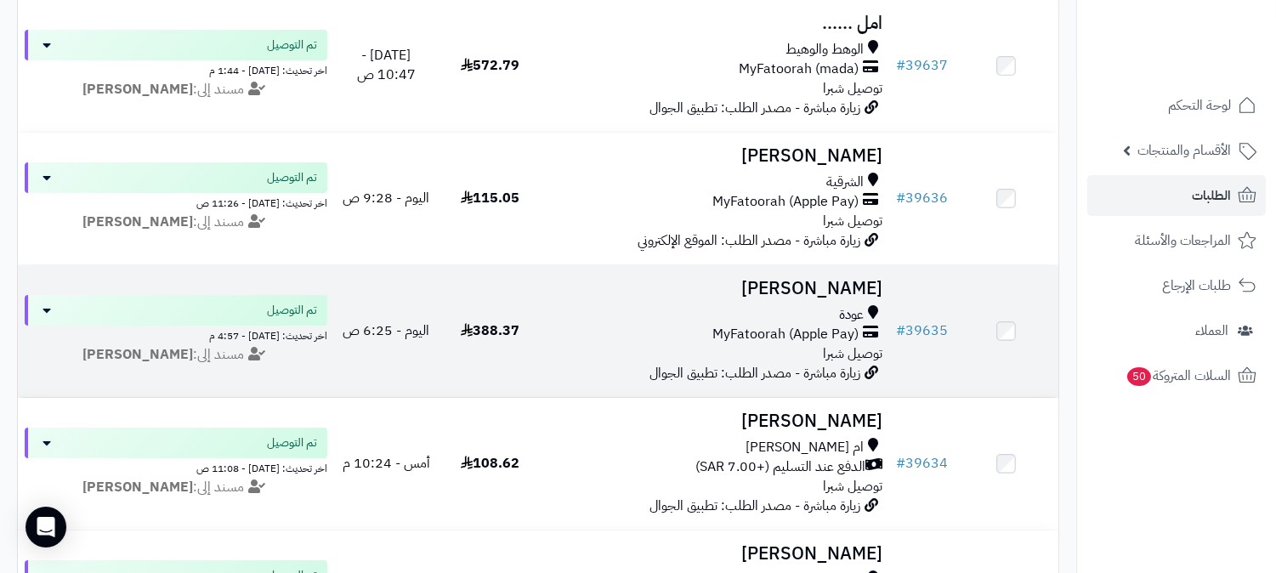
click at [834, 295] on h3 "خولة القرشي" at bounding box center [715, 289] width 333 height 20
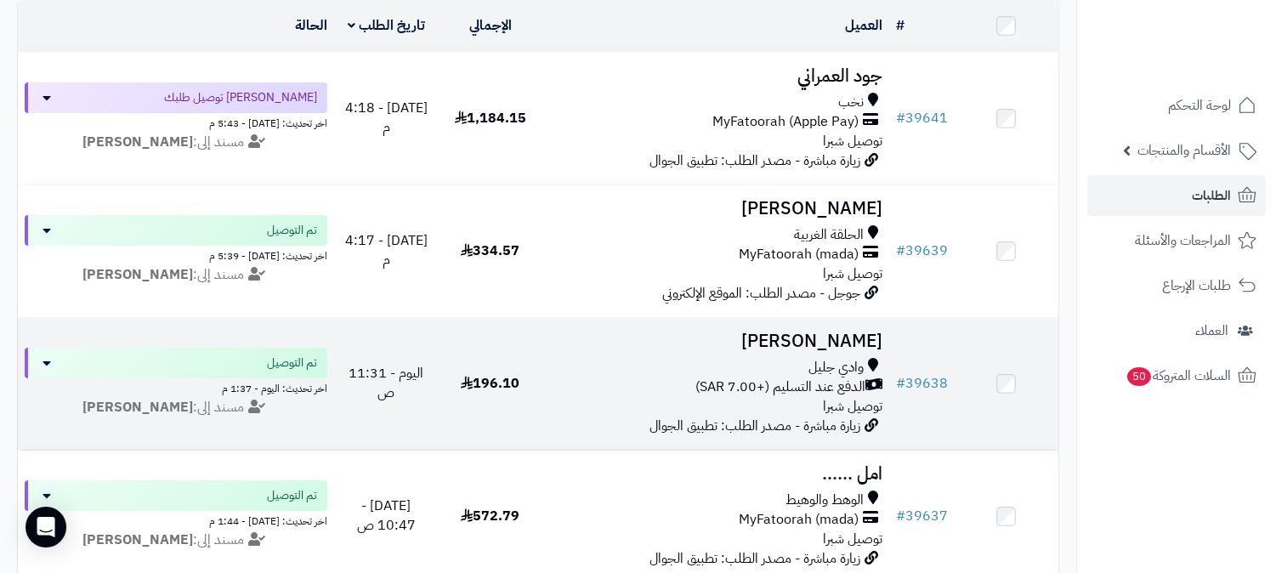
scroll to position [94, 0]
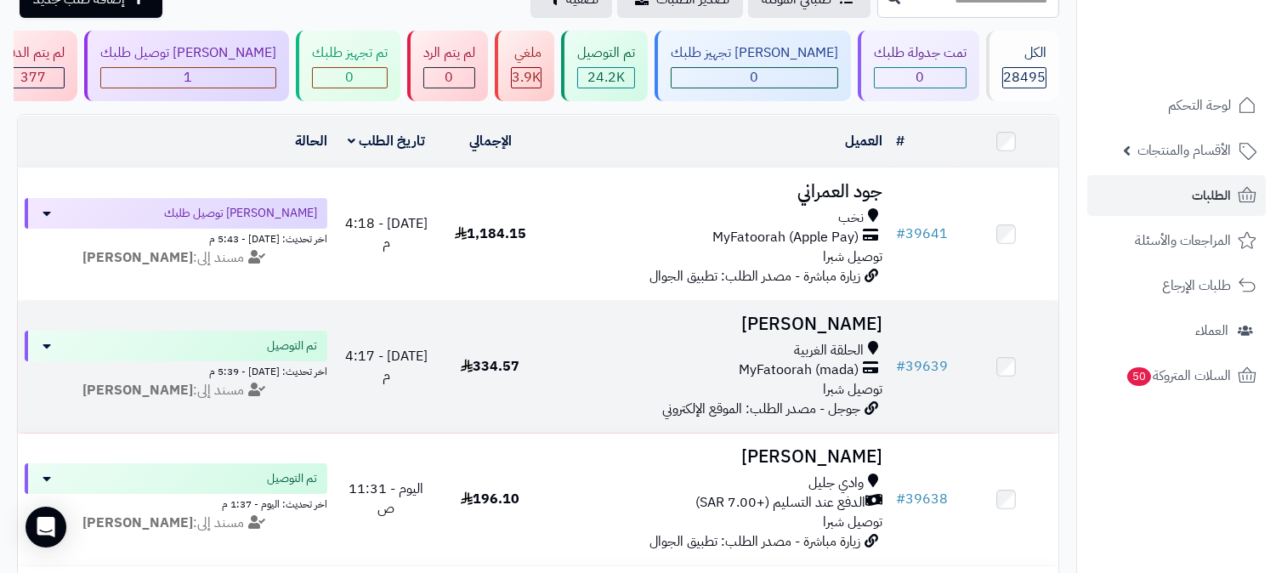
click at [834, 326] on h3 "[PERSON_NAME]" at bounding box center [715, 324] width 333 height 20
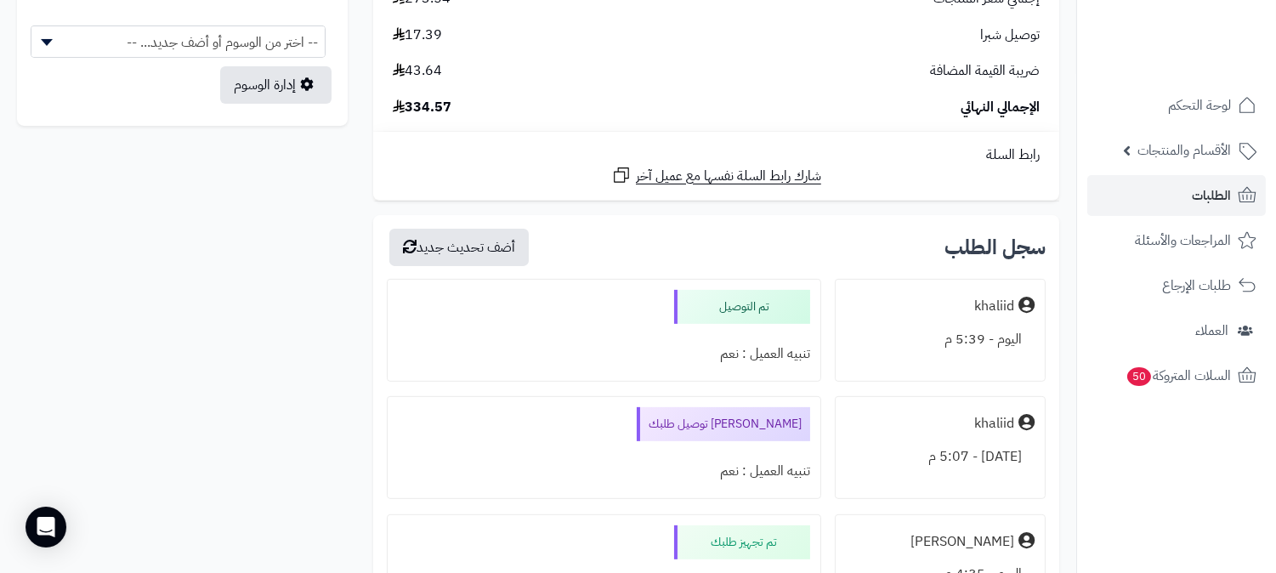
scroll to position [1135, 0]
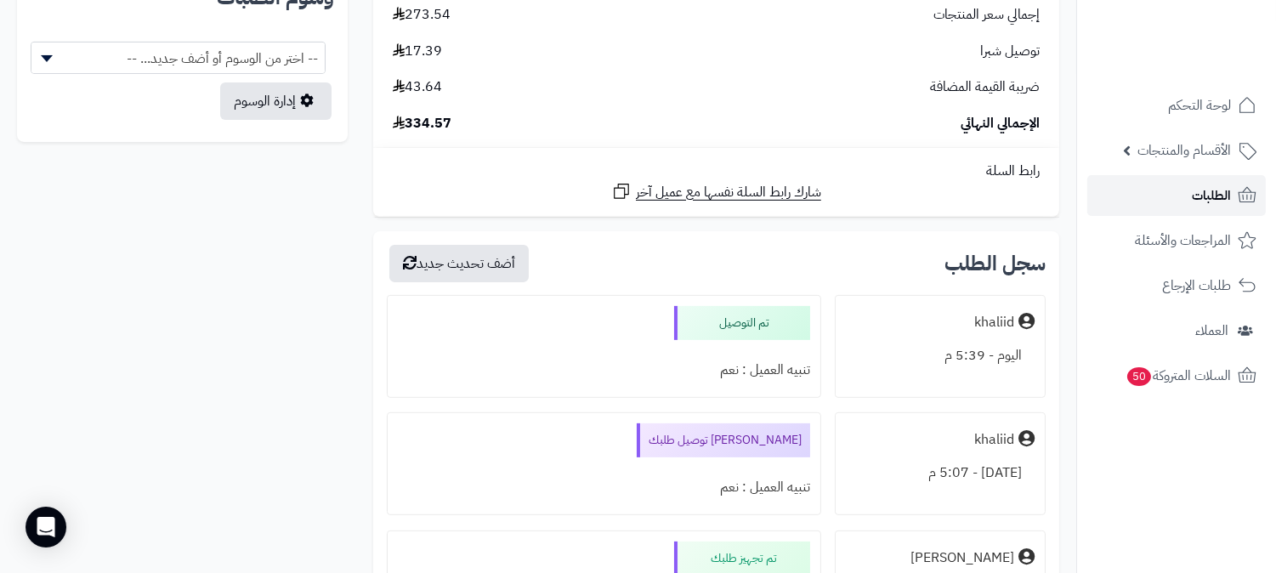
click at [1174, 193] on link "الطلبات" at bounding box center [1176, 195] width 178 height 41
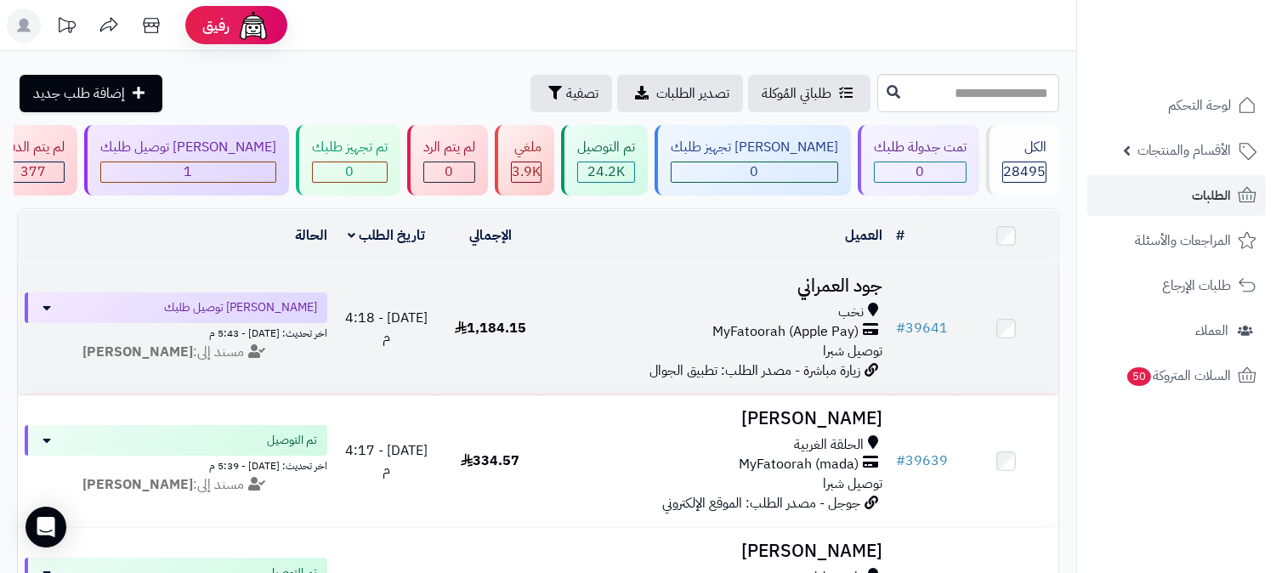
click at [850, 293] on h3 "جود العمراني" at bounding box center [715, 286] width 333 height 20
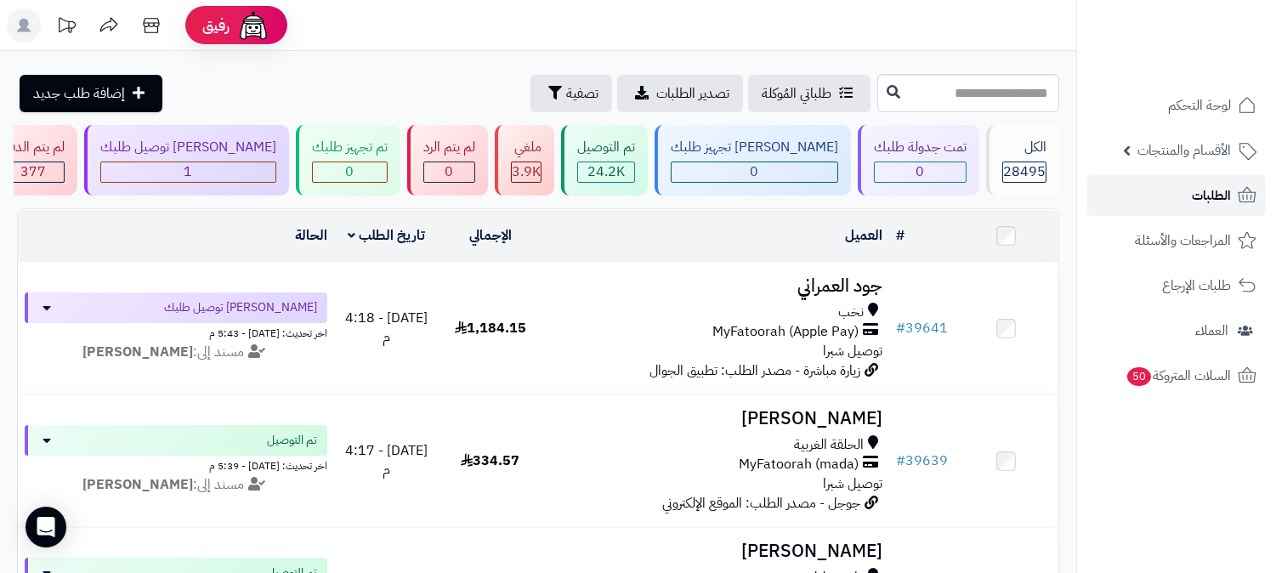
click at [1169, 190] on link "الطلبات" at bounding box center [1176, 195] width 178 height 41
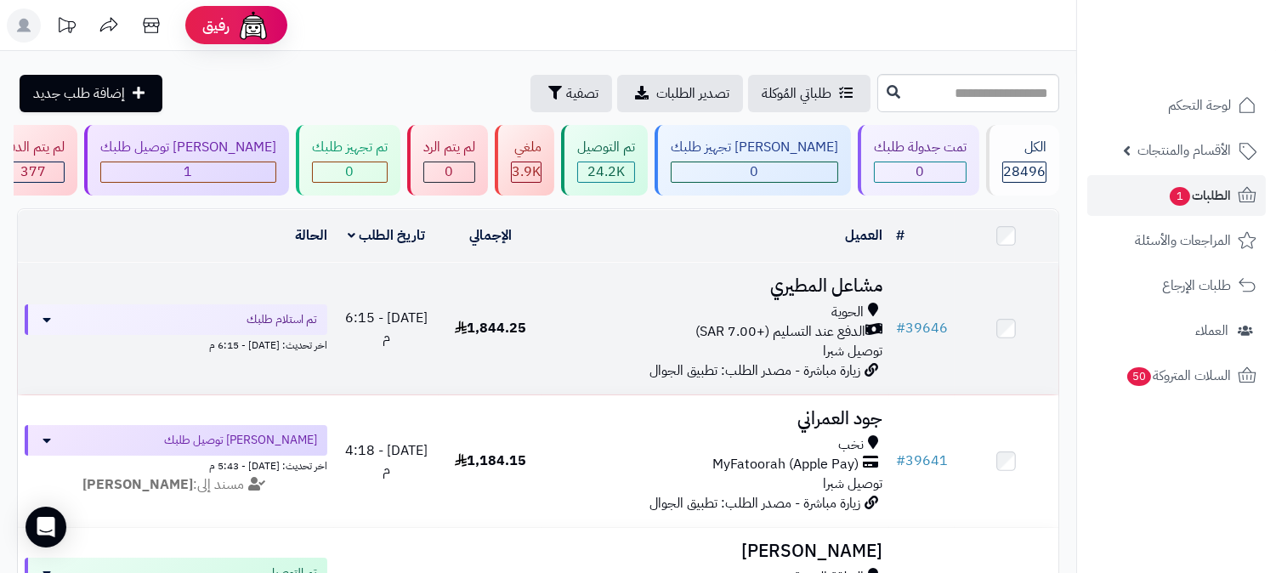
click at [820, 278] on h3 "مشاعل المطيري" at bounding box center [715, 286] width 333 height 20
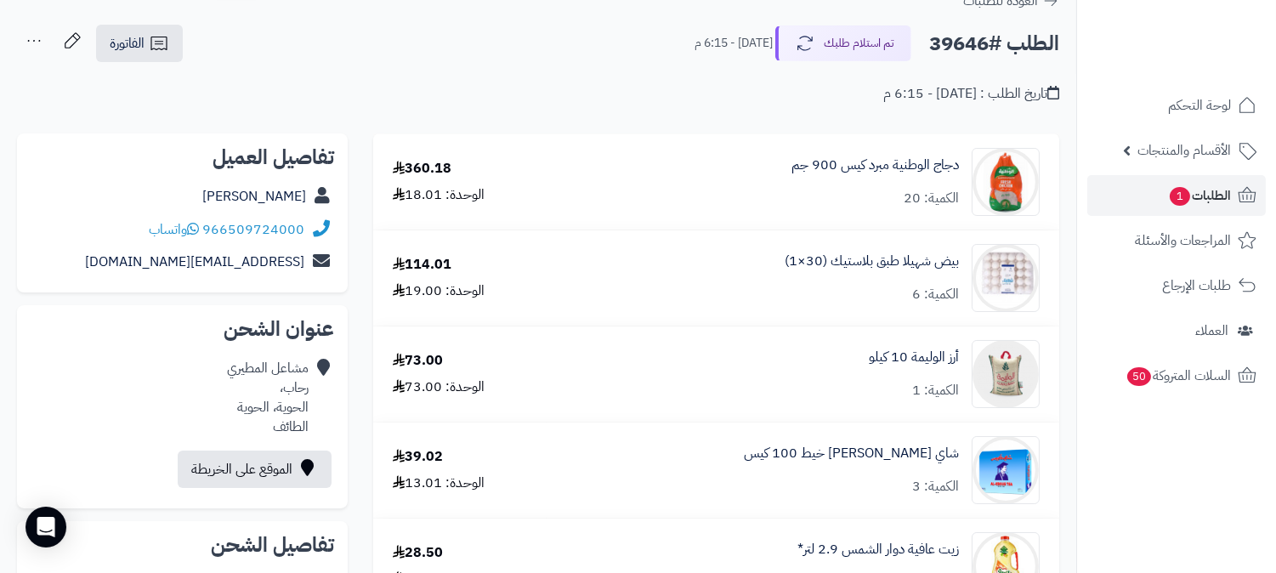
scroll to position [60, 0]
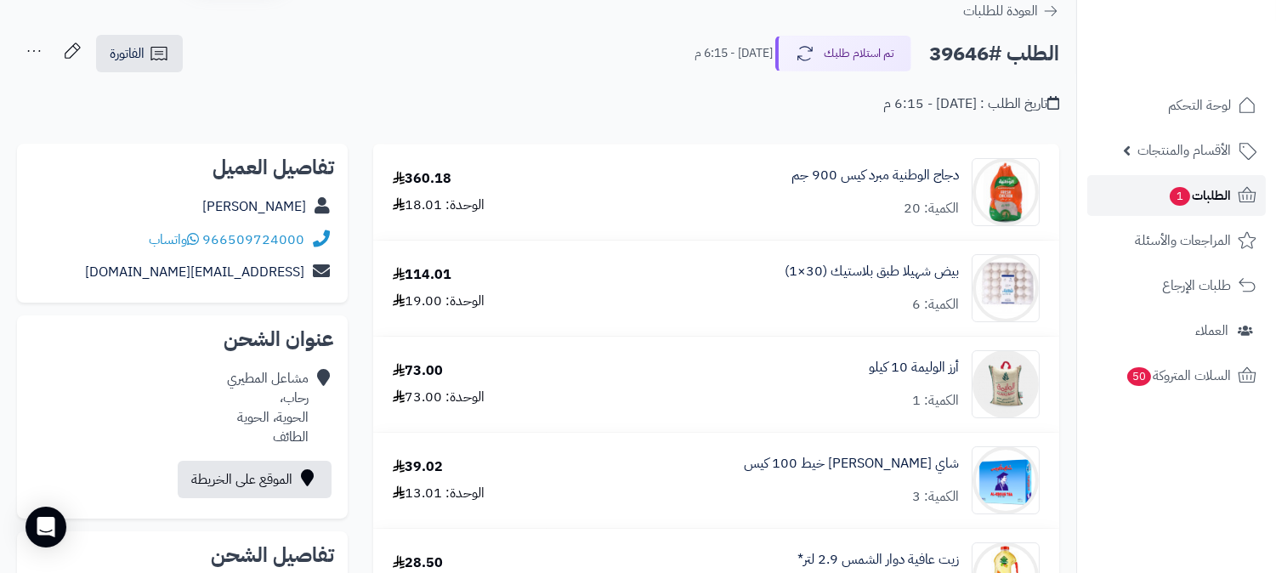
click at [1213, 192] on span "الطلبات 1" at bounding box center [1199, 196] width 63 height 24
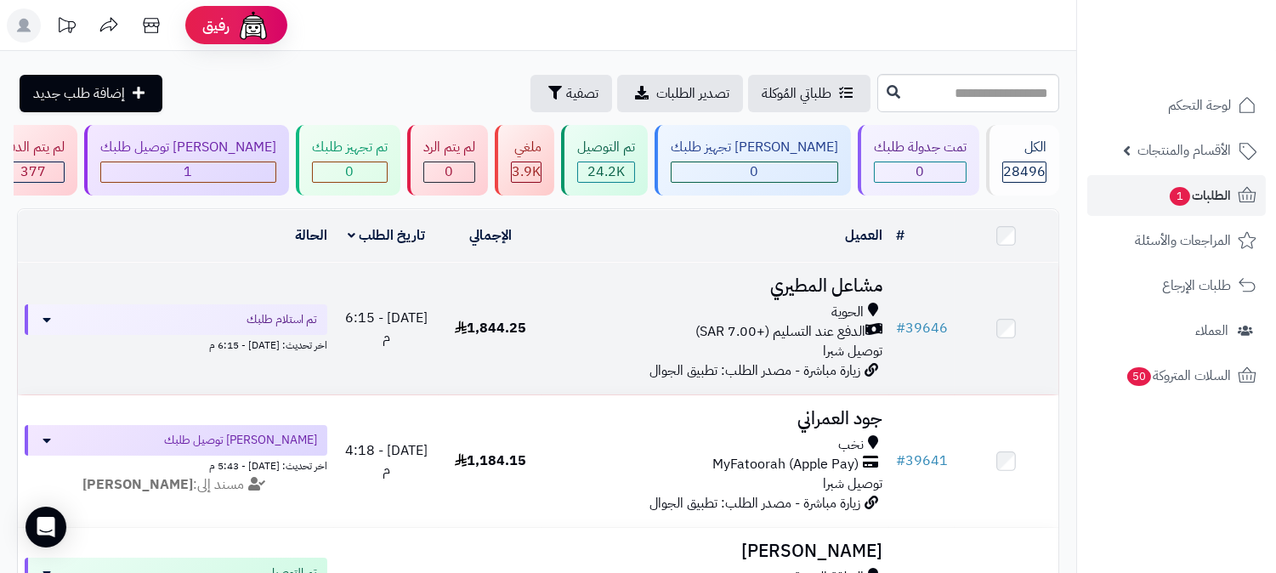
click at [842, 276] on h3 "مشاعل المطيري" at bounding box center [715, 286] width 333 height 20
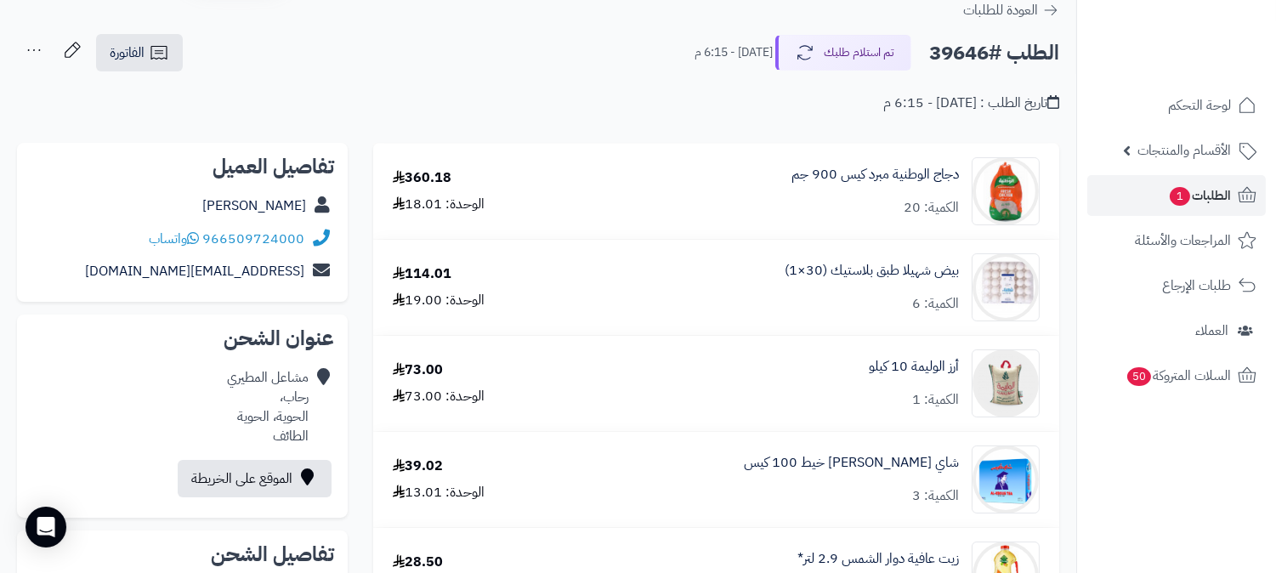
scroll to position [94, 0]
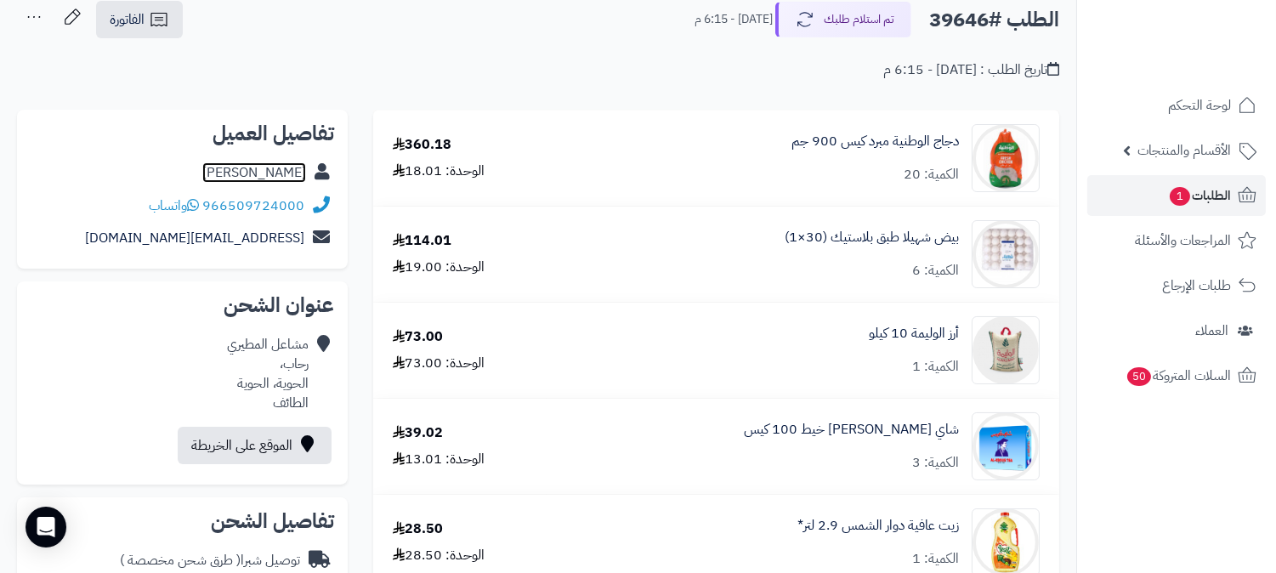
click at [274, 172] on link "مشاعل المطيري" at bounding box center [254, 172] width 104 height 20
click at [957, 21] on h2 "الطلب #39646" at bounding box center [994, 20] width 130 height 35
copy h2 "39646"
click at [1216, 192] on span "الطلبات 1" at bounding box center [1199, 196] width 63 height 24
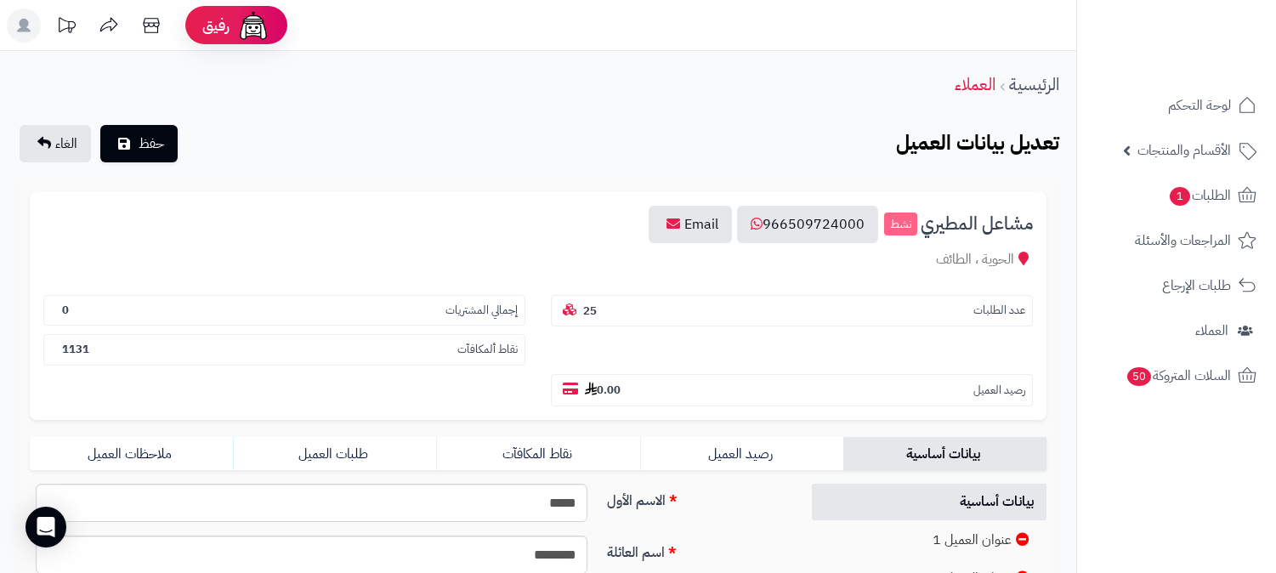
scroll to position [377, 0]
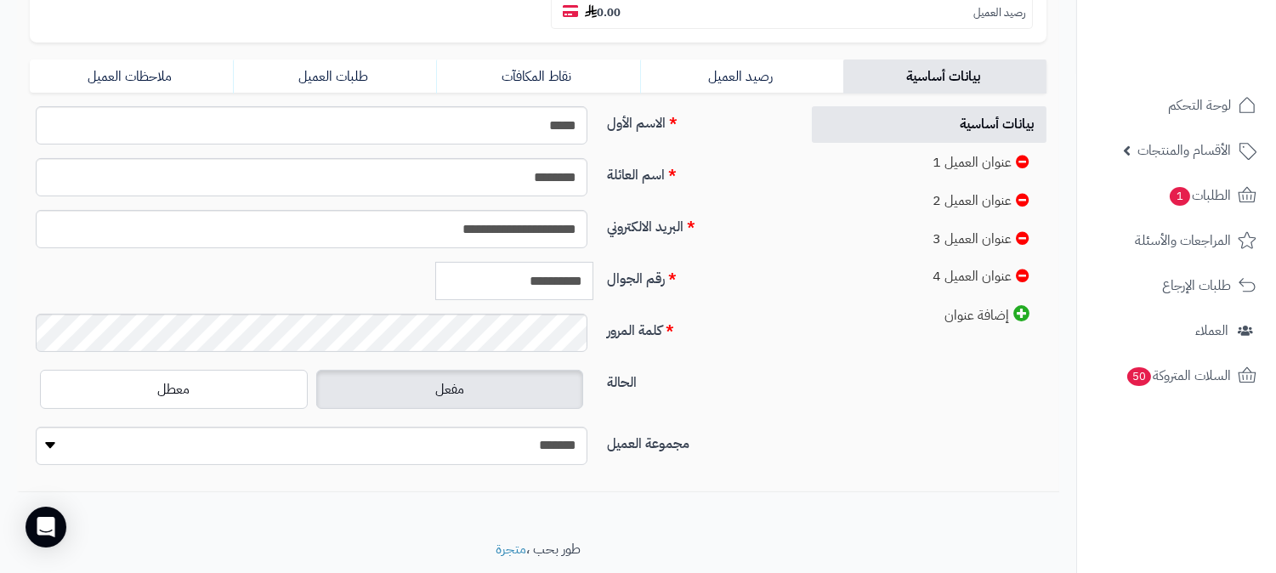
drag, startPoint x: 512, startPoint y: 243, endPoint x: 584, endPoint y: 245, distance: 72.3
click at [584, 262] on input "**********" at bounding box center [514, 281] width 158 height 38
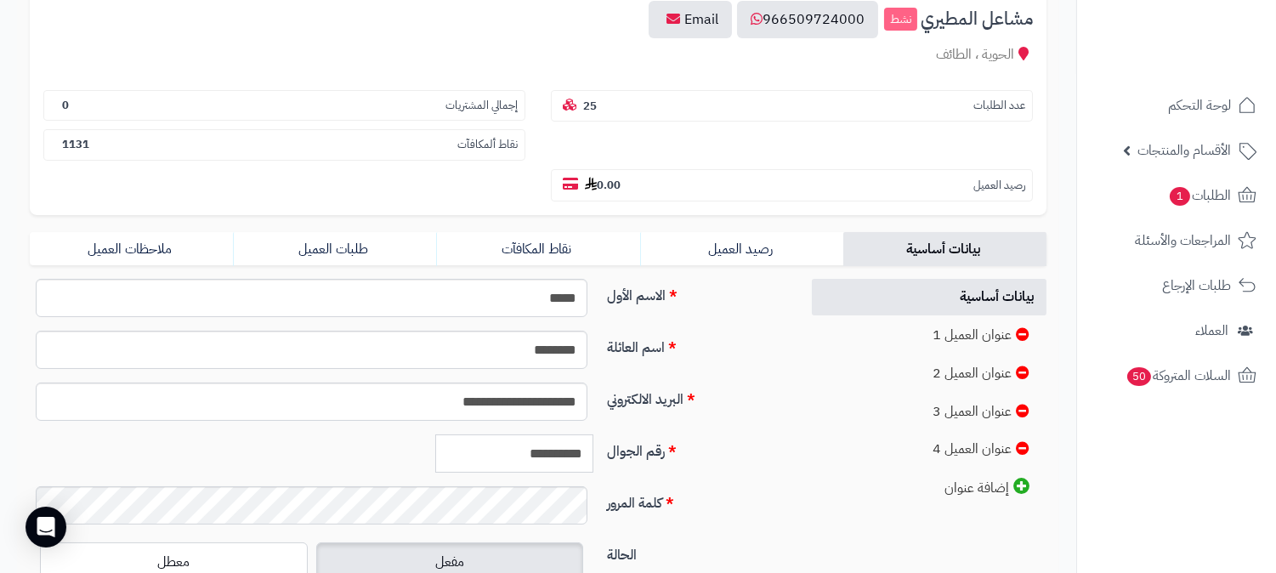
scroll to position [189, 0]
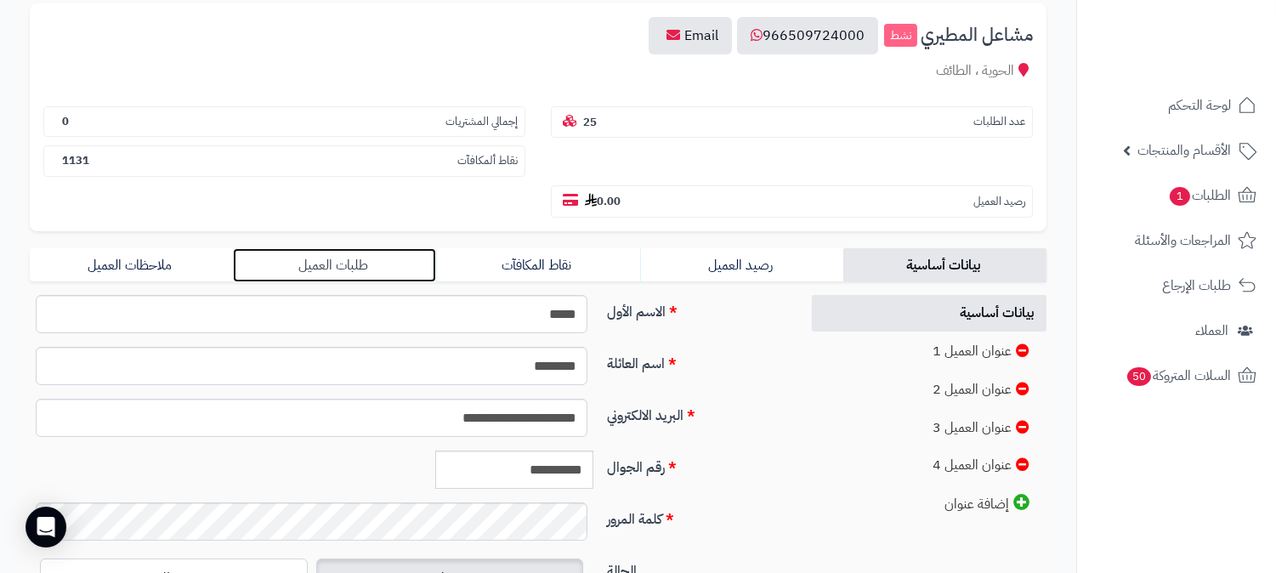
click at [375, 248] on link "طلبات العميل" at bounding box center [334, 265] width 203 height 34
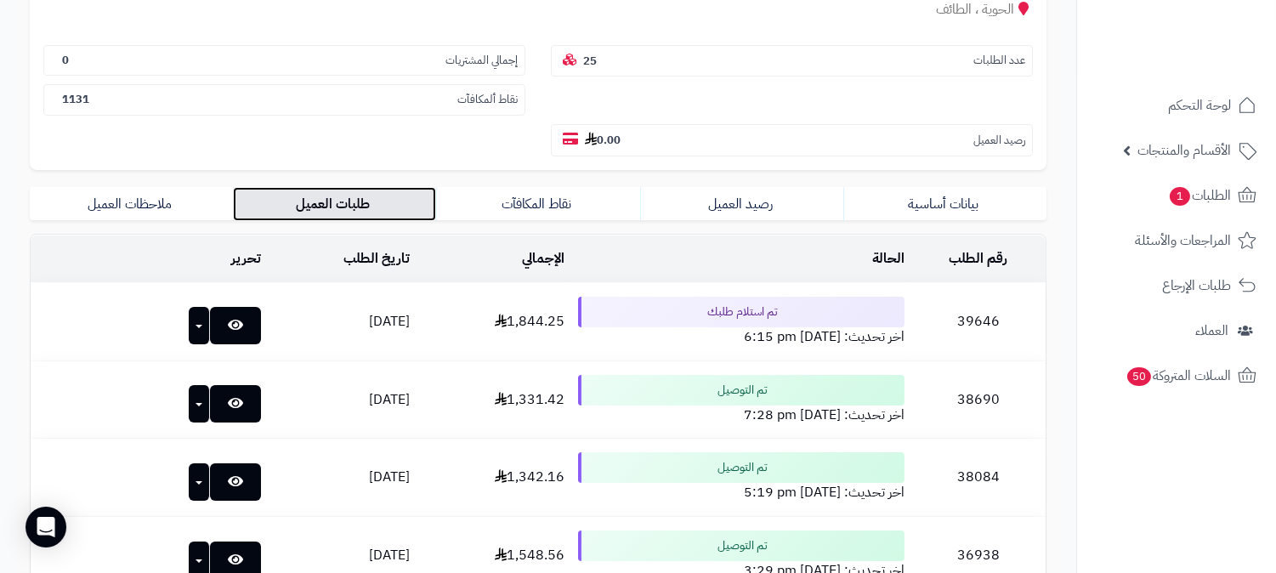
scroll to position [283, 0]
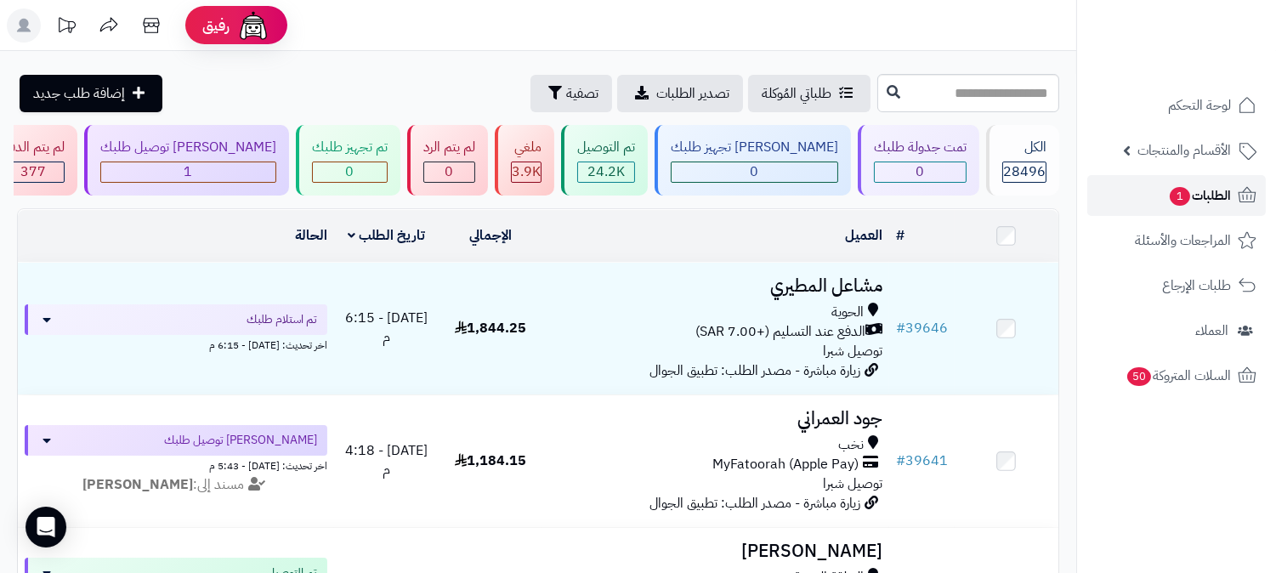
click at [1210, 196] on span "الطلبات 1" at bounding box center [1199, 196] width 63 height 24
click at [1219, 187] on span "الطلبات 1" at bounding box center [1199, 196] width 63 height 24
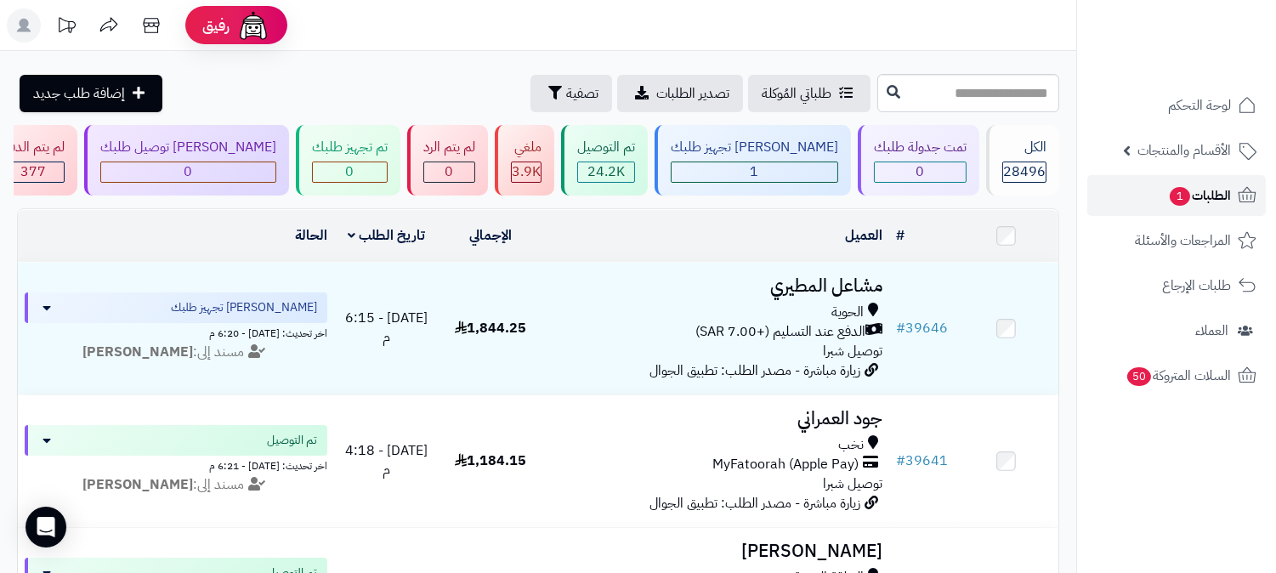
click at [1224, 192] on span "الطلبات 1" at bounding box center [1199, 196] width 63 height 24
click at [1188, 190] on span "الطلبات 1" at bounding box center [1199, 196] width 63 height 24
click at [1222, 192] on span "الطلبات 1" at bounding box center [1199, 196] width 63 height 24
click at [1225, 173] on ul "لوحة التحكم الأقسام والمنتجات المنتجات الأقسام الماركات مواصفات المنتجات مواصفا…" at bounding box center [1176, 240] width 199 height 311
click at [1225, 193] on span "الطلبات 1" at bounding box center [1199, 196] width 63 height 24
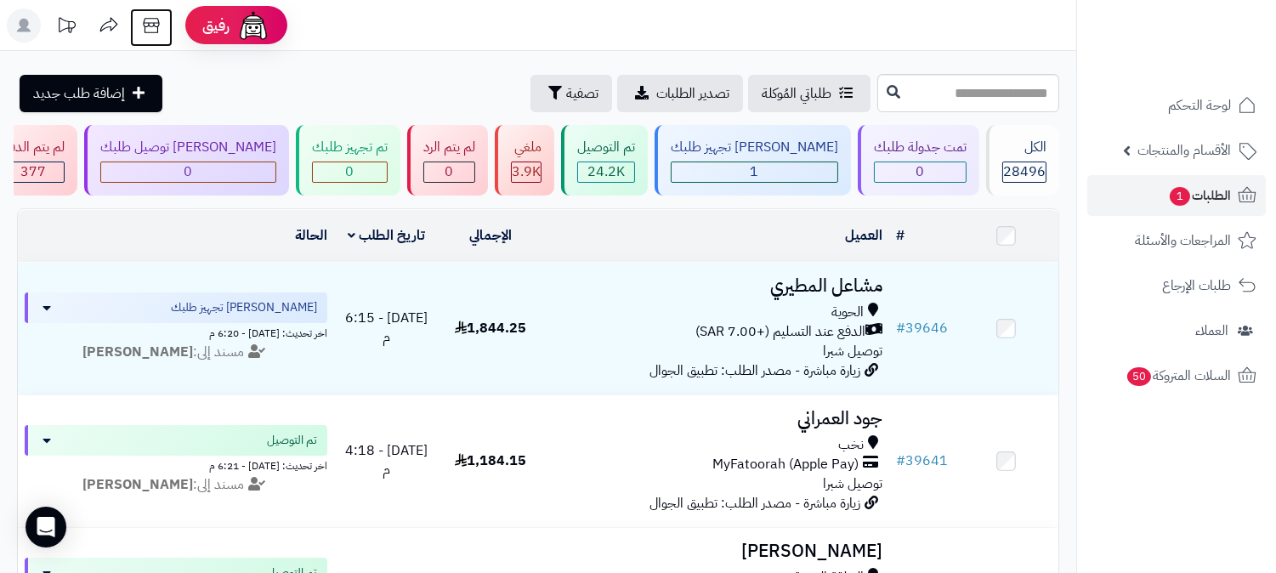
click at [147, 25] on icon at bounding box center [151, 25] width 34 height 34
click at [1208, 188] on span "الطلبات 1" at bounding box center [1199, 196] width 63 height 24
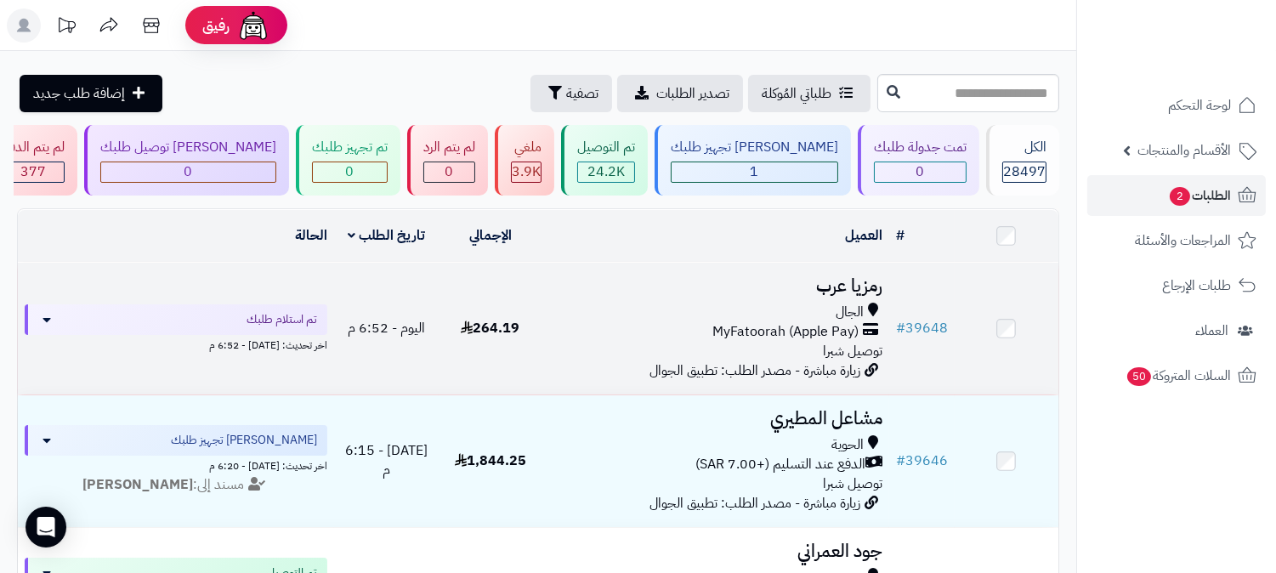
click at [838, 282] on h3 "رمزيا عرب" at bounding box center [715, 286] width 333 height 20
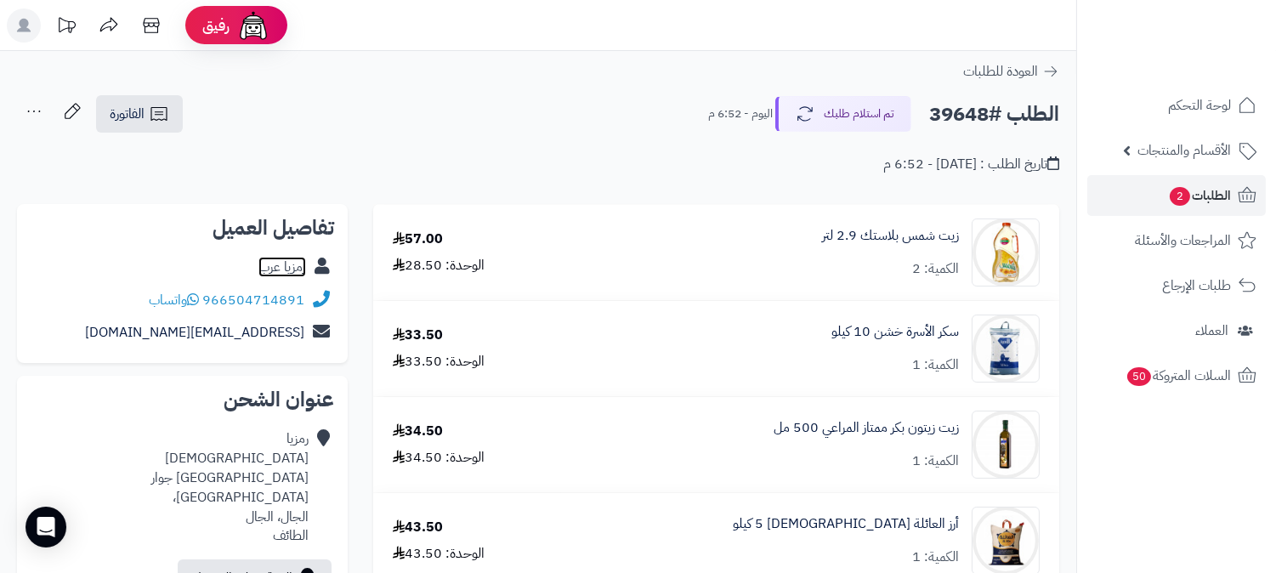
click at [274, 265] on link "رمزيا عرب" at bounding box center [282, 267] width 48 height 20
click at [1196, 145] on span "الأقسام والمنتجات" at bounding box center [1183, 151] width 93 height 24
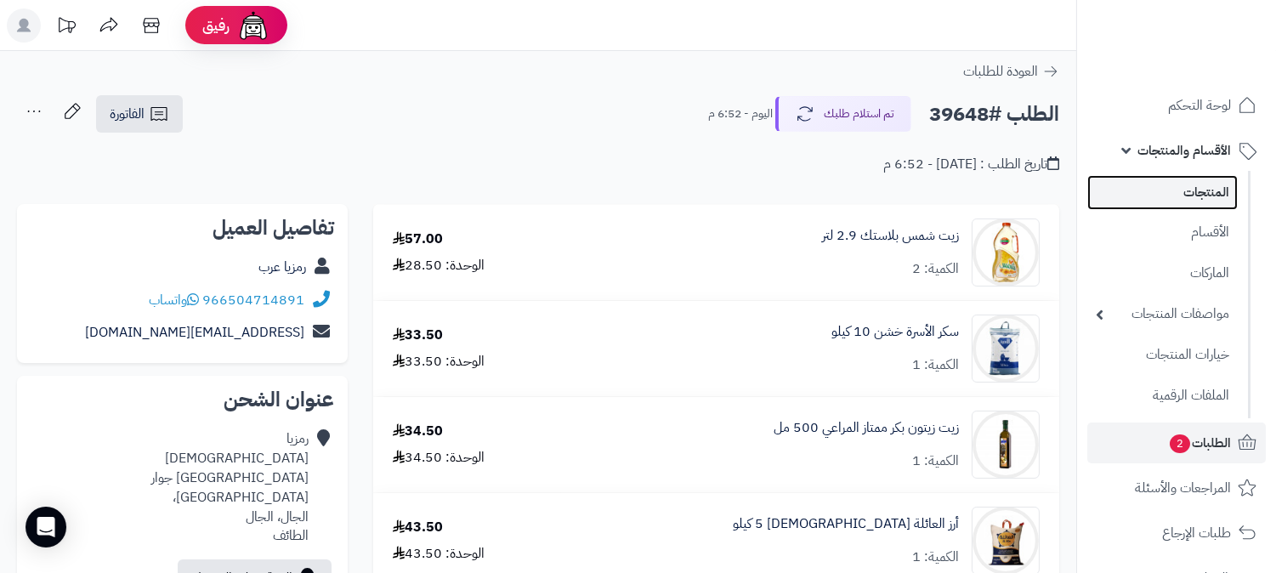
click at [1184, 193] on link "المنتجات" at bounding box center [1162, 192] width 150 height 35
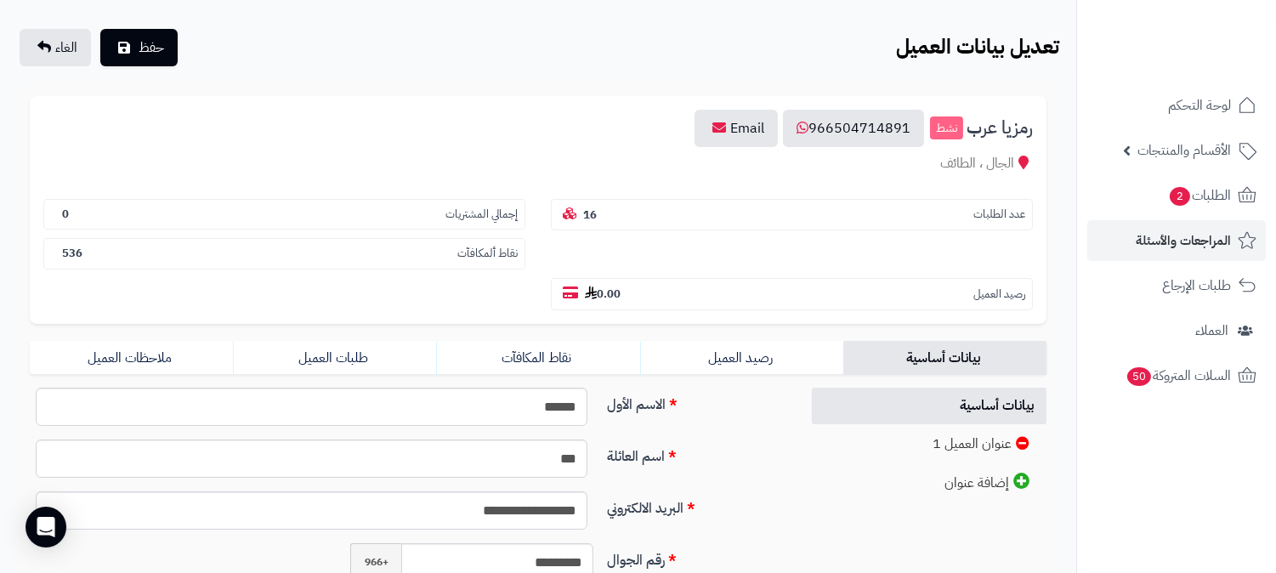
scroll to position [94, 0]
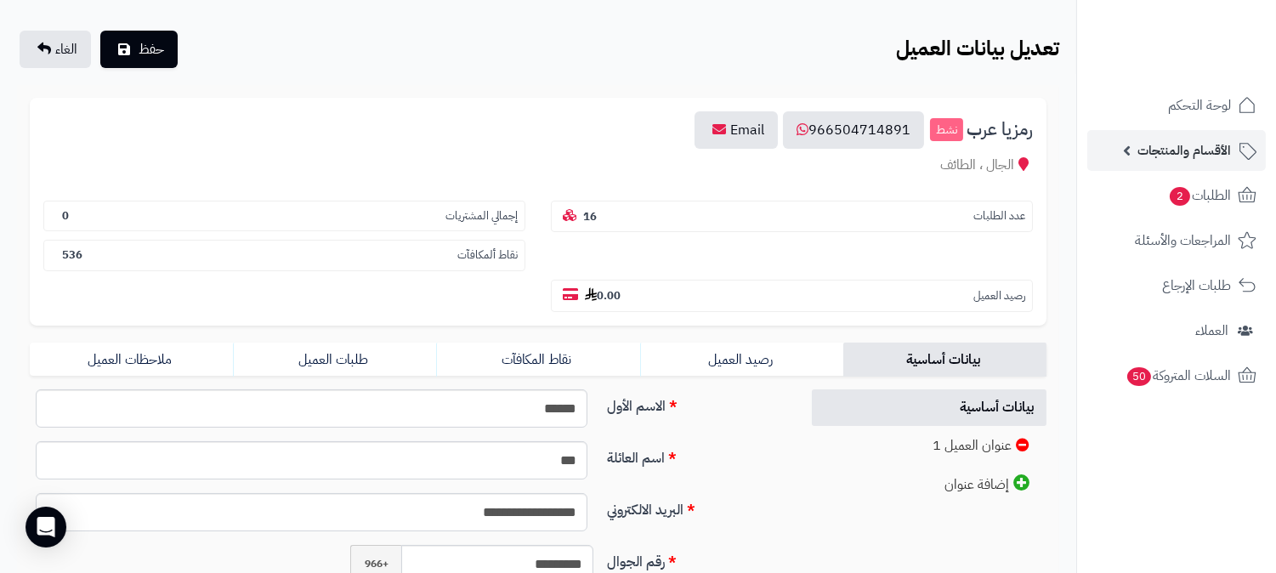
click at [1202, 145] on span "الأقسام والمنتجات" at bounding box center [1183, 151] width 93 height 24
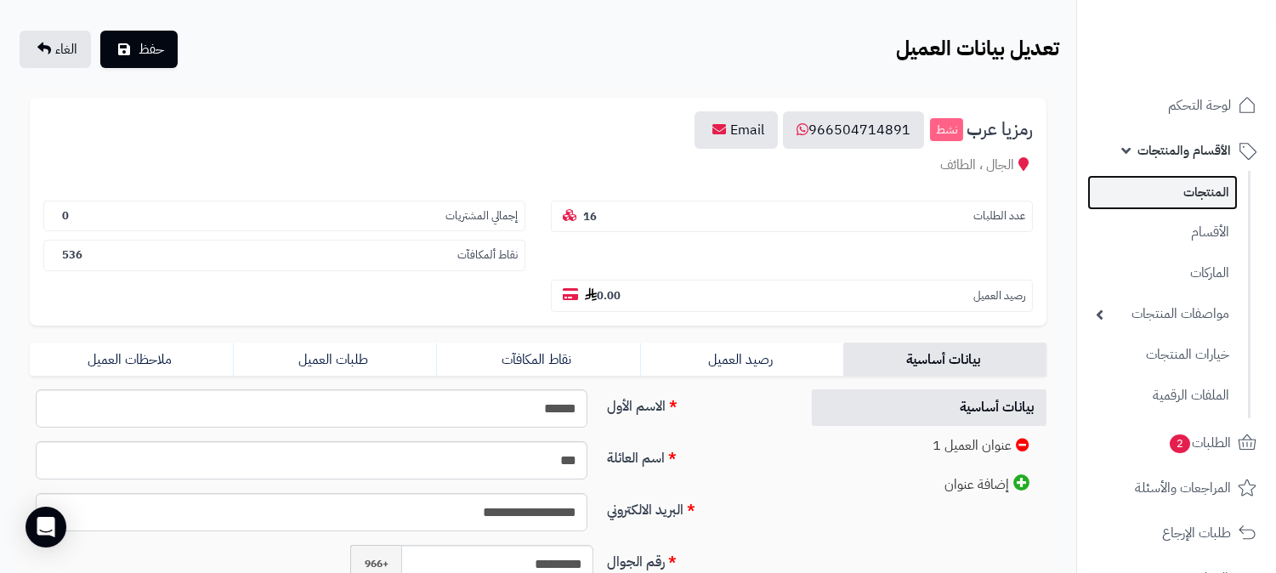
click at [1177, 190] on link "المنتجات" at bounding box center [1162, 192] width 150 height 35
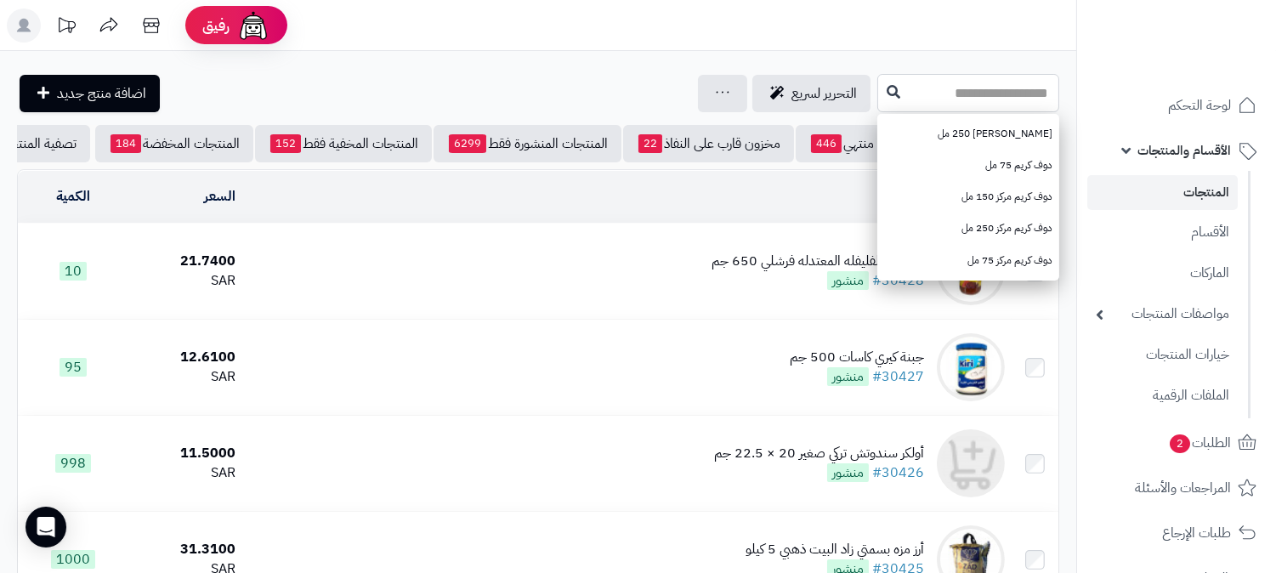
paste input "**********"
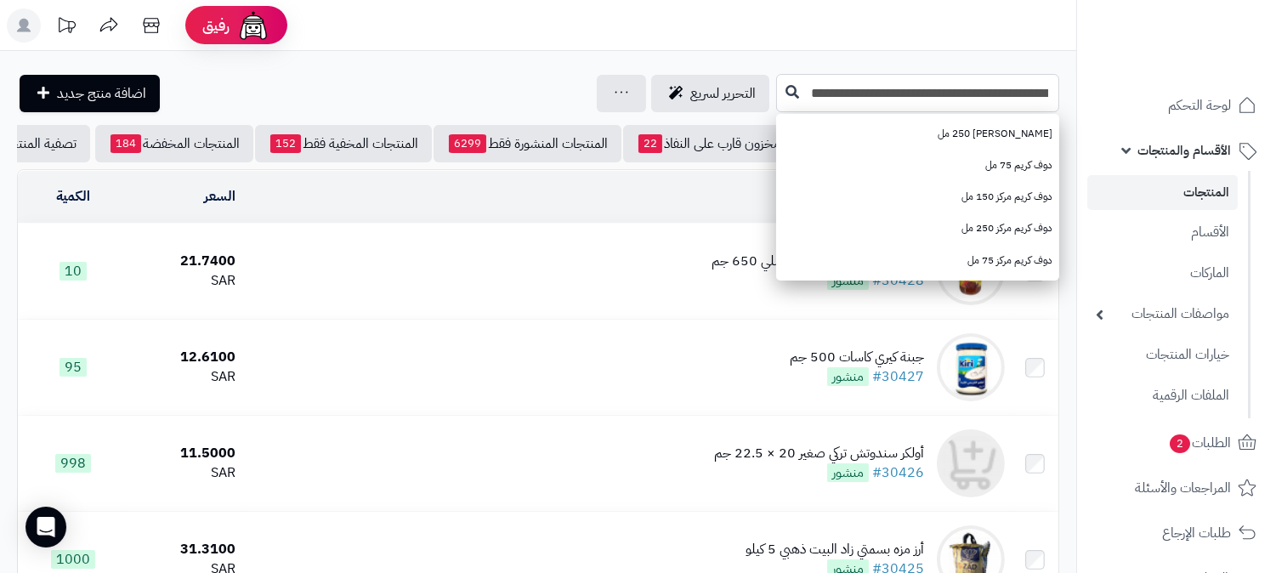
type input "**********"
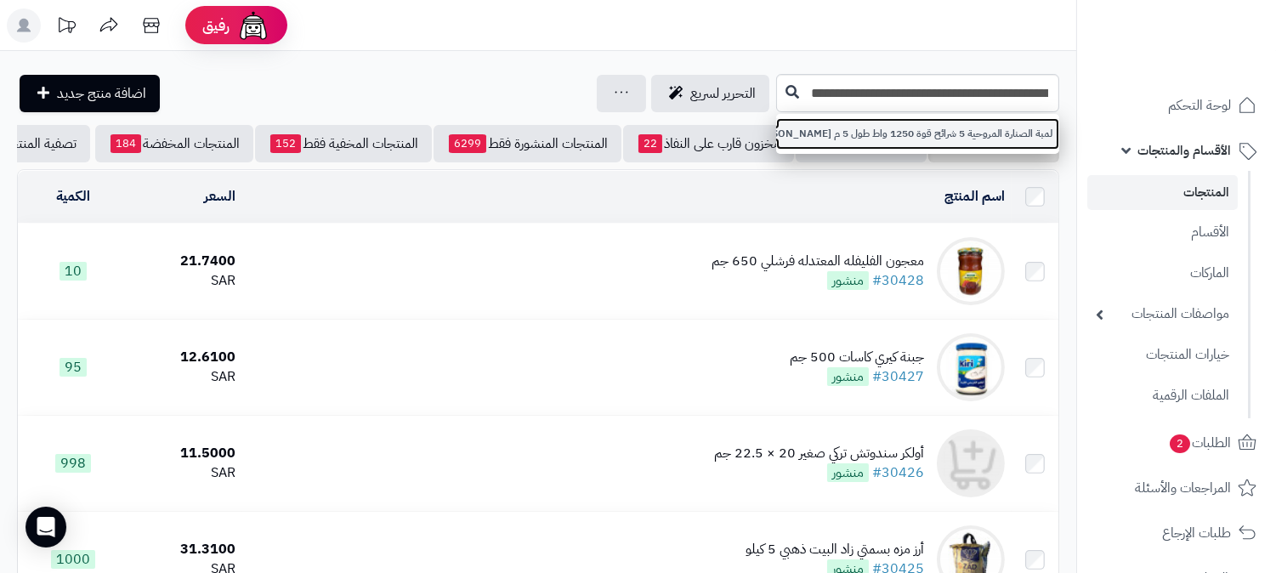
scroll to position [0, 0]
click at [882, 126] on link "لمبة الصنارة المروحية 5 شرائح قوة 1250 واط طول 5 م [PERSON_NAME]" at bounding box center [917, 133] width 283 height 31
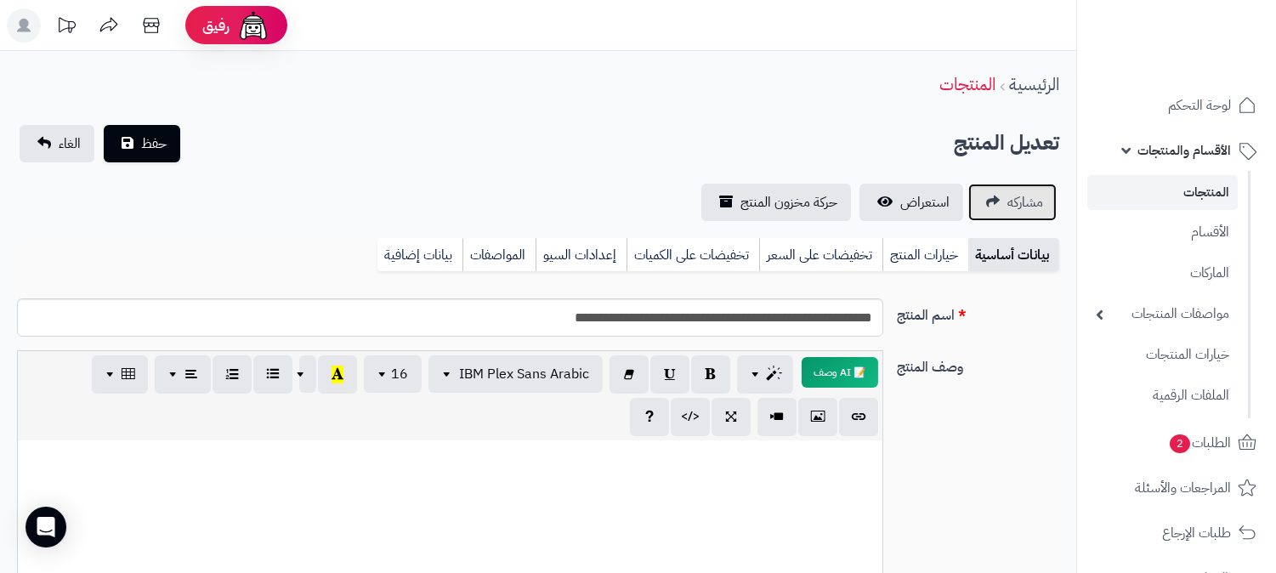
click at [1038, 197] on span "مشاركه" at bounding box center [1025, 202] width 36 height 20
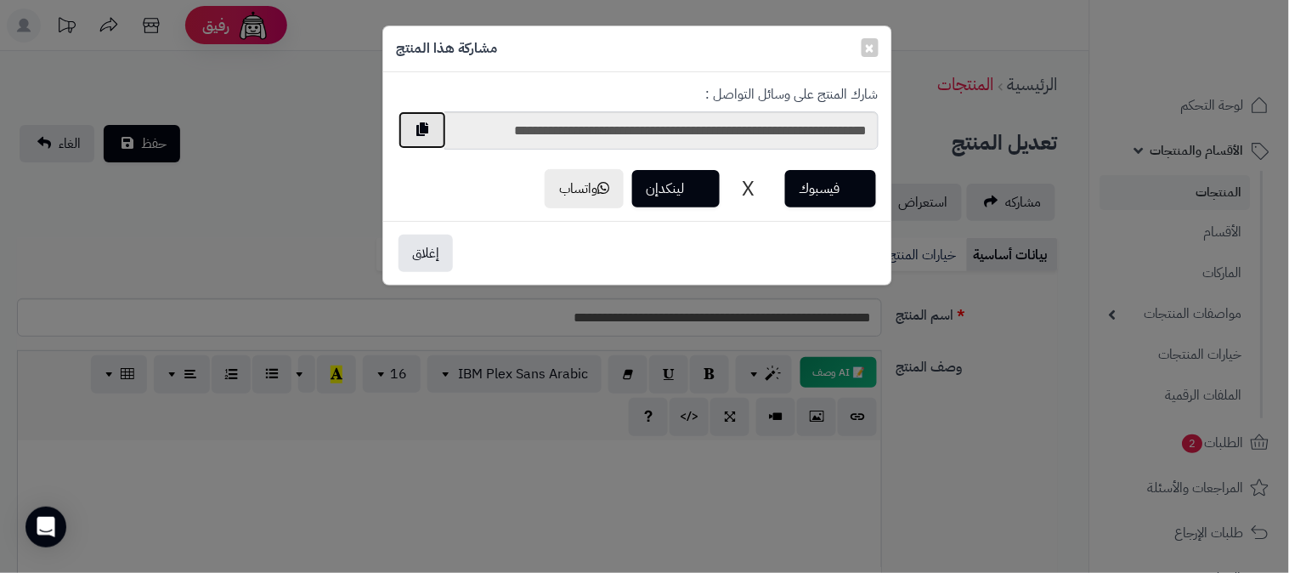
click at [422, 127] on button "button" at bounding box center [423, 129] width 48 height 37
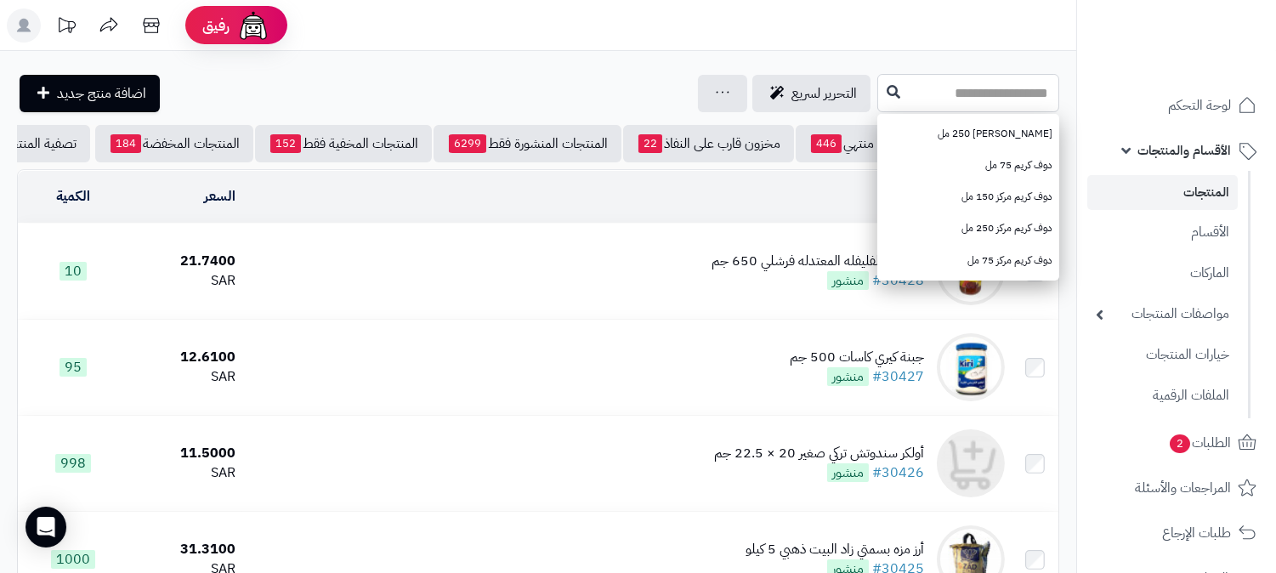
paste input "**********"
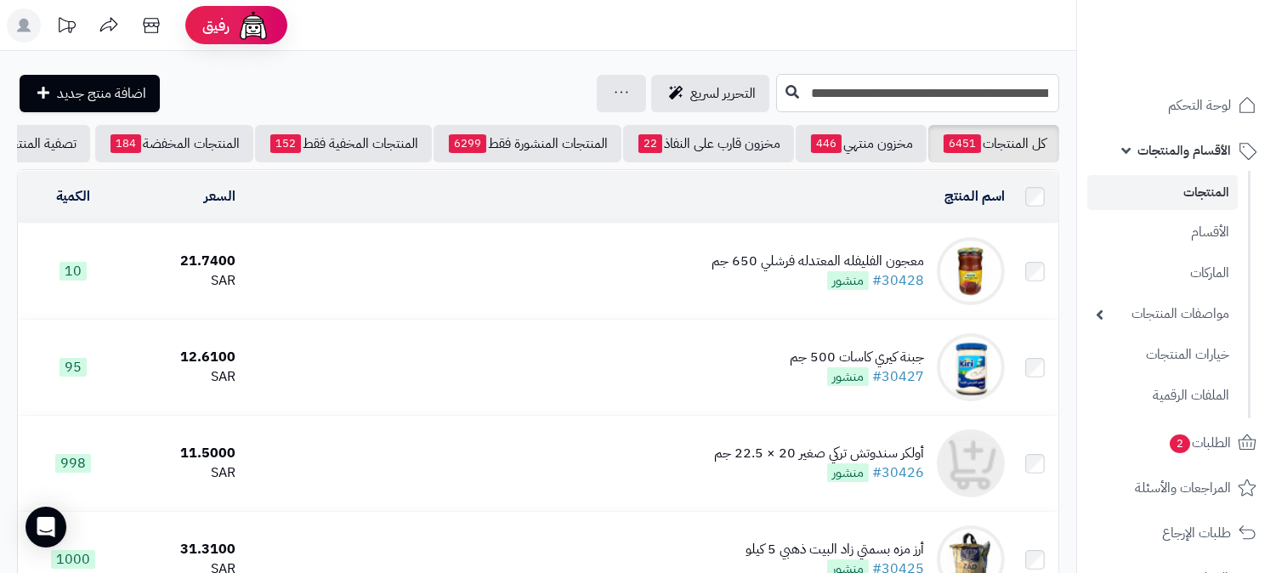
scroll to position [0, -82]
type input "**********"
click at [794, 92] on icon at bounding box center [792, 91] width 14 height 14
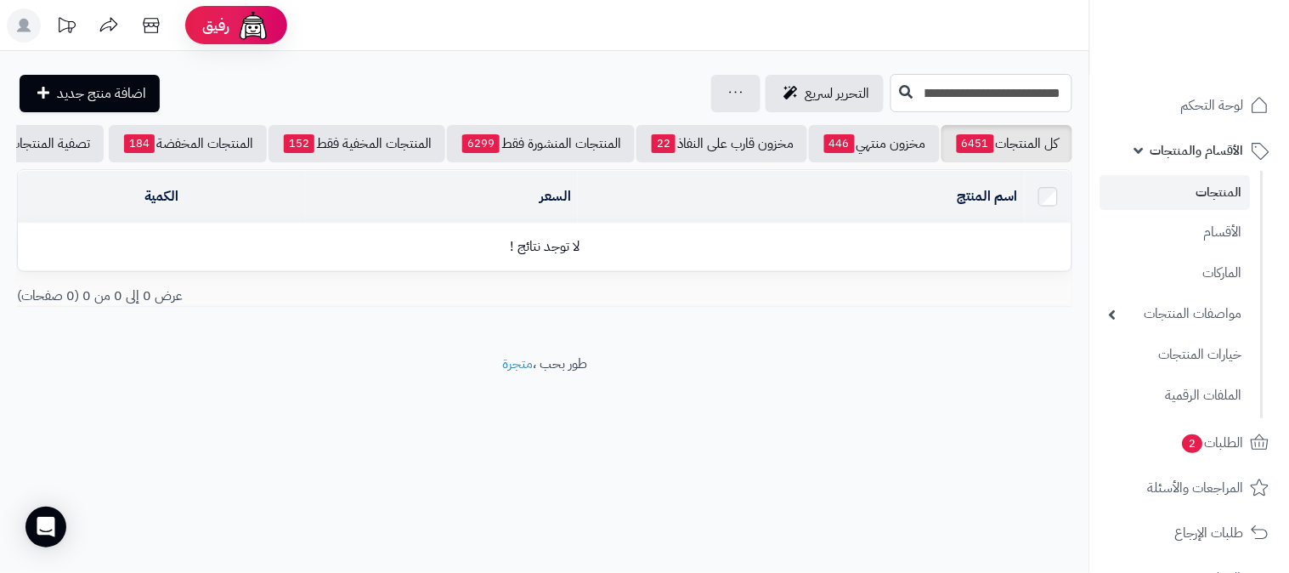
click at [891, 97] on input "**********" at bounding box center [982, 93] width 182 height 38
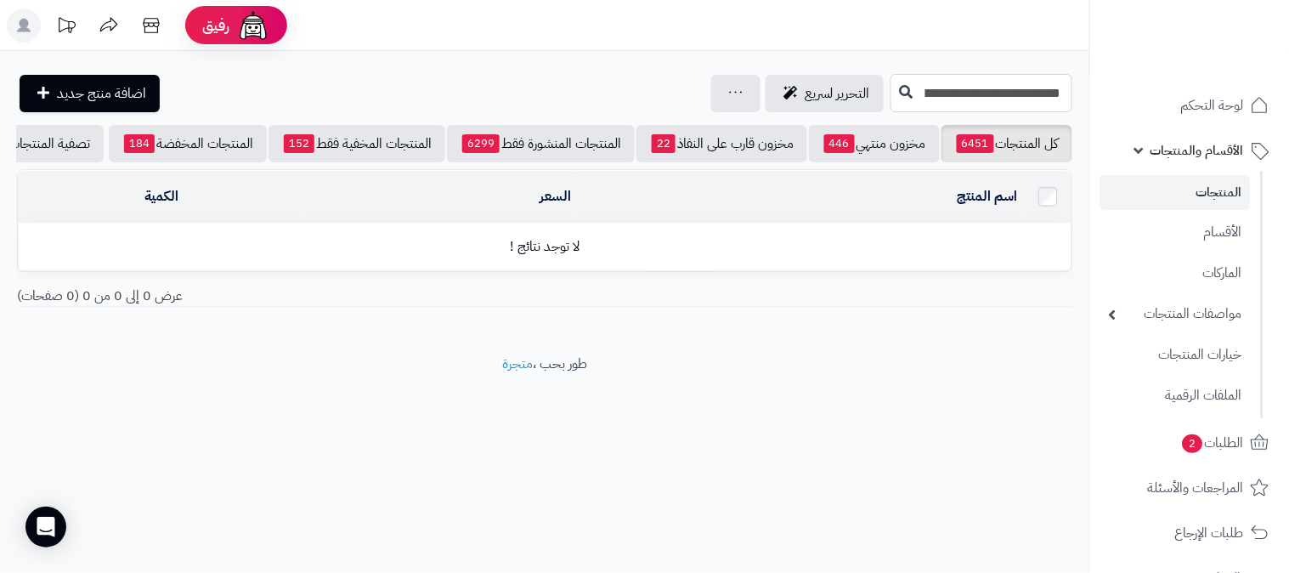
paste input "*"
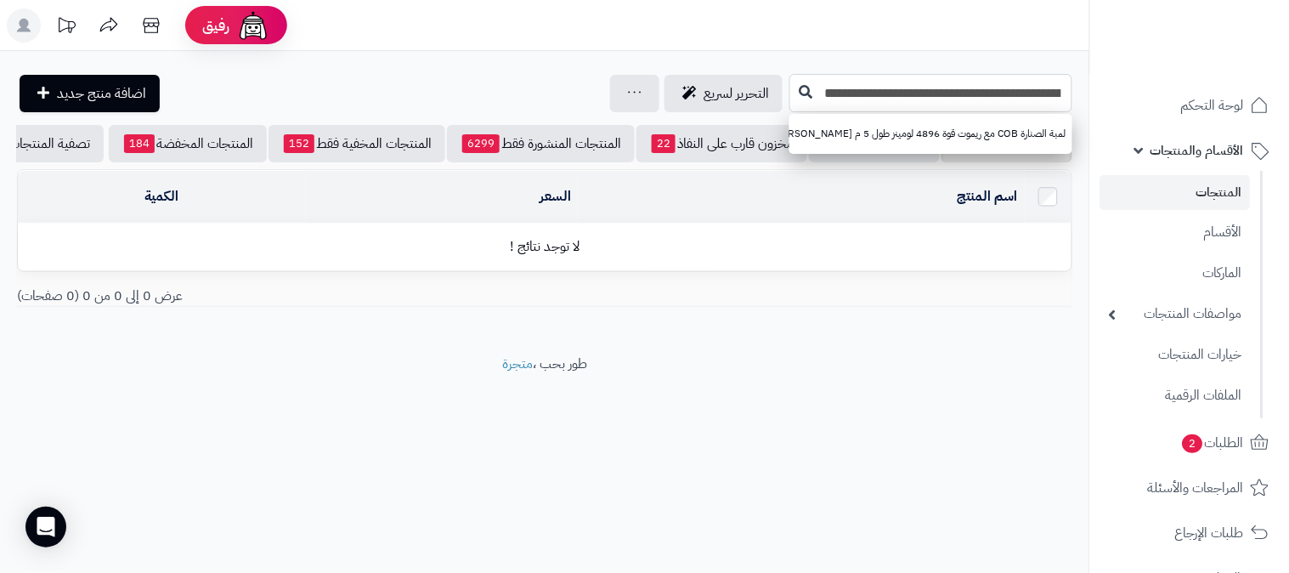
type input "**********"
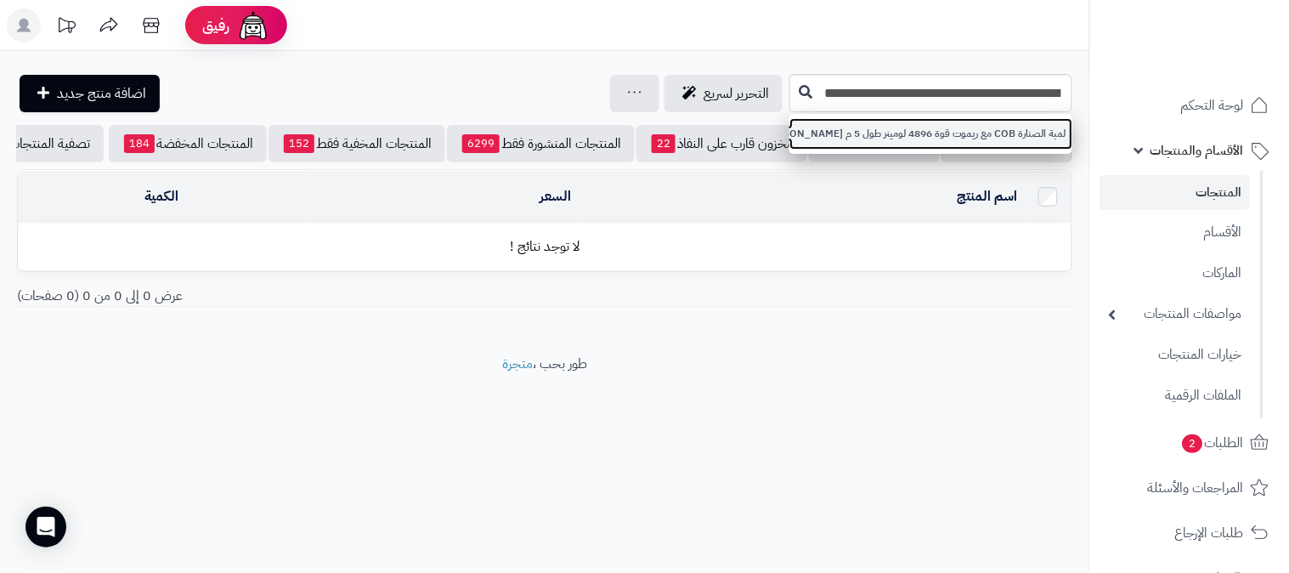
click at [907, 129] on link "لمبة الصنارة COB مع ريموت قوة 4896 لومينز طول 5 م السنيدي" at bounding box center [930, 133] width 283 height 31
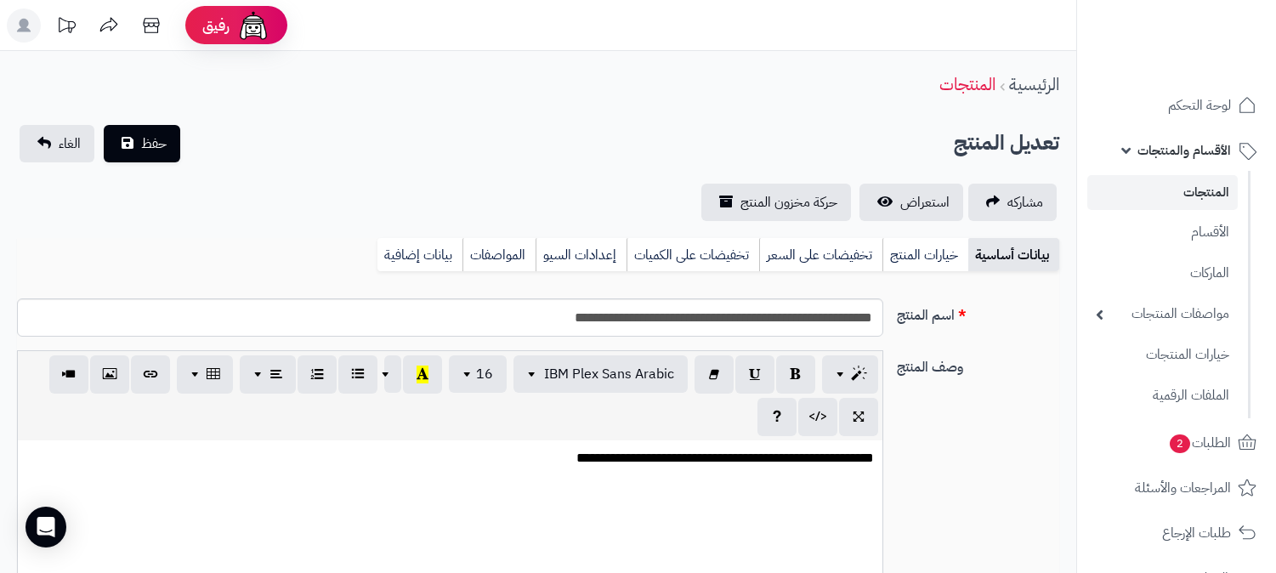
select select
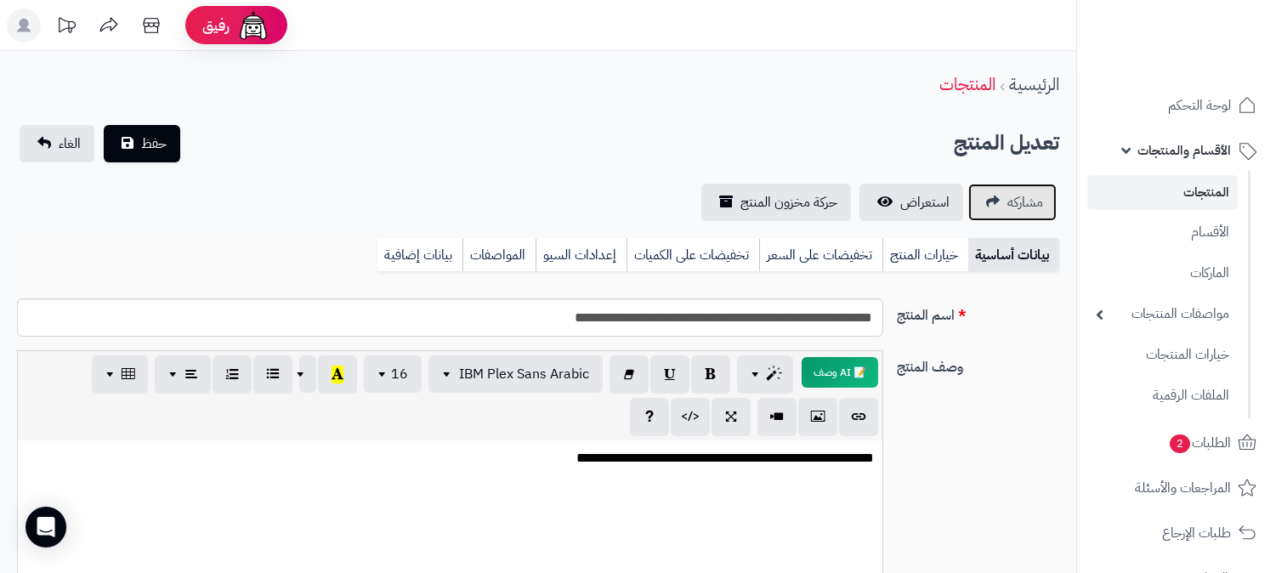
click at [1015, 195] on span "مشاركه" at bounding box center [1025, 202] width 36 height 20
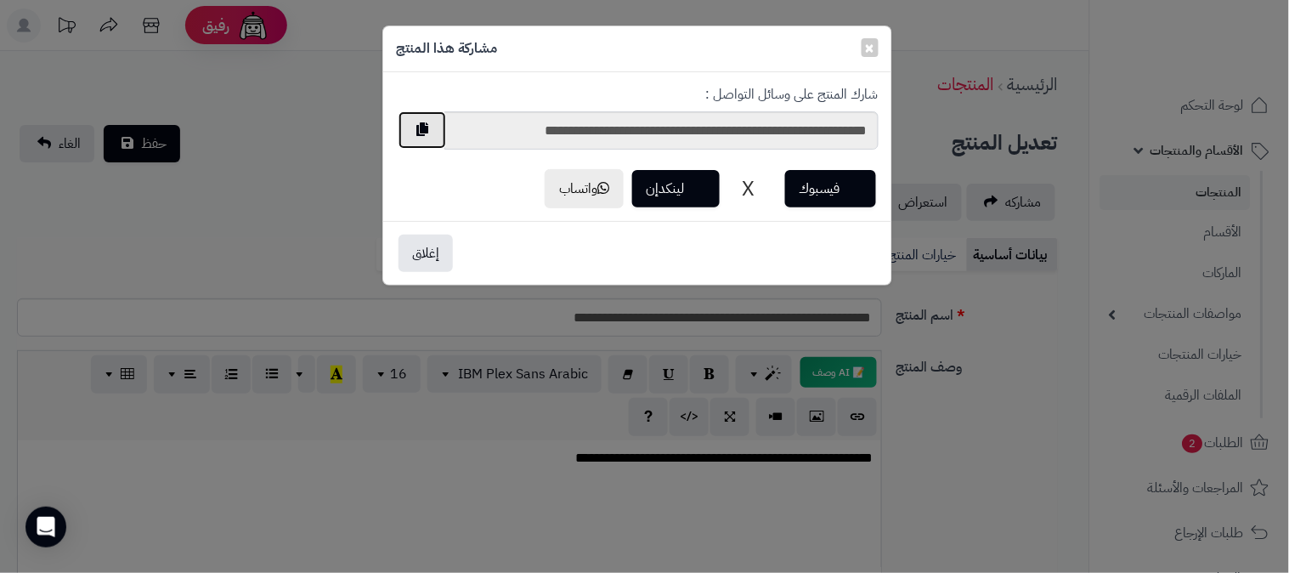
click at [427, 137] on button "button" at bounding box center [423, 129] width 48 height 37
